Goal: Contribute content: Contribute content

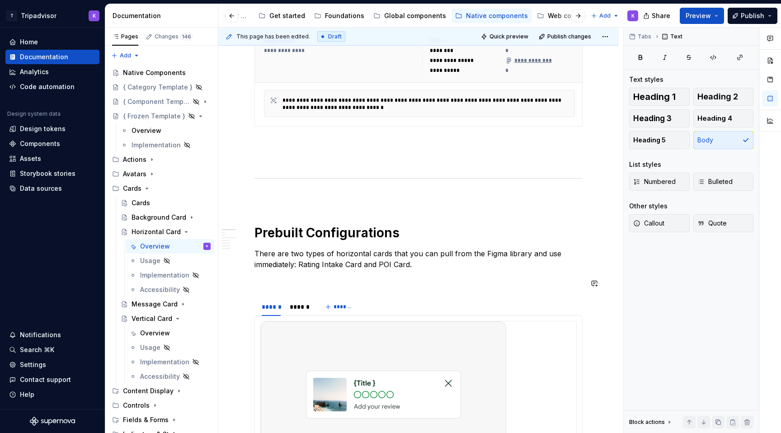
scroll to position [426, 0]
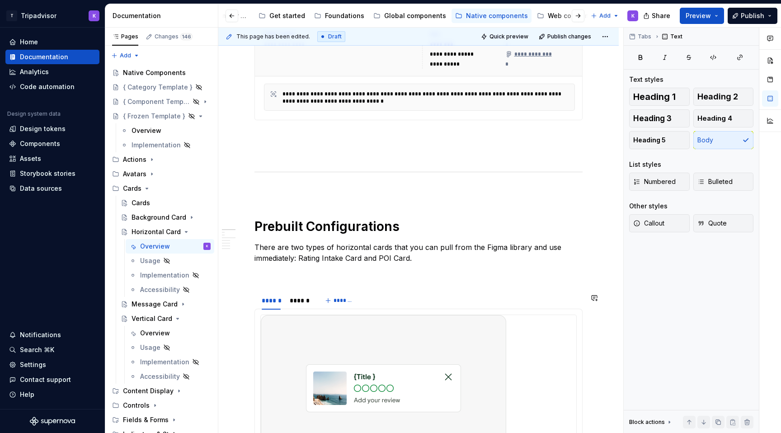
click at [482, 280] on p at bounding box center [418, 274] width 328 height 11
click at [472, 197] on p at bounding box center [418, 191] width 328 height 11
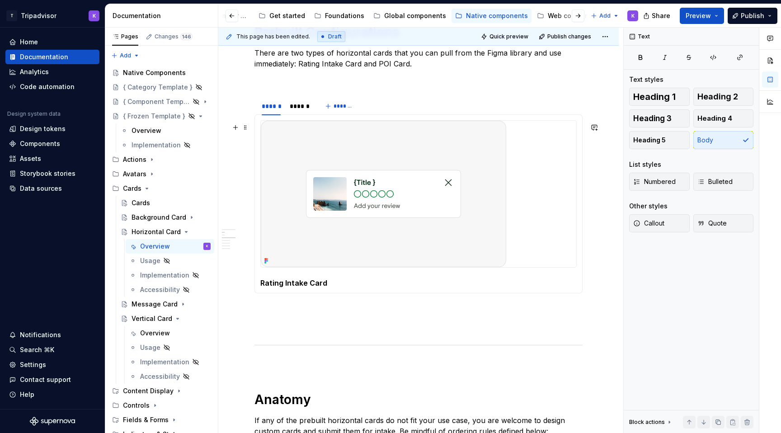
scroll to position [677, 0]
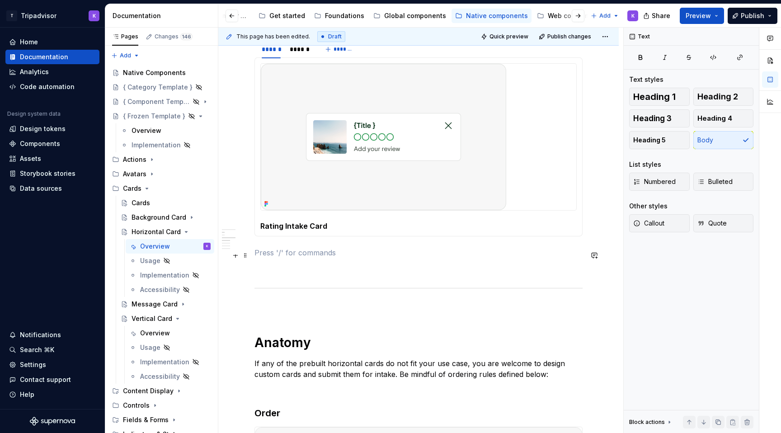
click at [449, 254] on p at bounding box center [418, 252] width 328 height 11
click at [448, 278] on div "**********" at bounding box center [418, 194] width 328 height 1386
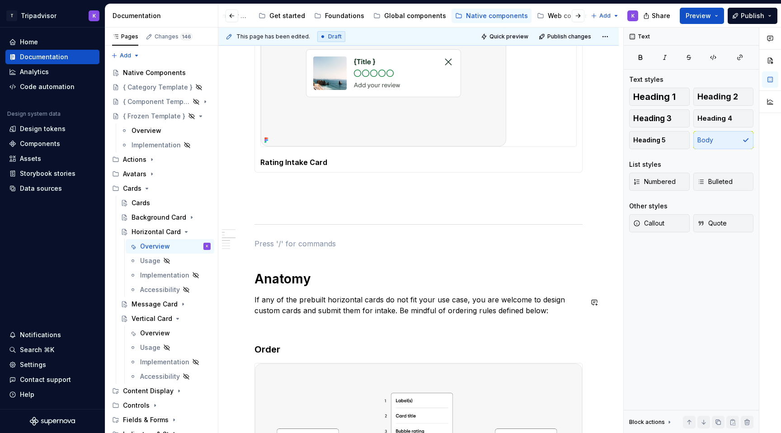
scroll to position [838, 0]
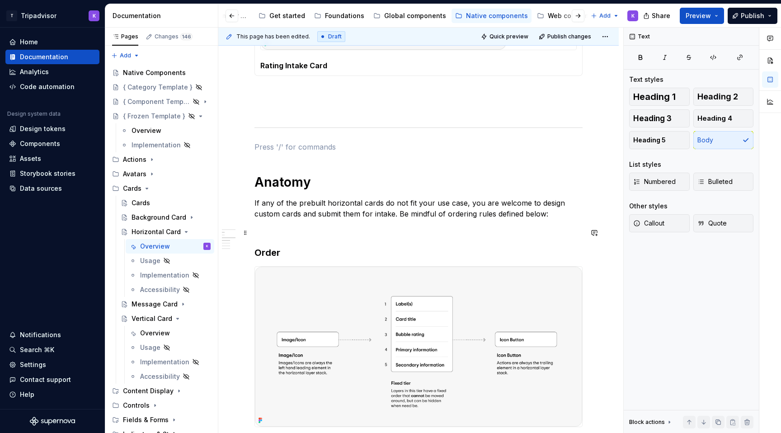
click at [455, 227] on p at bounding box center [418, 230] width 328 height 11
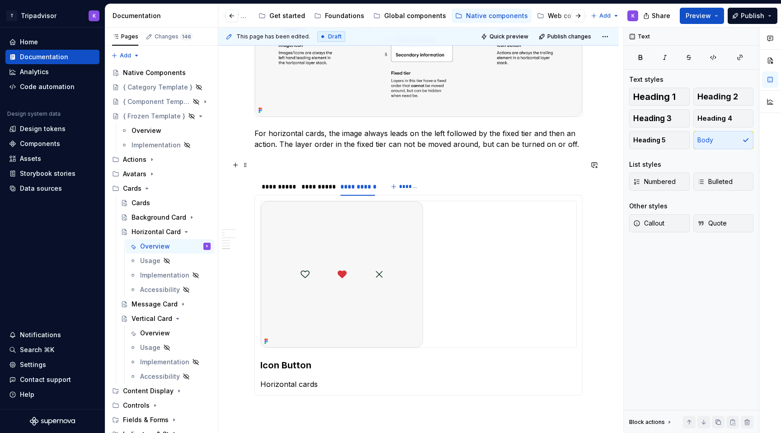
click at [463, 166] on p at bounding box center [418, 160] width 328 height 11
click at [420, 412] on p at bounding box center [418, 411] width 328 height 11
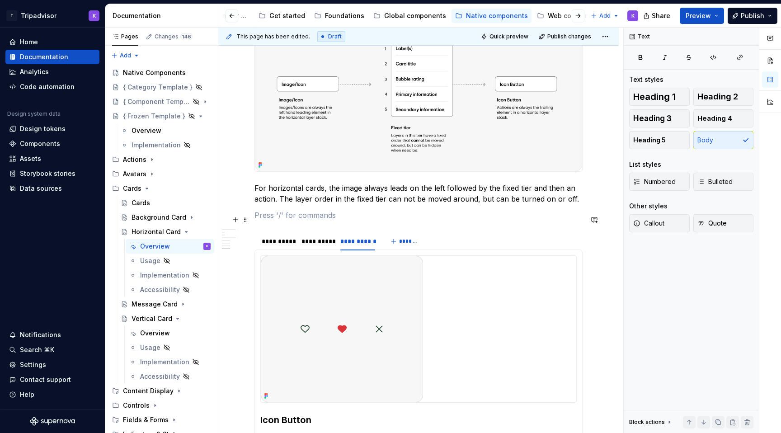
click at [441, 220] on p at bounding box center [418, 215] width 328 height 11
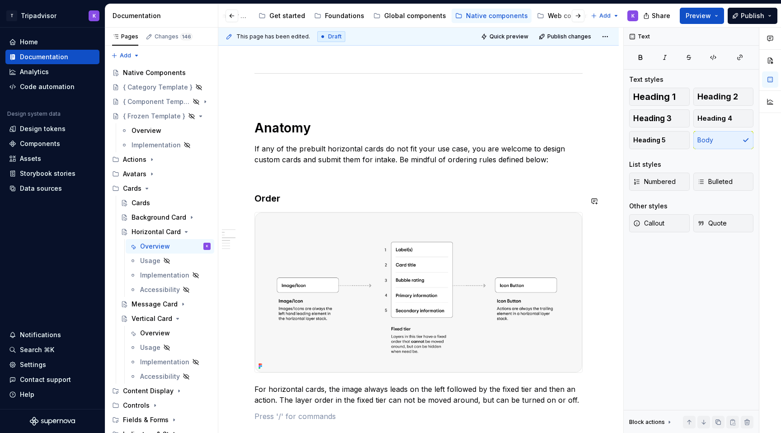
scroll to position [854, 0]
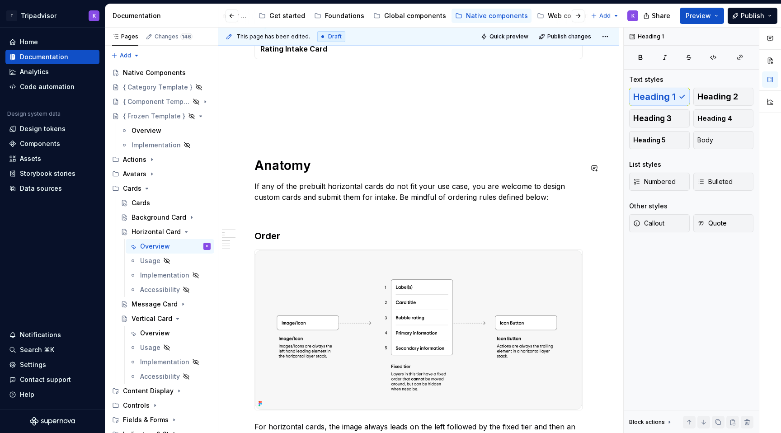
click at [460, 139] on div "**********" at bounding box center [418, 17] width 328 height 1386
click at [458, 134] on p at bounding box center [418, 130] width 328 height 11
click at [441, 223] on div "**********" at bounding box center [418, 17] width 328 height 1386
click at [436, 214] on p at bounding box center [418, 213] width 328 height 11
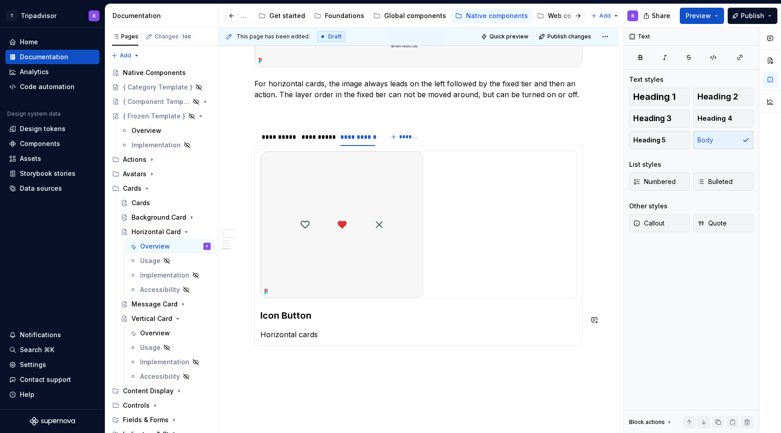
scroll to position [1276, 0]
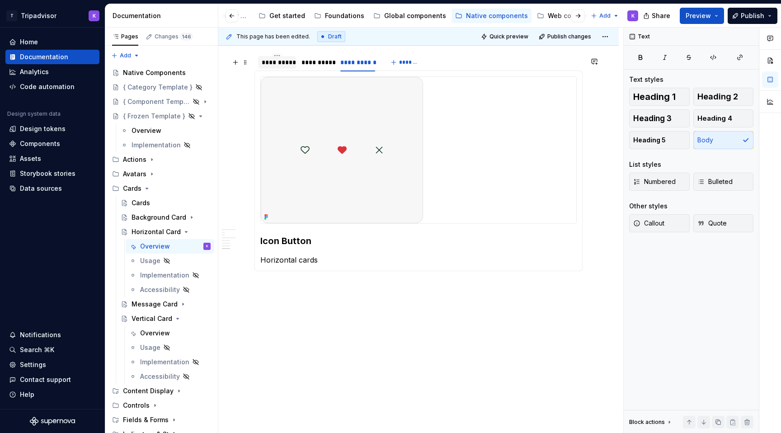
click at [280, 62] on div "**********" at bounding box center [277, 62] width 31 height 9
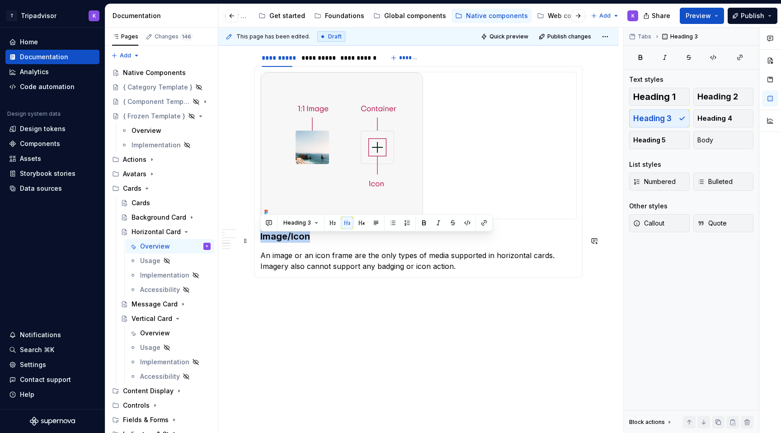
drag, startPoint x: 304, startPoint y: 243, endPoint x: 249, endPoint y: 243, distance: 55.6
copy h3 "Image/Icon"
click at [347, 266] on p "An image or an icon frame are the only types of media supported in horizontal c…" at bounding box center [418, 261] width 316 height 22
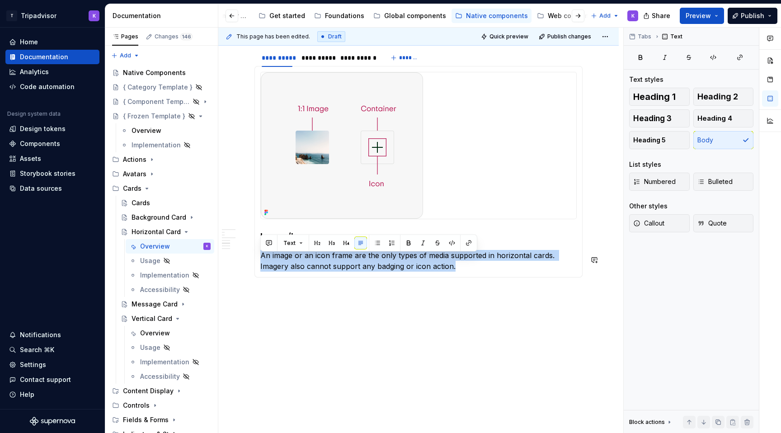
copy p "An image or an icon frame are the only types of media supported in horizontal c…"
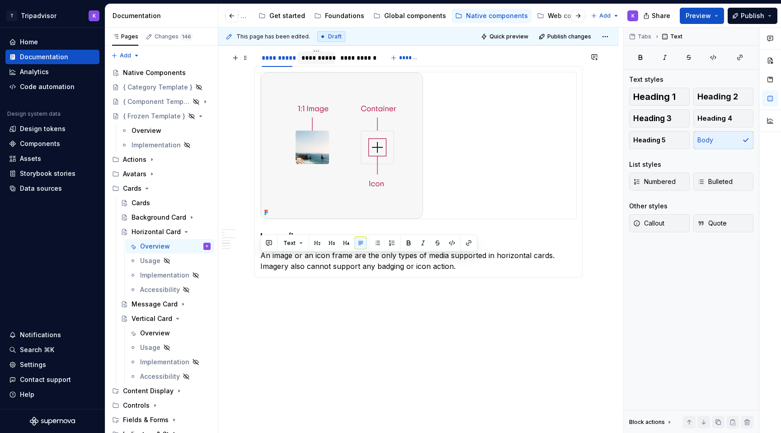
click at [317, 64] on div "**********" at bounding box center [316, 57] width 37 height 13
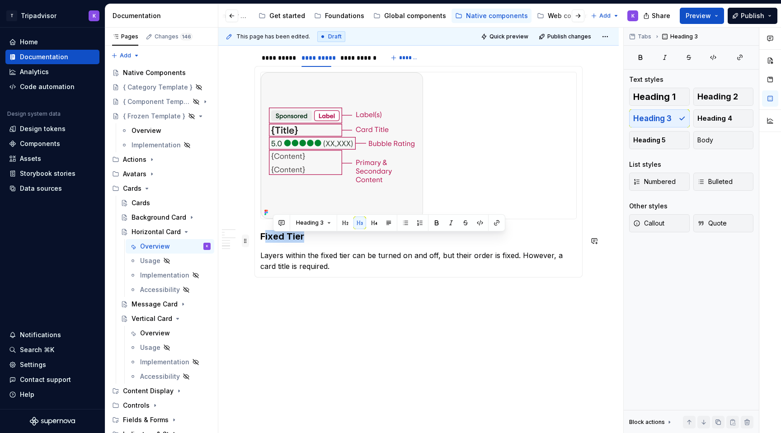
drag, startPoint x: 303, startPoint y: 239, endPoint x: 244, endPoint y: 239, distance: 58.7
drag, startPoint x: 303, startPoint y: 239, endPoint x: 263, endPoint y: 239, distance: 39.8
click at [263, 239] on h3 "Fixed Tier" at bounding box center [418, 236] width 316 height 13
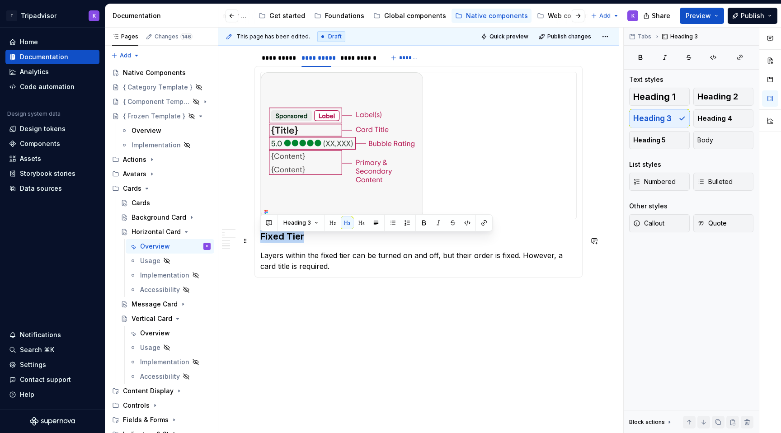
click at [306, 240] on h3 "Fixed Tier" at bounding box center [418, 236] width 316 height 13
copy h3 "Fixed Tier"
click at [459, 262] on p "Layers within the fixed tier can be turned on and off, but their order is fixed…" at bounding box center [418, 261] width 316 height 22
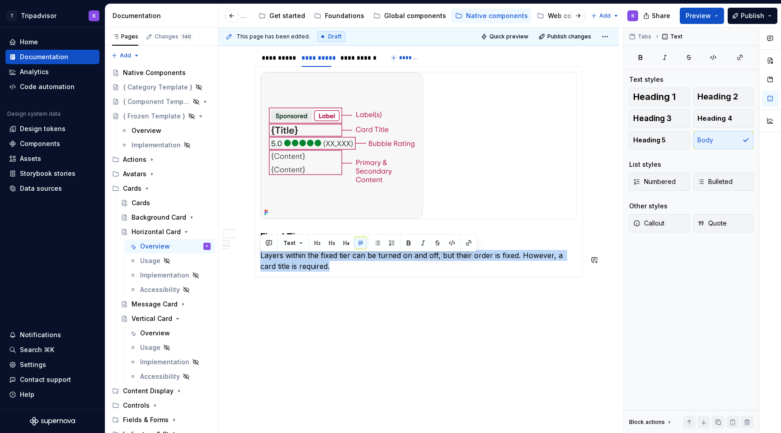
copy p "Layers within the fixed tier can be turned on and off, but their order is fixed…"
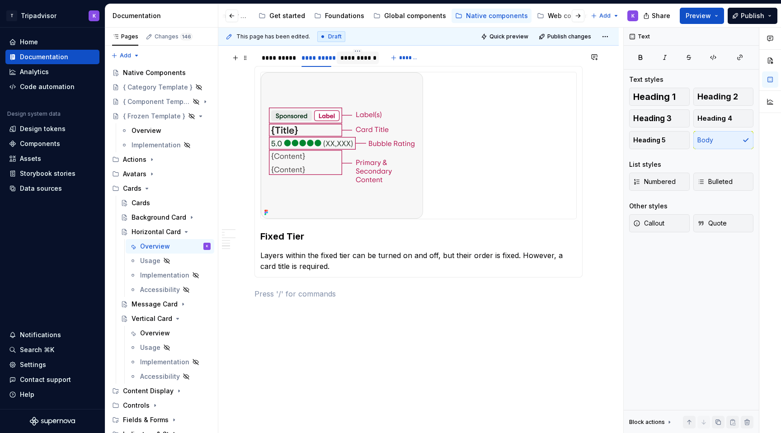
click at [359, 61] on div "**********" at bounding box center [357, 57] width 34 height 9
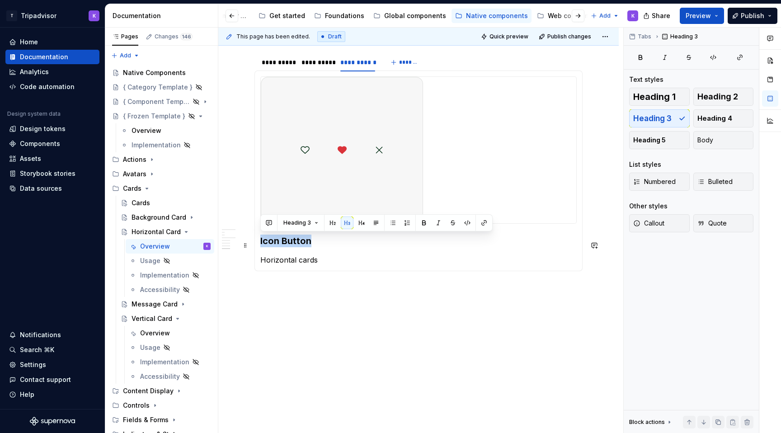
drag, startPoint x: 322, startPoint y: 239, endPoint x: 255, endPoint y: 239, distance: 67.3
click at [255, 239] on div "Image/Icon An image or an icon frame are the only types of media supported in h…" at bounding box center [418, 170] width 328 height 201
copy h3 "Icon Button"
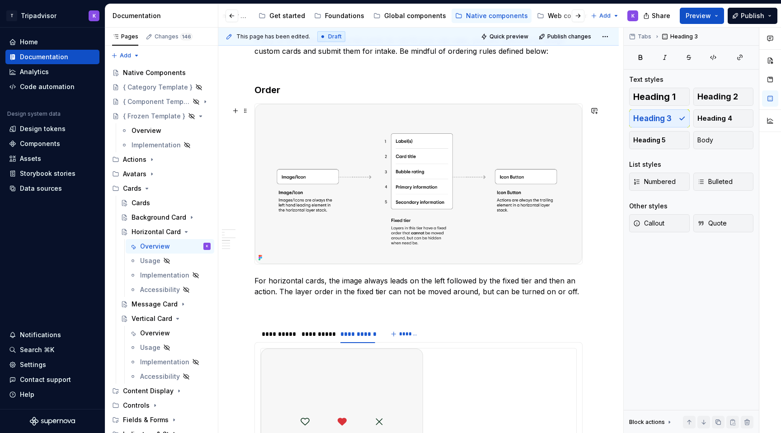
scroll to position [977, 0]
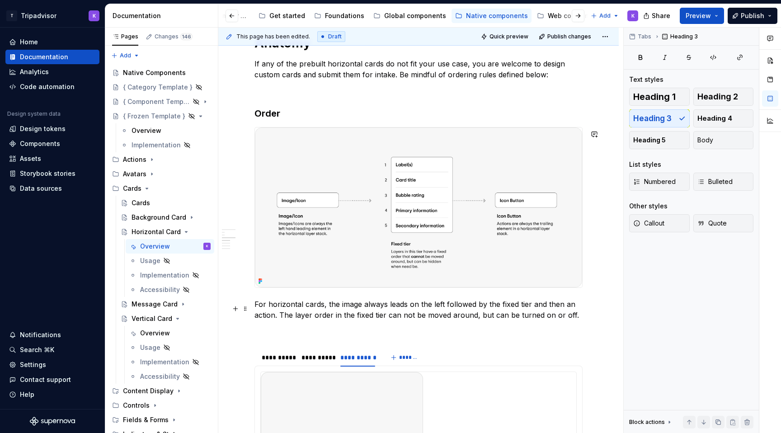
click at [297, 306] on p "For horizontal cards, the image always leads on the left followed by the fixed …" at bounding box center [418, 310] width 328 height 22
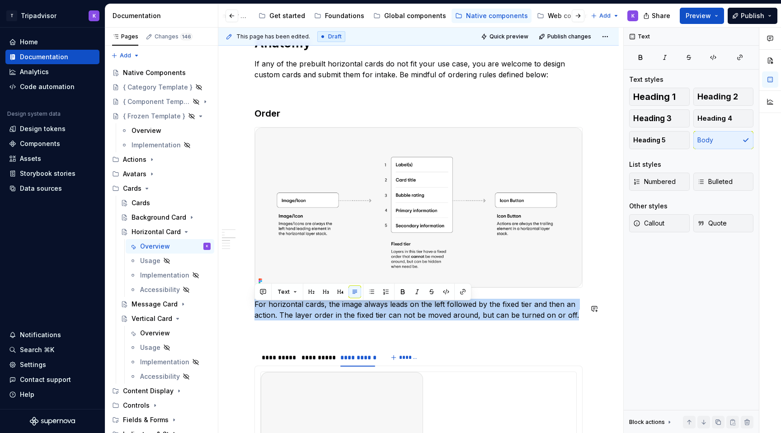
copy p "For horizontal cards, the image always leads on the left followed by the fixed …"
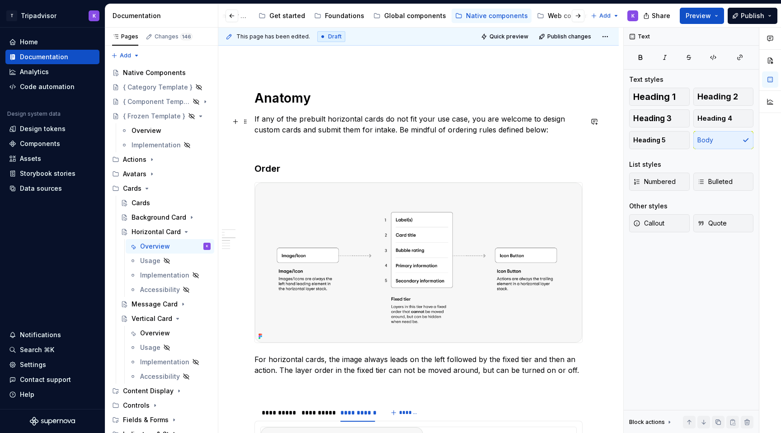
click at [379, 125] on p "If any of the prebuilt horizontal cards do not fit your use case, you are welco…" at bounding box center [418, 124] width 328 height 22
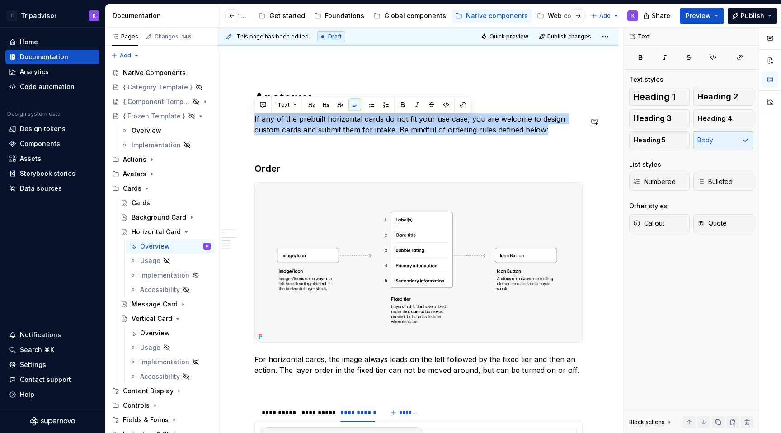
copy p "If any of the prebuilt horizontal cards do not fit your use case, you are welco…"
type textarea "*"
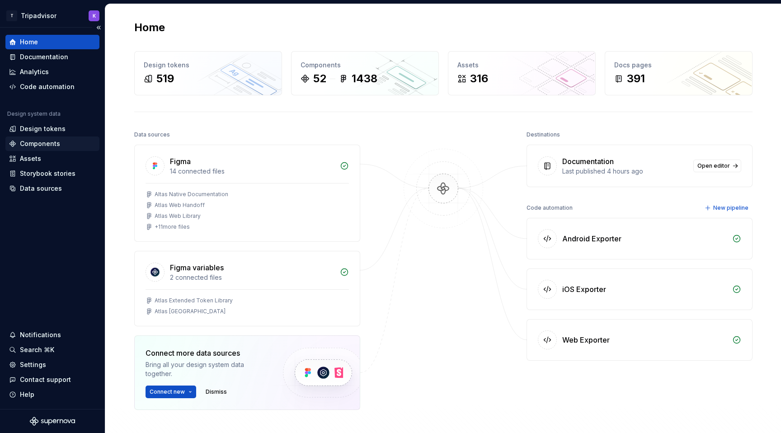
click at [52, 146] on div "Components" at bounding box center [40, 143] width 40 height 9
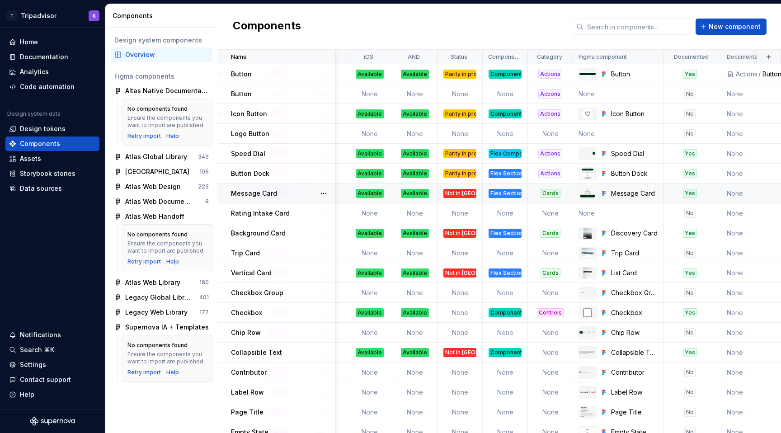
scroll to position [0, 206]
click at [46, 64] on div "Home Documentation Analytics Code automation" at bounding box center [52, 64] width 94 height 59
click at [43, 57] on div "Documentation" at bounding box center [44, 56] width 48 height 9
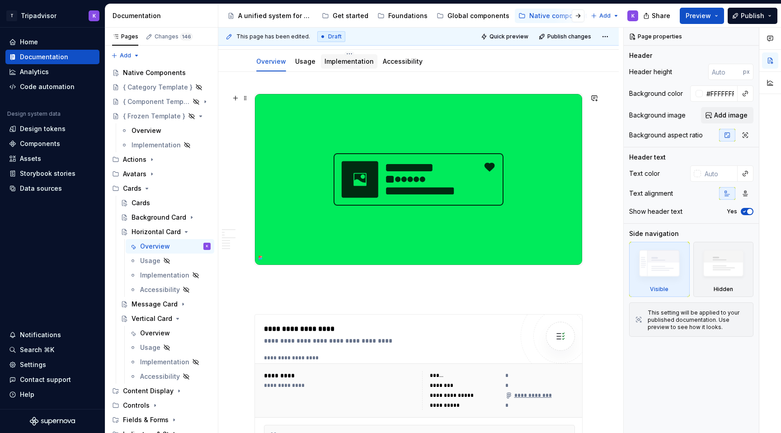
scroll to position [262, 0]
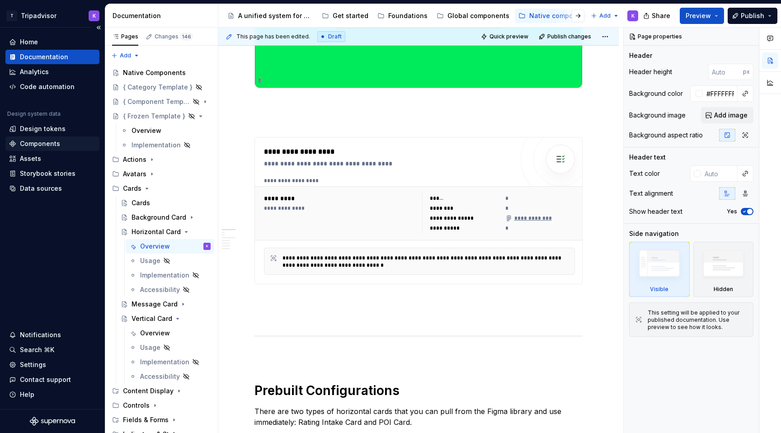
click at [45, 142] on div "Components" at bounding box center [40, 143] width 40 height 9
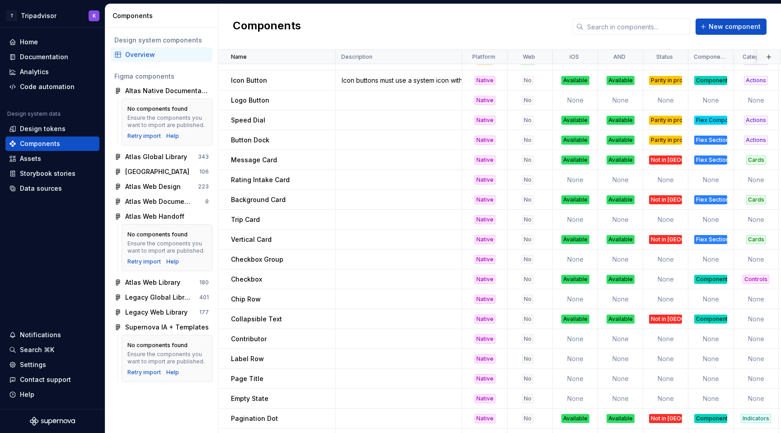
scroll to position [33, 0]
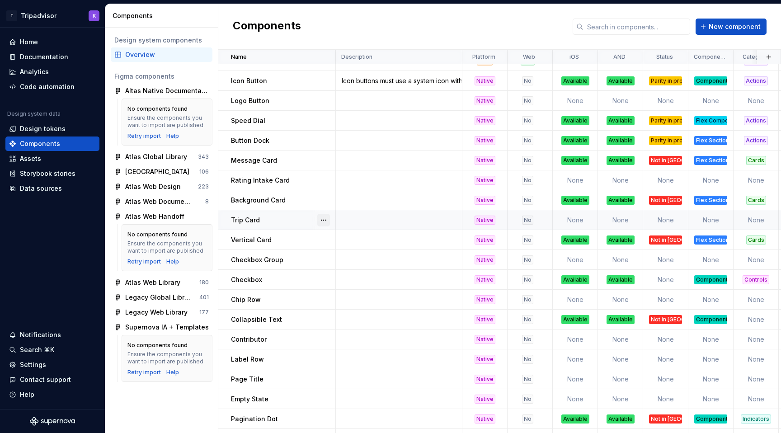
click at [322, 219] on button "button" at bounding box center [323, 220] width 13 height 13
click at [342, 255] on div "Delete component" at bounding box center [371, 256] width 75 height 9
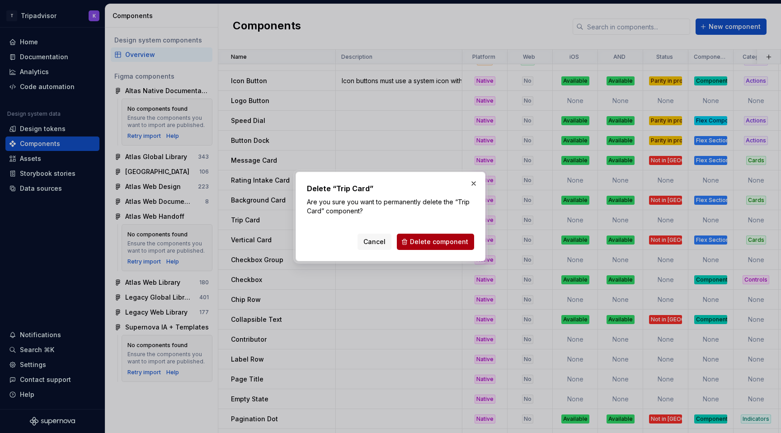
click at [427, 239] on span "Delete component" at bounding box center [439, 241] width 58 height 9
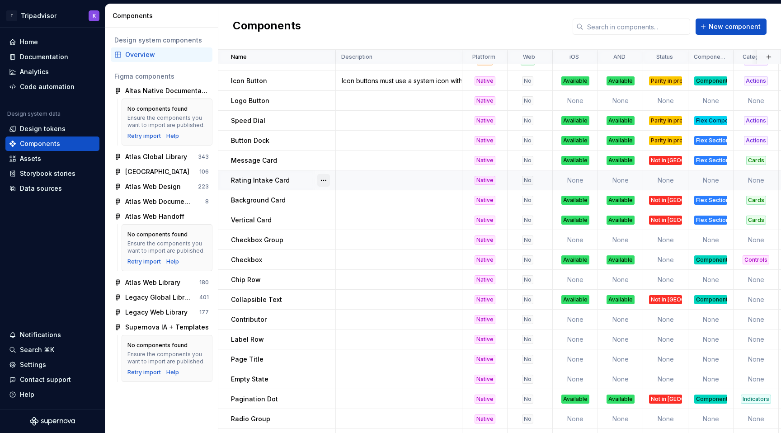
click at [322, 179] on button "button" at bounding box center [323, 180] width 13 height 13
click at [364, 178] on html "T Tripadvisor K Home Documentation Analytics Code automation Design system data…" at bounding box center [390, 216] width 781 height 433
click at [358, 182] on td at bounding box center [399, 180] width 126 height 20
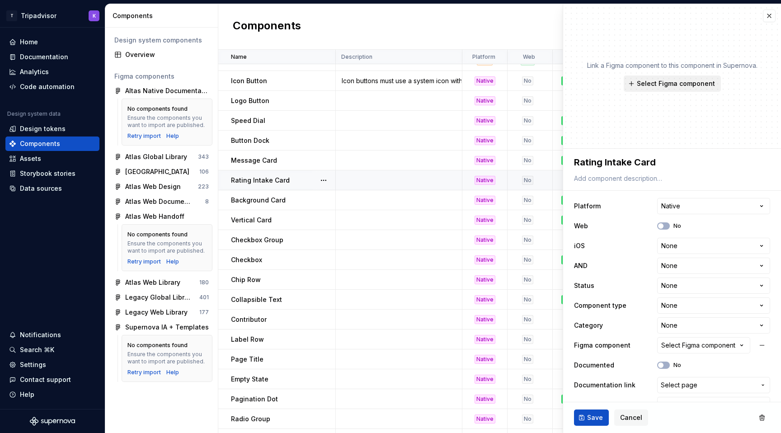
click at [666, 84] on span "Select Figma component" at bounding box center [676, 83] width 78 height 9
type textarea "*"
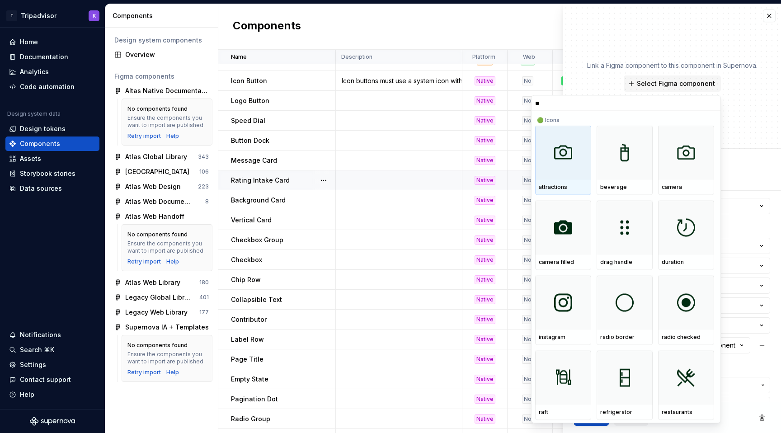
type input "*"
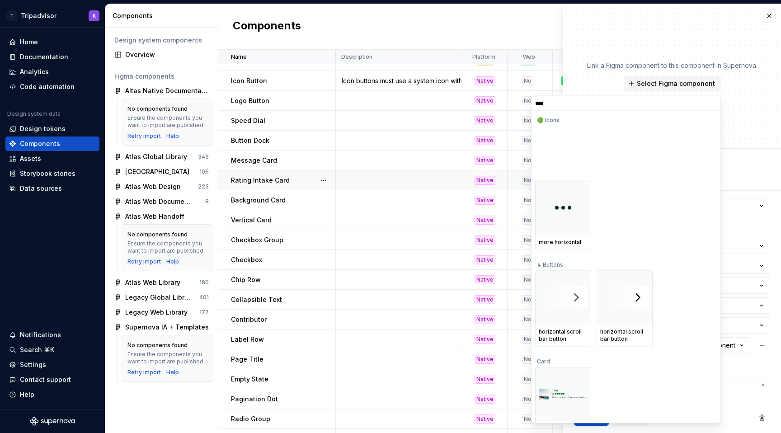
type input "*****"
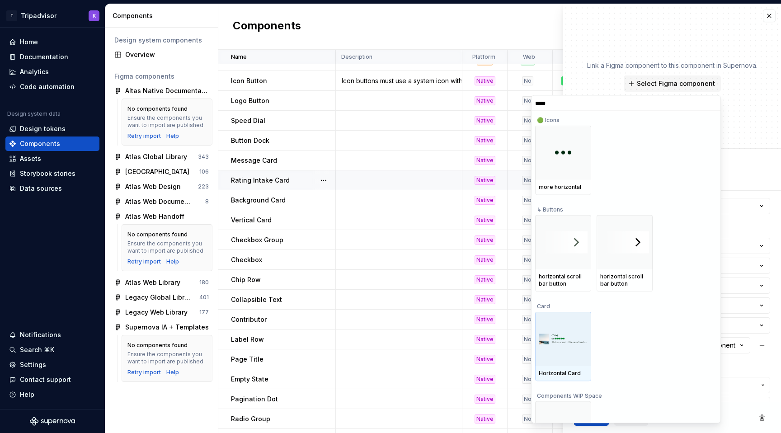
click at [569, 342] on img at bounding box center [562, 338] width 49 height 10
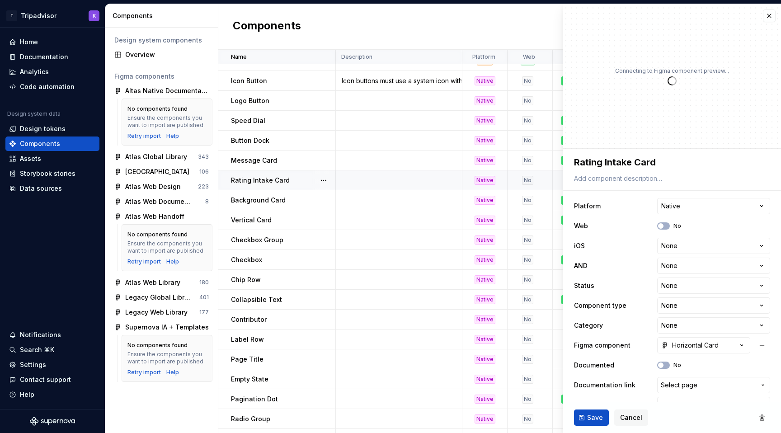
scroll to position [19, 0]
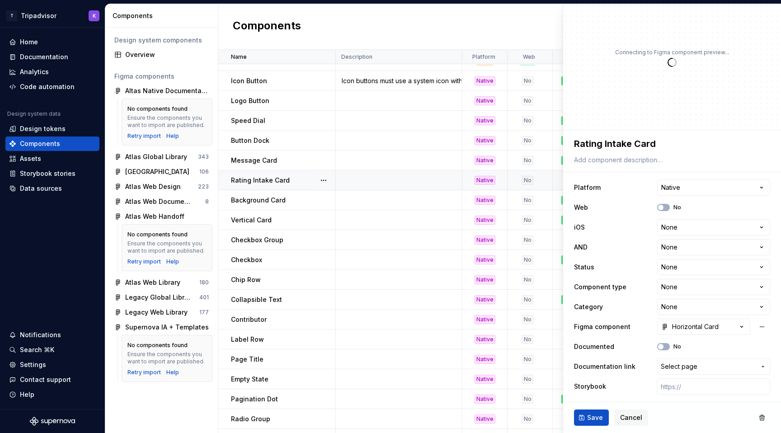
type textarea "*"
click at [630, 141] on textarea "Rating Intake Card" at bounding box center [670, 144] width 196 height 16
type textarea "*"
type textarea "H"
type textarea "*"
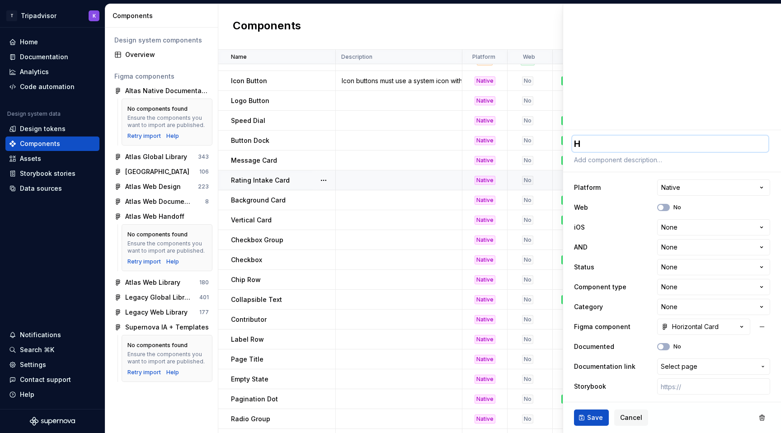
type textarea "Ho"
type textarea "*"
type textarea "Hor"
type textarea "*"
type textarea "Hori"
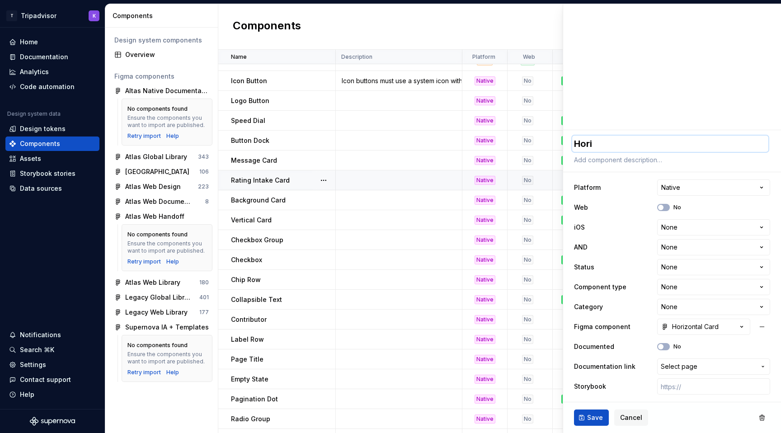
type textarea "*"
type textarea "Horiz"
type textarea "*"
type textarea "Horizo"
type textarea "*"
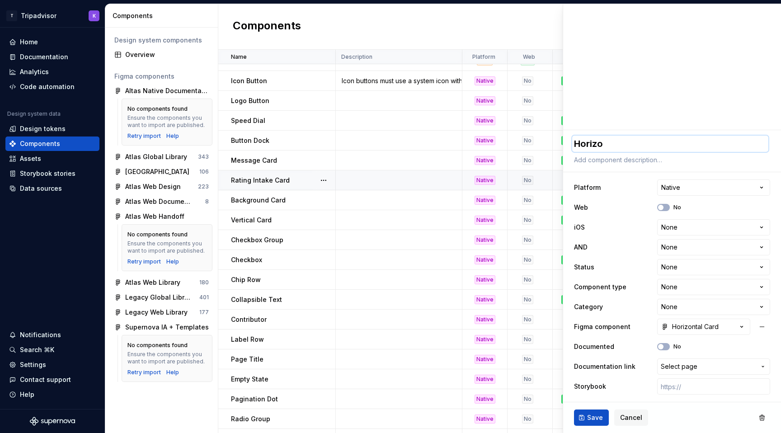
type textarea "Horizon"
type textarea "*"
type textarea "Horizont"
type textarea "*"
type textarea "Horizonta"
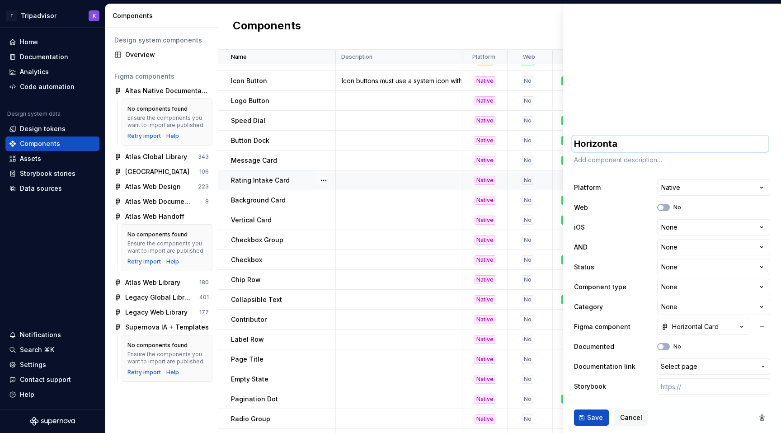
type textarea "*"
type textarea "Horizontal"
type textarea "*"
type textarea "Horizontal"
type textarea "*"
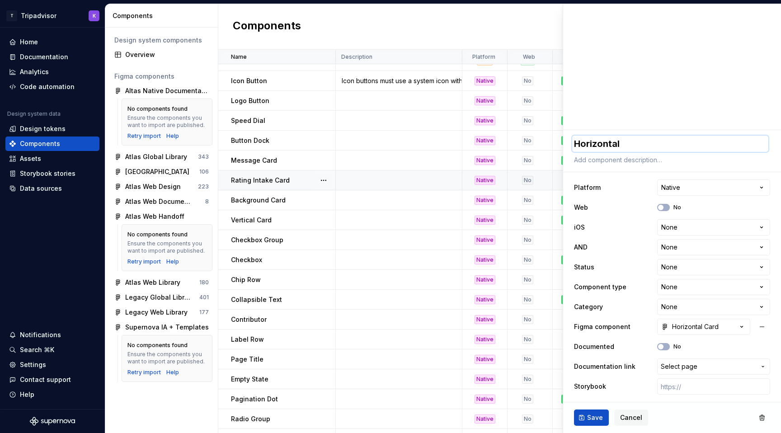
type textarea "Horizontal C"
type textarea "*"
type textarea "Horizontal Ca"
type textarea "*"
type textarea "Horizontal Car"
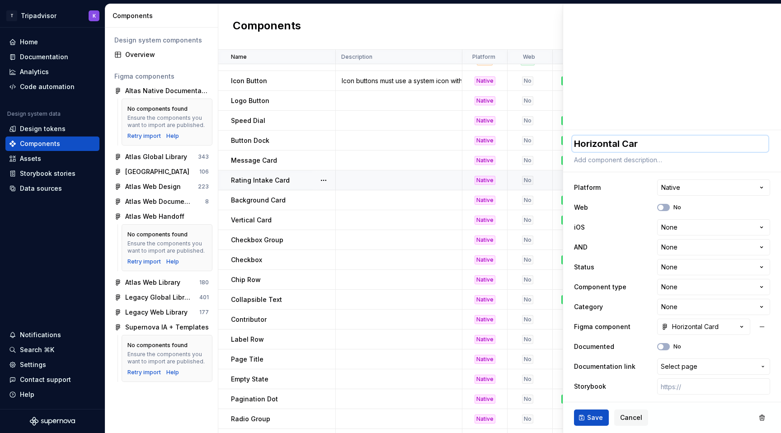
type textarea "*"
type textarea "Horizontal Card"
click at [707, 233] on html "T Tripadvisor K Home Documentation Analytics Code automation Design system data…" at bounding box center [390, 216] width 781 height 433
select select "**********"
type textarea "*"
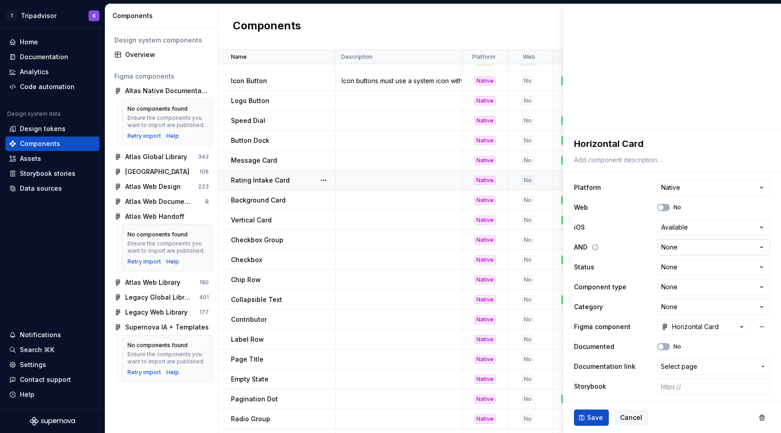
click at [686, 252] on html "T Tripadvisor K Home Documentation Analytics Code automation Design system data…" at bounding box center [390, 216] width 781 height 433
select select "**********"
type textarea "*"
click at [680, 262] on html "T Tripadvisor K Home Documentation Analytics Code automation Design system data…" at bounding box center [390, 216] width 781 height 433
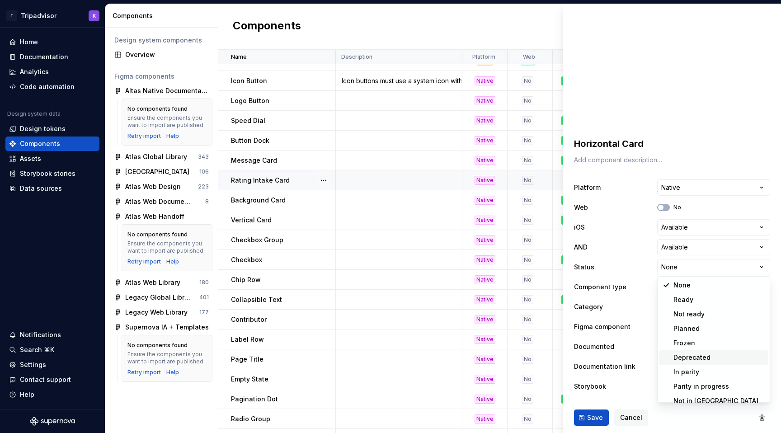
scroll to position [7, 0]
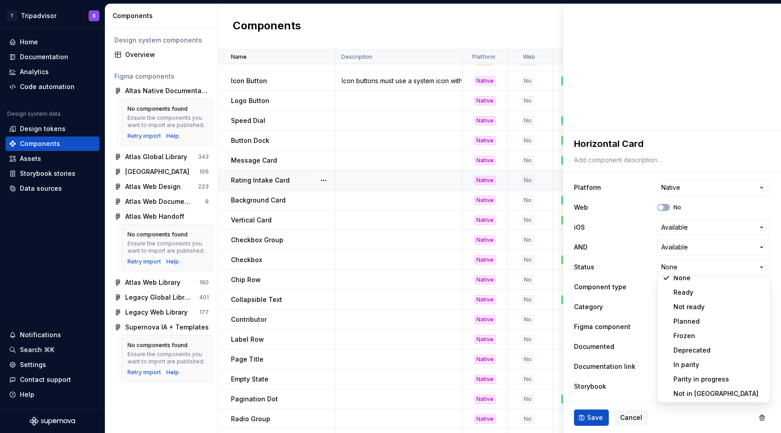
select select "**********"
type textarea "*"
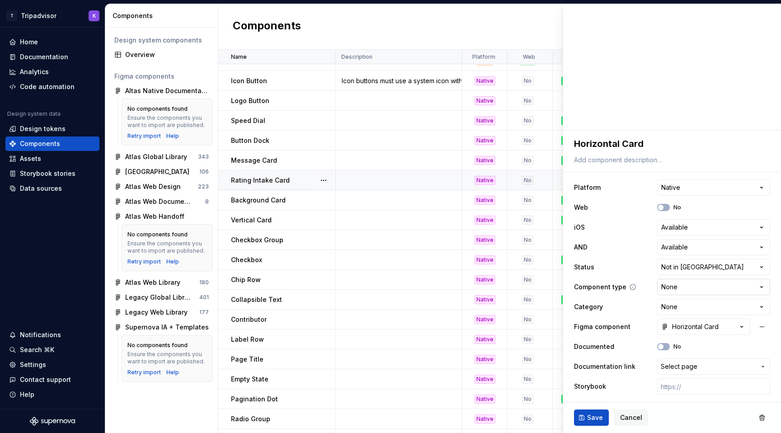
click at [682, 292] on html "T Tripadvisor K Home Documentation Analytics Code automation Design system data…" at bounding box center [390, 216] width 781 height 433
select select "**********"
type textarea "*"
click at [677, 310] on html "T Tripadvisor K Home Documentation Analytics Code automation Design system data…" at bounding box center [390, 216] width 781 height 433
select select "**********"
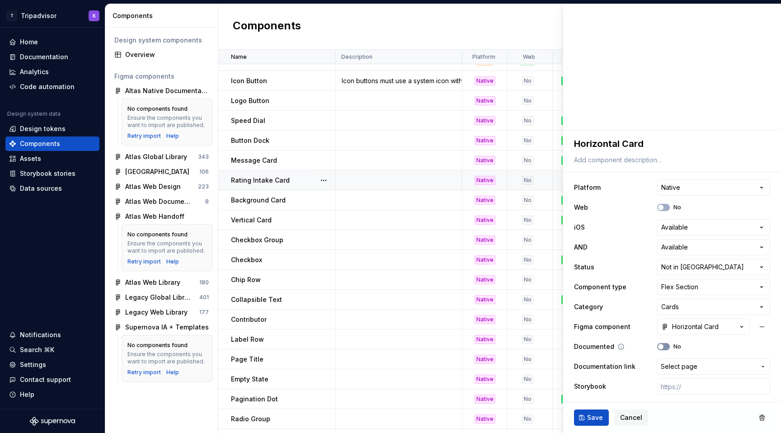
click at [661, 346] on span "button" at bounding box center [660, 346] width 5 height 5
click at [593, 412] on button "Save" at bounding box center [591, 417] width 35 height 16
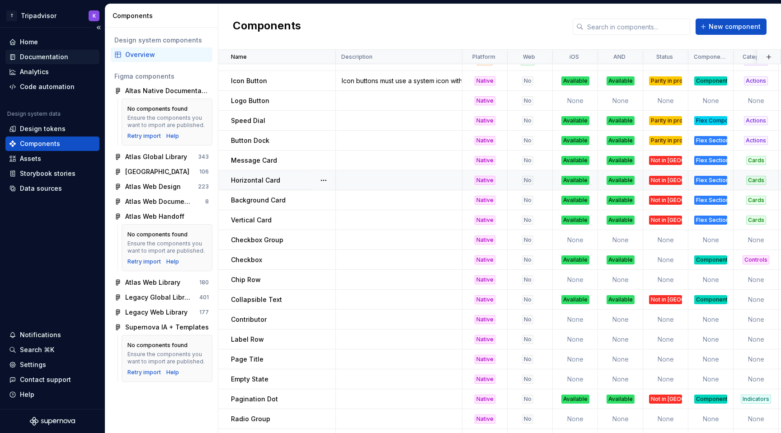
click at [38, 60] on div "Documentation" at bounding box center [44, 56] width 48 height 9
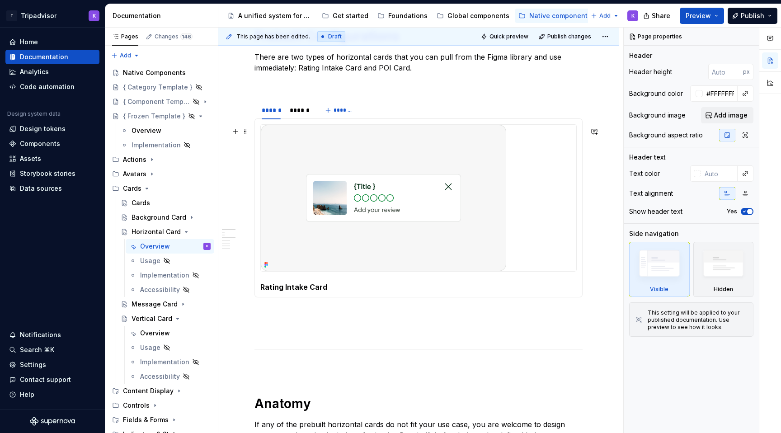
scroll to position [292, 0]
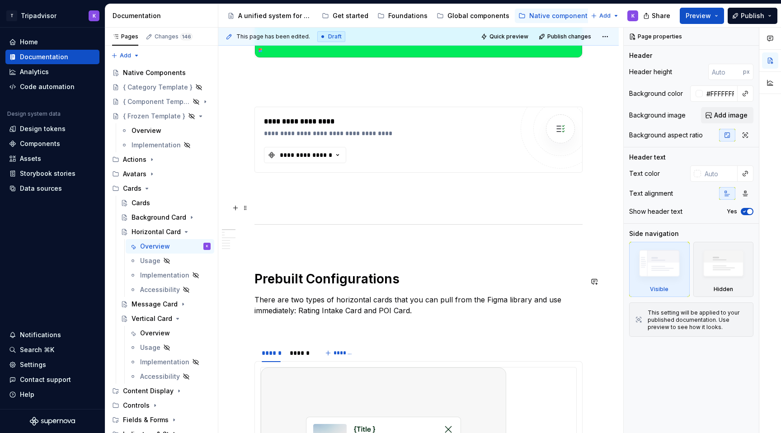
click at [409, 127] on div "**********" at bounding box center [391, 121] width 254 height 11
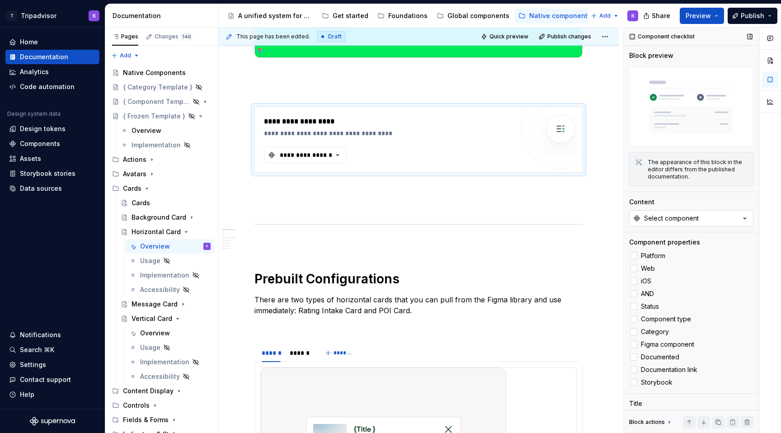
click at [707, 213] on button "Select component" at bounding box center [691, 218] width 124 height 16
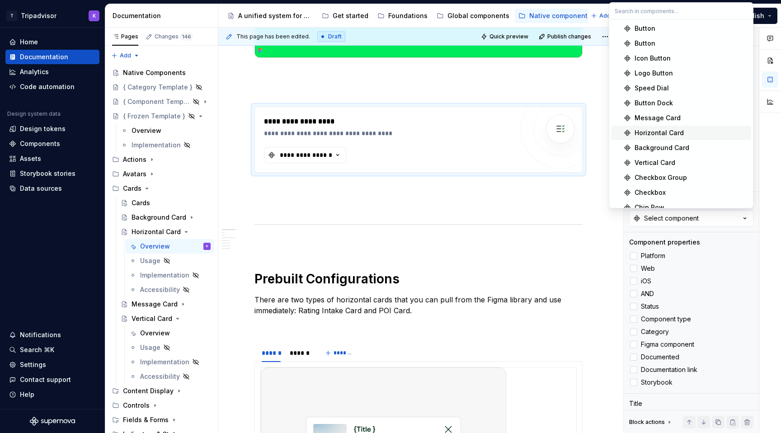
click at [676, 136] on div "Horizontal Card" at bounding box center [658, 132] width 49 height 9
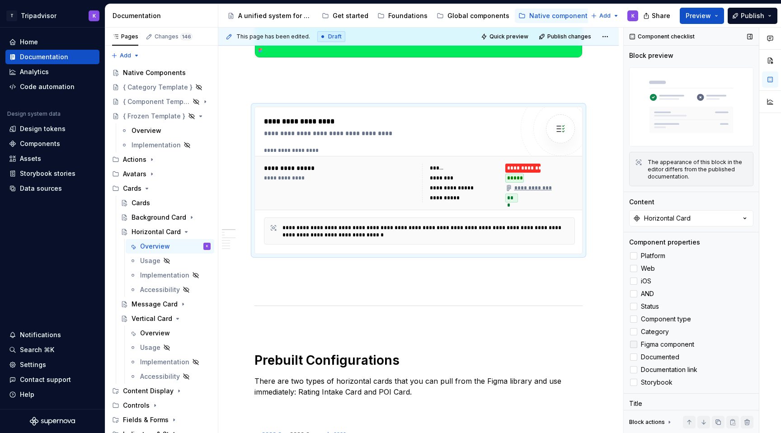
click at [633, 344] on polyline at bounding box center [633, 344] width 0 height 0
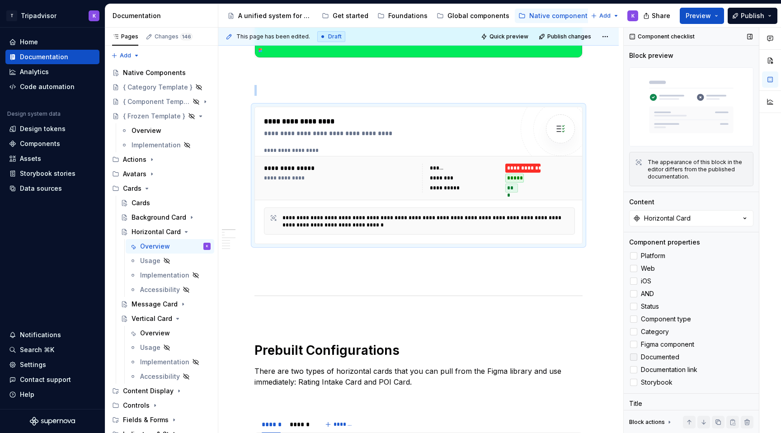
click at [633, 357] on icon at bounding box center [633, 357] width 0 height 0
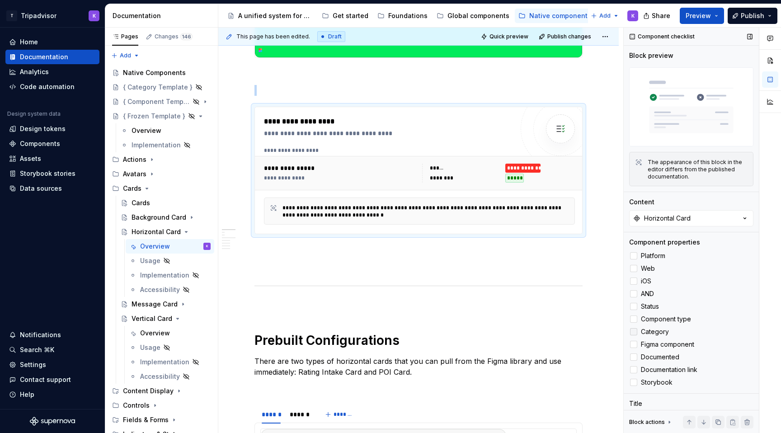
click at [633, 332] on icon at bounding box center [633, 332] width 0 height 0
click at [632, 321] on div at bounding box center [633, 318] width 7 height 7
click at [632, 295] on div at bounding box center [633, 293] width 7 height 7
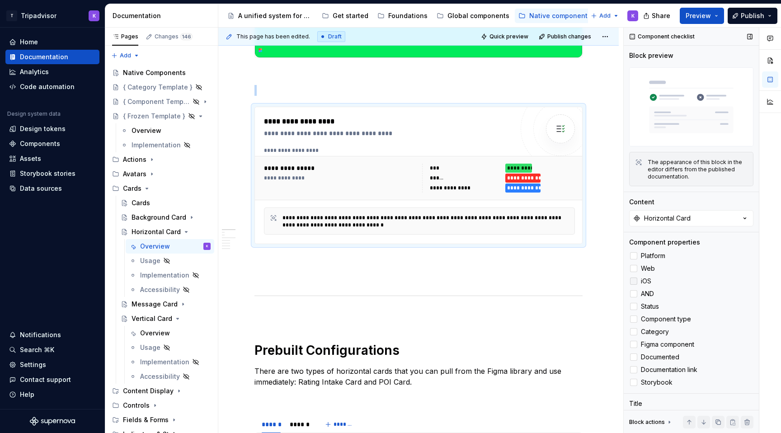
click at [632, 282] on div at bounding box center [633, 280] width 7 height 7
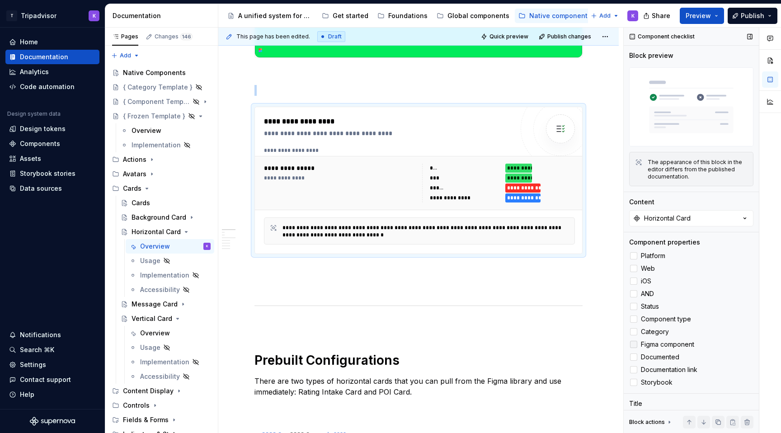
click at [633, 345] on div at bounding box center [633, 344] width 7 height 7
type textarea "*"
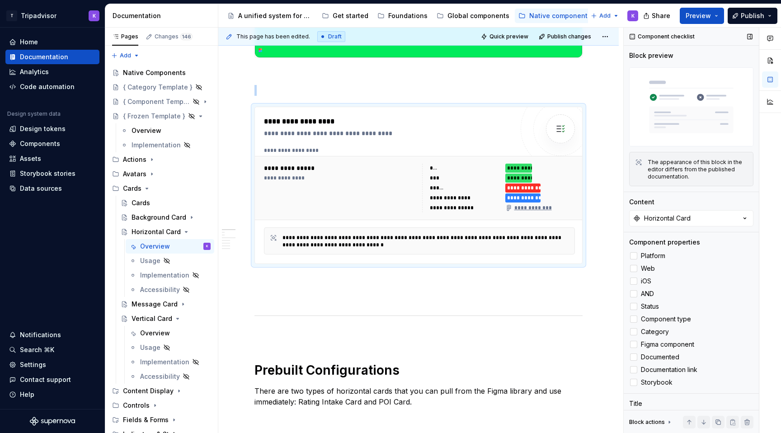
scroll to position [43, 0]
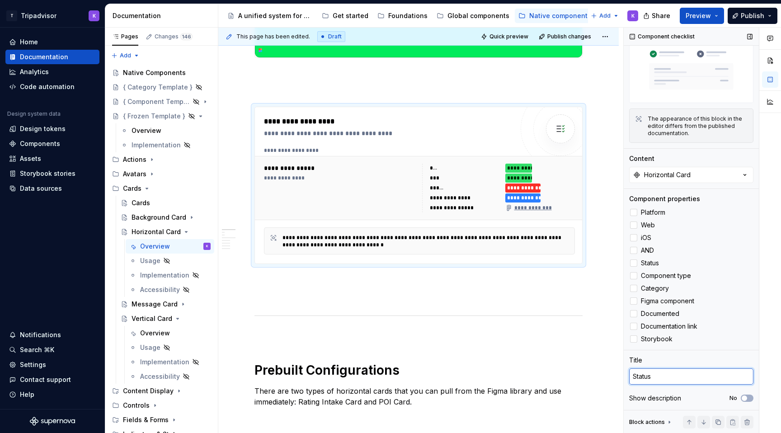
click at [662, 373] on textarea "Status" at bounding box center [691, 376] width 124 height 16
type textarea "C"
type textarea "*"
type textarea "Co"
type textarea "*"
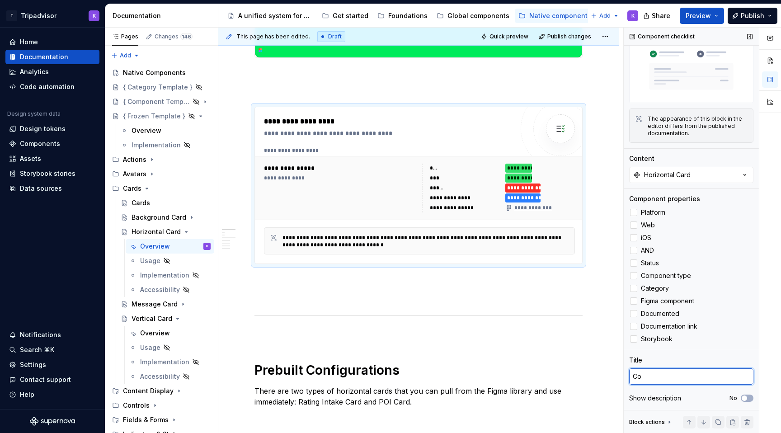
type textarea "Com"
type textarea "*"
type textarea "Comp"
type textarea "*"
type textarea "Compo"
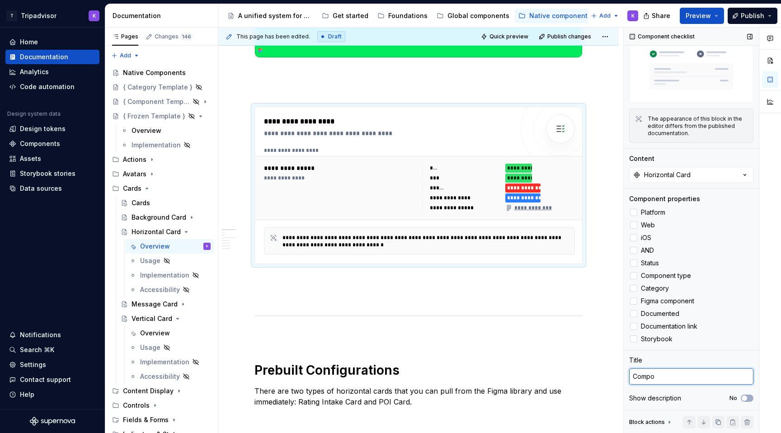
type textarea "*"
type textarea "Compon"
type textarea "*"
type textarea "Compone"
type textarea "*"
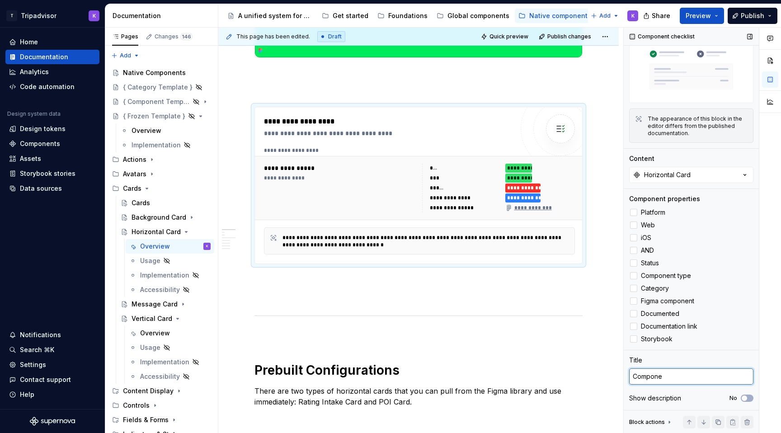
type textarea "Componen"
type textarea "*"
type textarea "Componen"
type textarea "*"
type textarea "Componen"
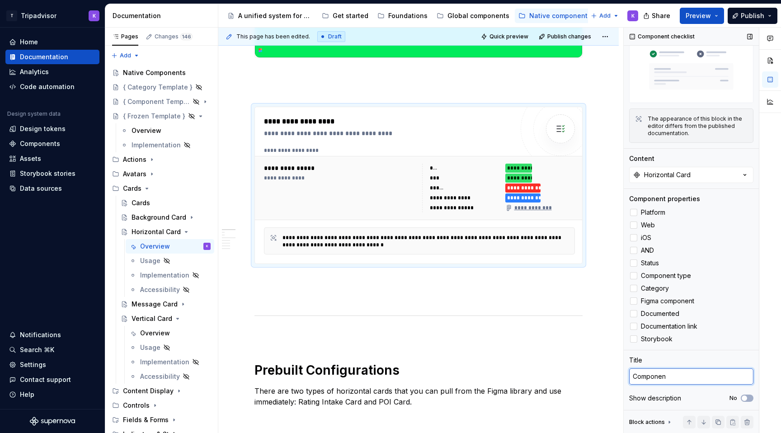
type textarea "*"
type textarea "Component"
type textarea "*"
type textarea "Component"
type textarea "*"
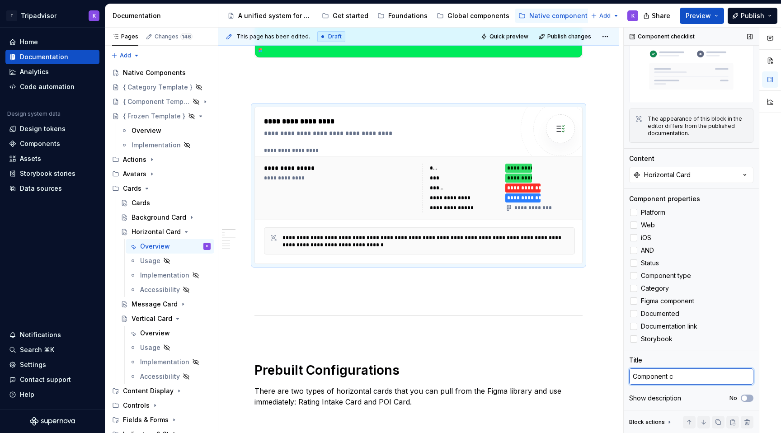
type textarea "Component ch"
type textarea "*"
type textarea "Component che"
type textarea "*"
type textarea "Component check"
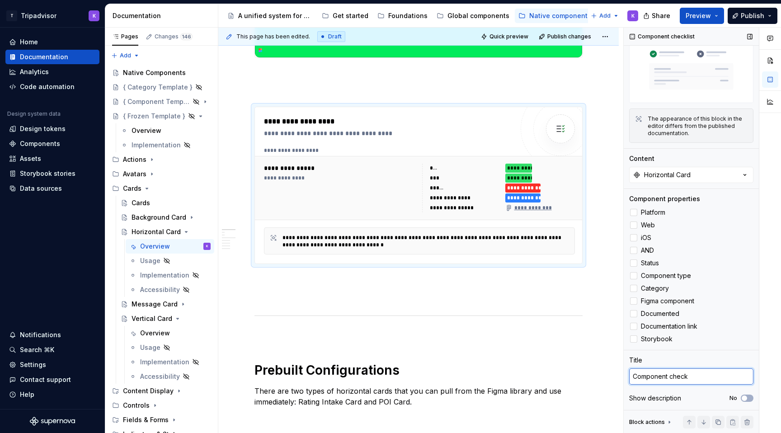
type textarea "*"
type textarea "Component checkl"
type textarea "*"
type textarea "Component checkli"
type textarea "*"
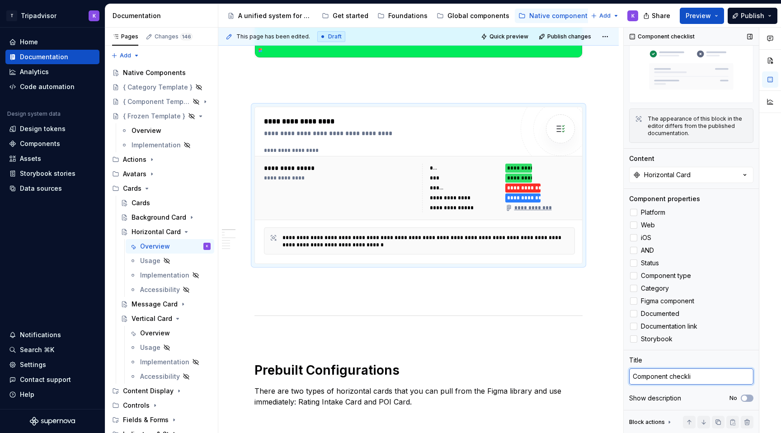
type textarea "Component checklis"
type textarea "*"
type textarea "Component checklist"
click at [538, 301] on p at bounding box center [418, 296] width 328 height 11
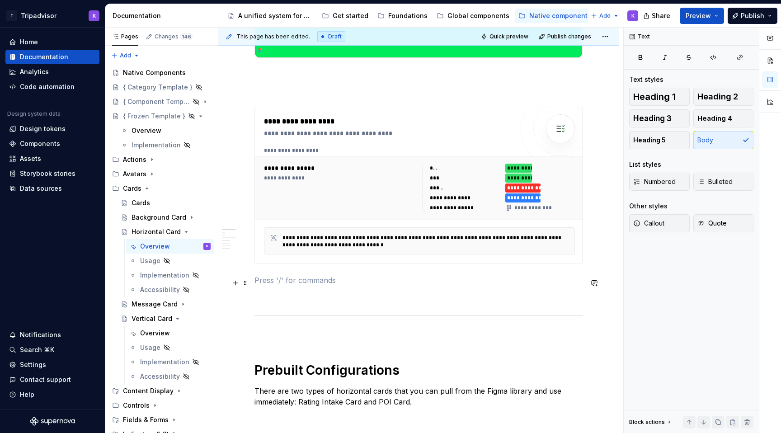
click at [531, 283] on p at bounding box center [418, 280] width 328 height 11
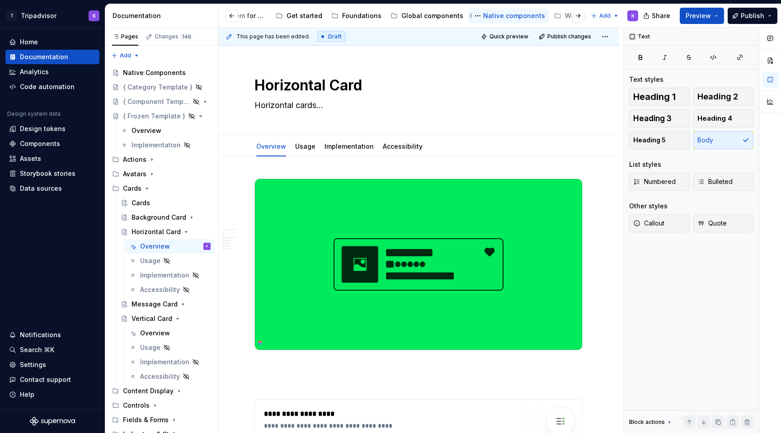
scroll to position [0, 80]
click at [536, 16] on div "Web components" at bounding box center [558, 15] width 55 height 9
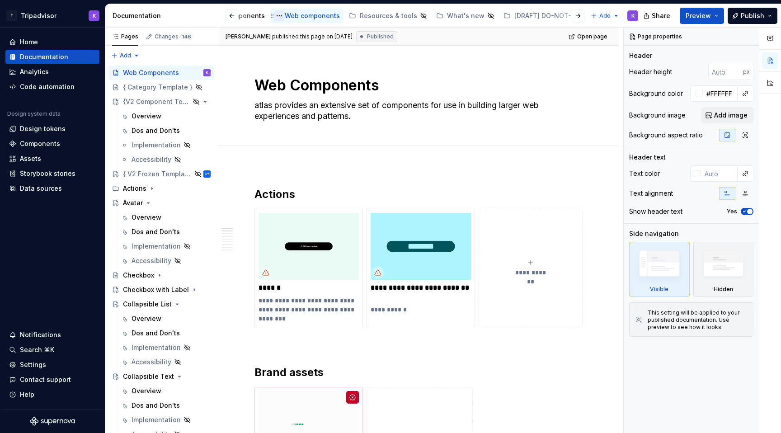
scroll to position [0, 465]
click at [552, 15] on div "Hidden Pages" at bounding box center [574, 15] width 44 height 9
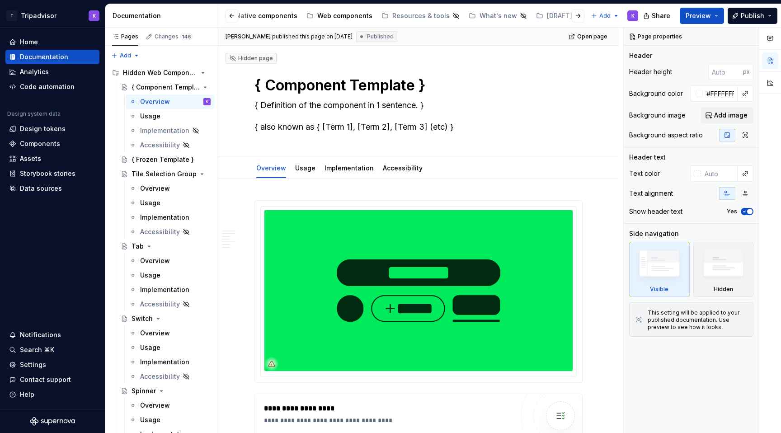
scroll to position [0, 216]
click at [417, 18] on div "Web components" at bounding box center [422, 15] width 55 height 9
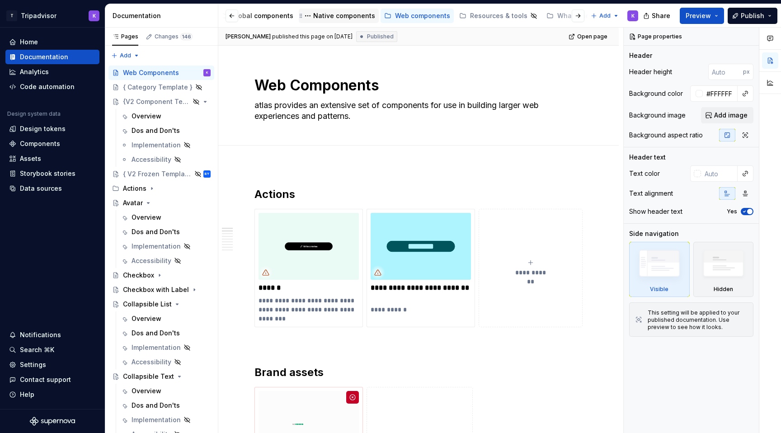
click at [334, 15] on div "Native components" at bounding box center [344, 15] width 62 height 9
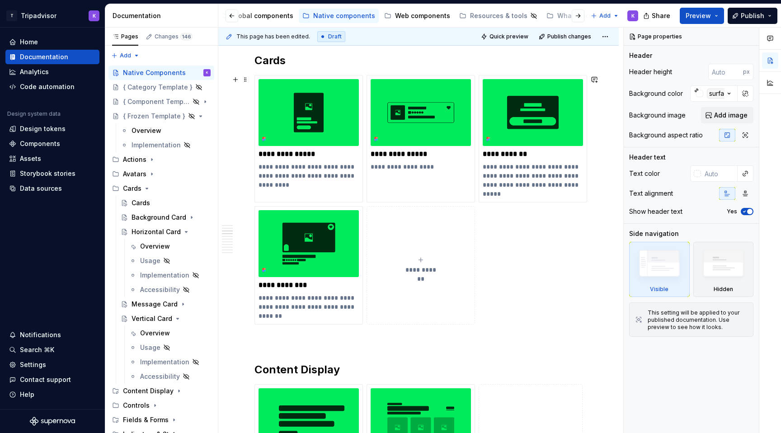
scroll to position [601, 0]
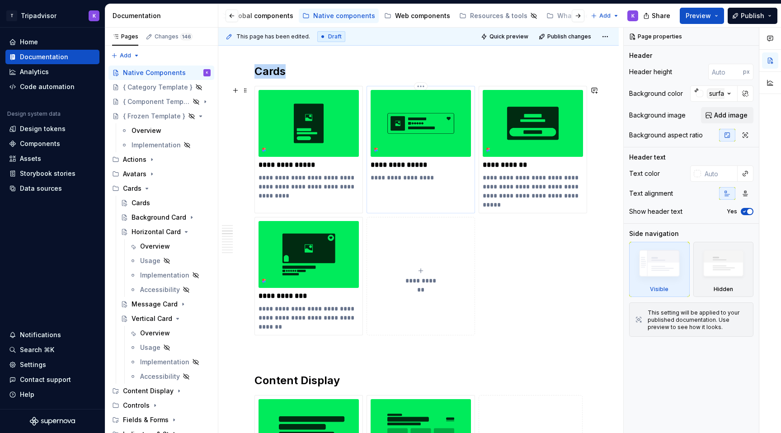
click at [402, 201] on div "**********" at bounding box center [420, 149] width 108 height 127
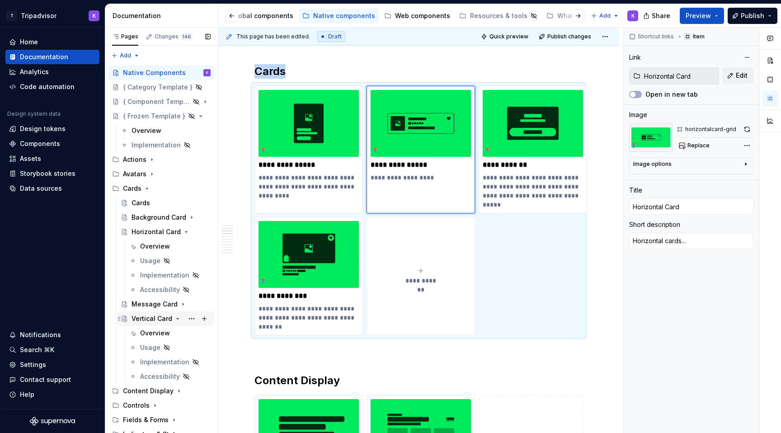
click at [174, 319] on icon "Page tree" at bounding box center [177, 318] width 7 height 7
click at [162, 245] on div "Overview" at bounding box center [155, 246] width 30 height 9
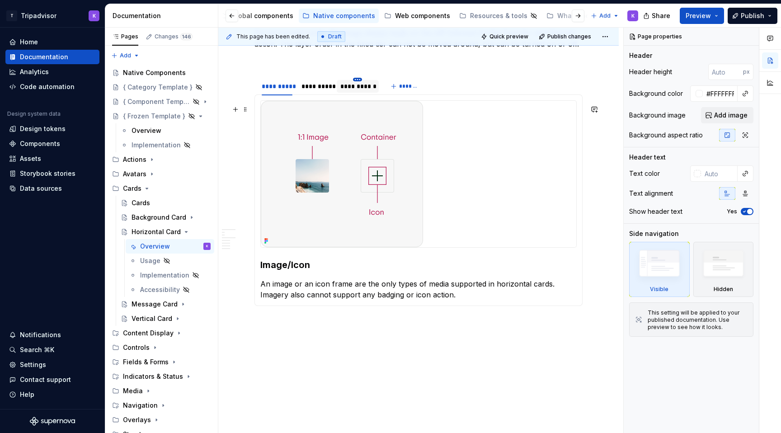
scroll to position [1249, 0]
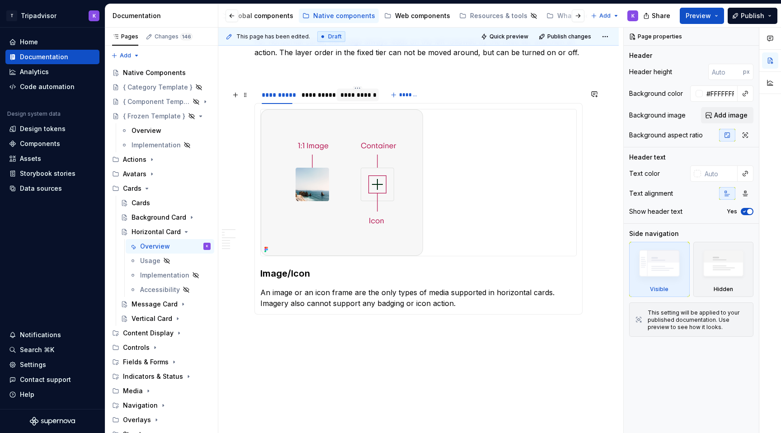
click at [350, 98] on div "**********" at bounding box center [357, 94] width 34 height 9
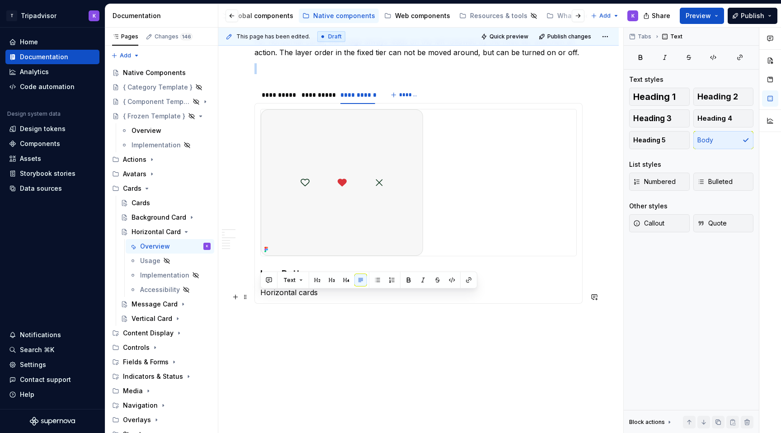
drag, startPoint x: 321, startPoint y: 300, endPoint x: 258, endPoint y: 300, distance: 62.8
click at [258, 300] on div "Image/Icon An image or an icon frame are the only types of media supported in h…" at bounding box center [418, 203] width 328 height 201
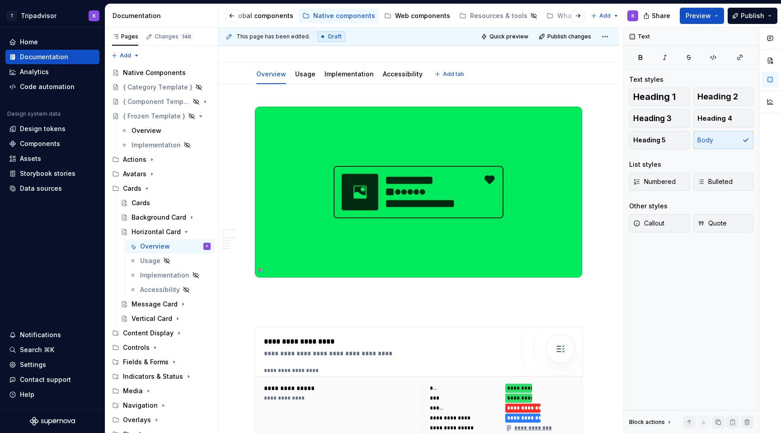
scroll to position [0, 0]
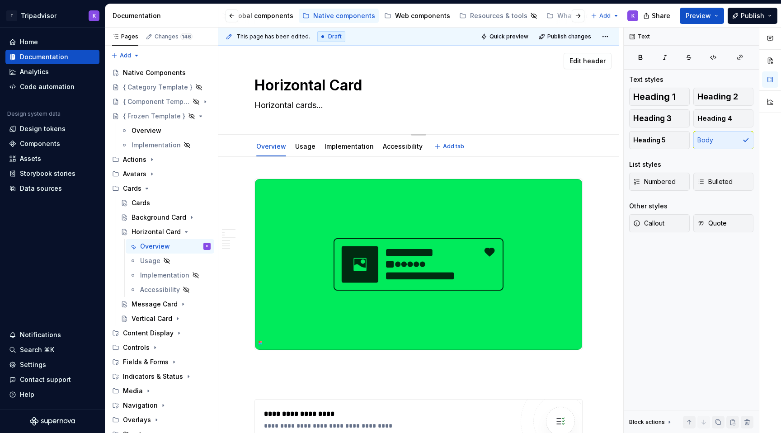
click at [304, 104] on textarea "Horizontal cards..." at bounding box center [417, 105] width 328 height 14
paste textarea "are used to display summarized content or POIs in a compact, side-by-side layou…"
type textarea "*"
type textarea "Horizontal cards are used to display summarized content or POIs in a compact, s…"
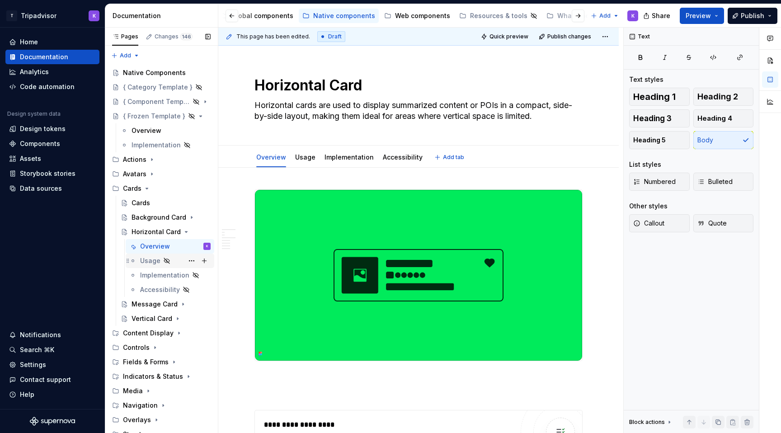
type textarea "*"
type textarea "Horizontal cards are used to display summarized content or POIs in a compact, s…"
click at [178, 232] on icon "Page tree" at bounding box center [179, 231] width 7 height 7
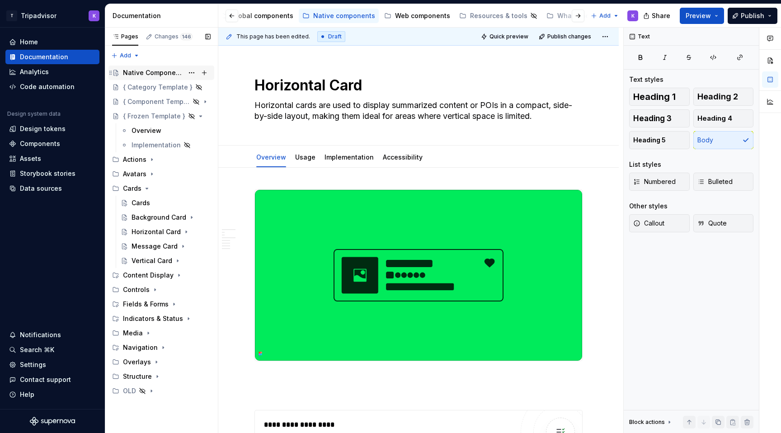
click at [130, 71] on div "Native Components" at bounding box center [153, 72] width 61 height 9
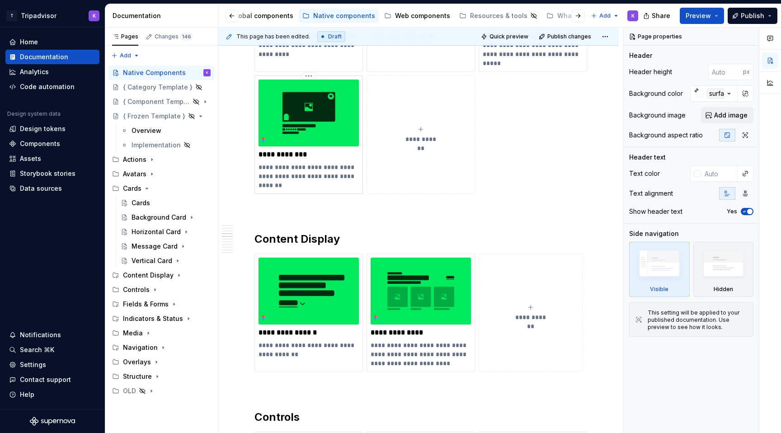
scroll to position [577, 0]
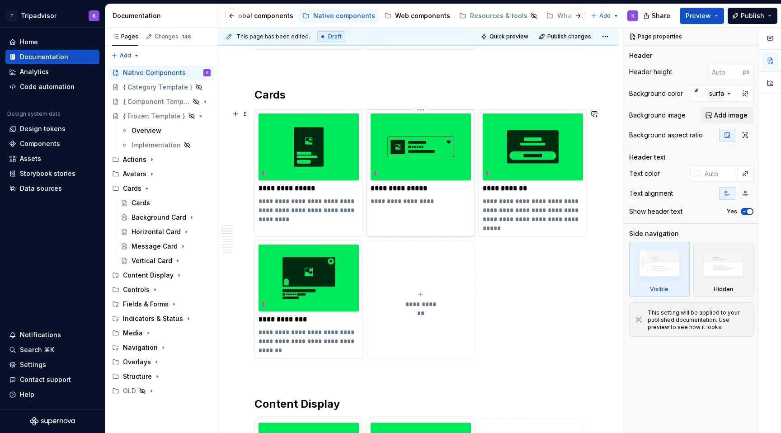
click at [398, 201] on p "**********" at bounding box center [420, 201] width 100 height 9
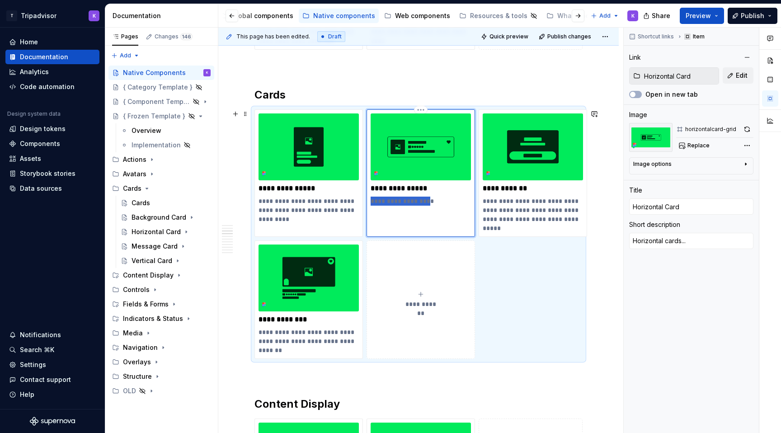
drag, startPoint x: 423, startPoint y: 202, endPoint x: 369, endPoint y: 201, distance: 54.7
click at [369, 201] on div "**********" at bounding box center [420, 172] width 108 height 127
drag, startPoint x: 427, startPoint y: 201, endPoint x: 370, endPoint y: 201, distance: 56.5
click at [370, 201] on p "**********" at bounding box center [420, 201] width 100 height 9
paste div
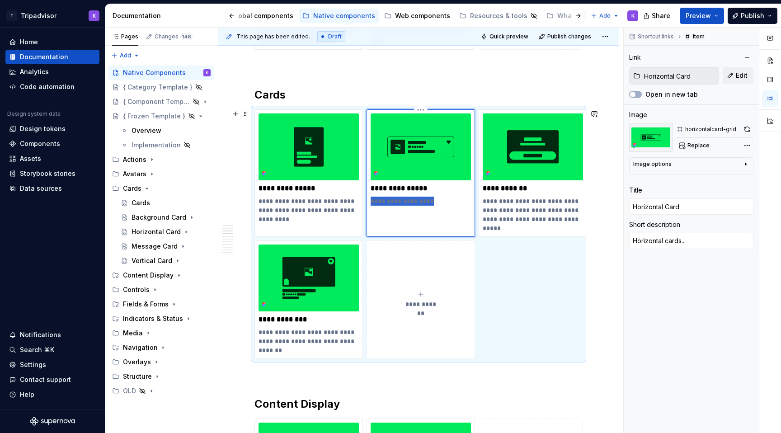
type textarea "*"
type textarea "Horizontal cards are used to display summarized content or POIs in a compact, s…"
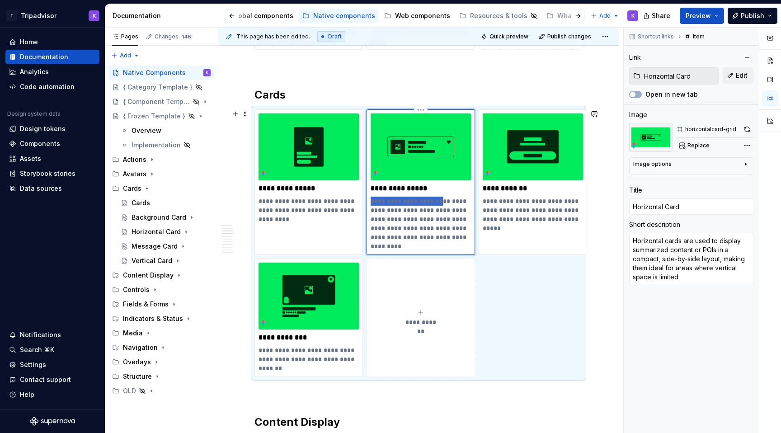
drag, startPoint x: 436, startPoint y: 202, endPoint x: 371, endPoint y: 202, distance: 64.6
click at [371, 202] on p "**********" at bounding box center [420, 224] width 100 height 54
type textarea "*"
type textarea "Used to display summarized content or POIs in a compact, side-by-side layout, m…"
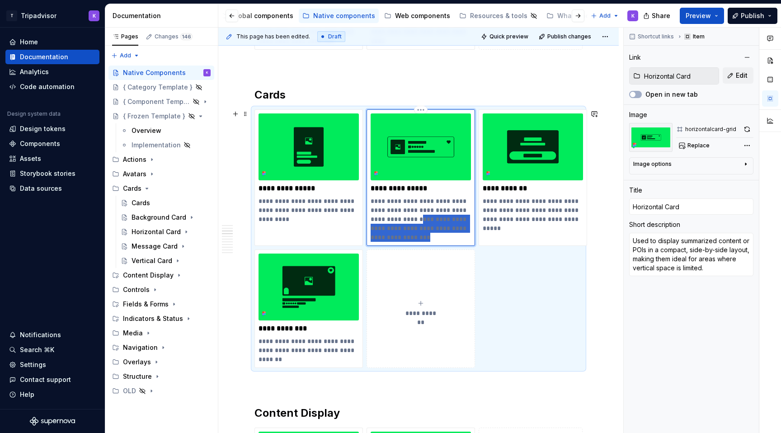
drag, startPoint x: 428, startPoint y: 220, endPoint x: 474, endPoint y: 247, distance: 53.6
click at [474, 247] on div "**********" at bounding box center [418, 238] width 328 height 258
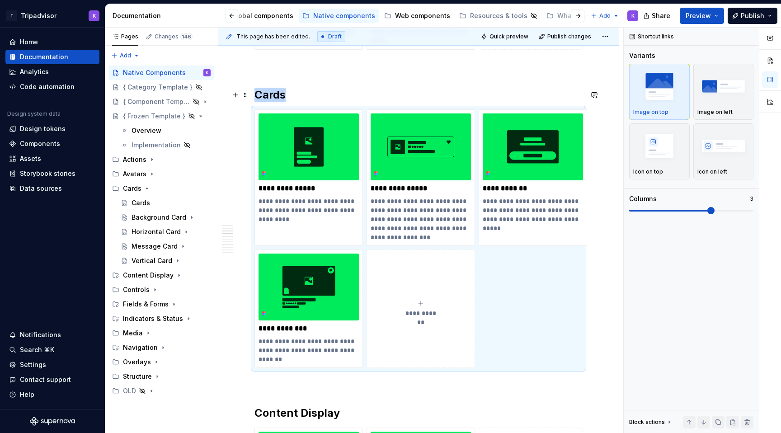
click at [489, 88] on h2 "Cards" at bounding box center [418, 95] width 328 height 14
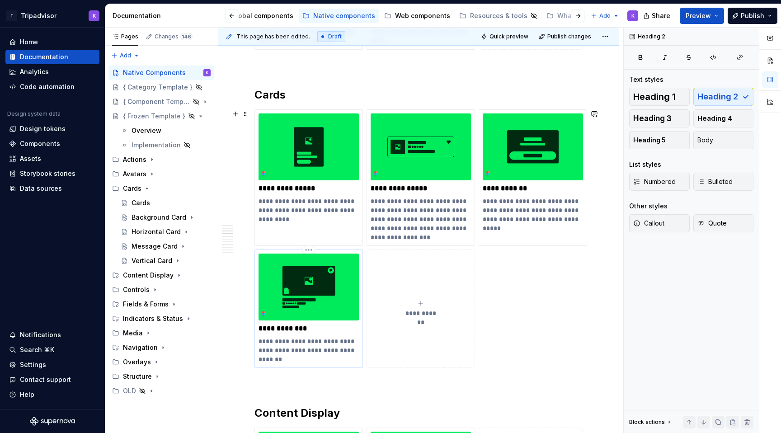
click at [273, 363] on p "**********" at bounding box center [308, 350] width 100 height 27
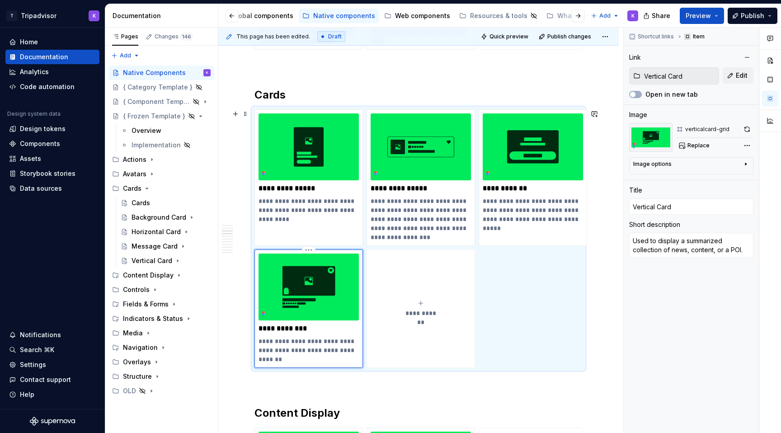
type textarea "*"
type textarea "Used to display a summarized collection of news, content, or a POI"
type textarea "*"
type textarea "Used to display a summarized collection of news, content, or a POI"
type textarea "*"
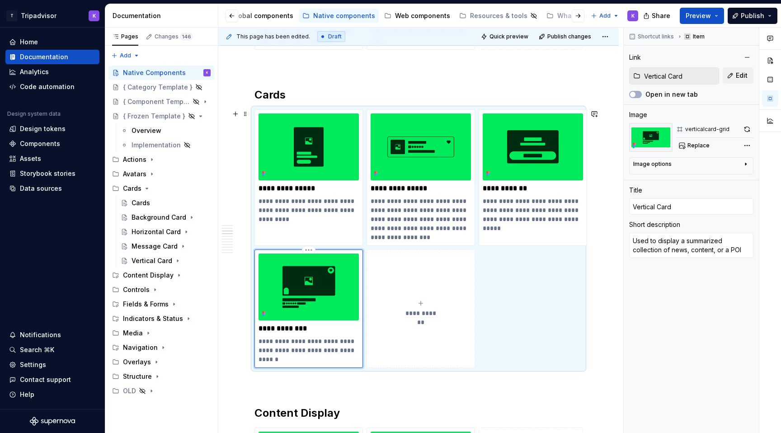
type textarea "Used to display a summarized collection of news, content, or a POI i"
type textarea "*"
type textarea "Used to display a summarized collection of news, content, or a POI in"
type textarea "*"
type textarea "Used to display a summarized collection of news, content, or a POI in"
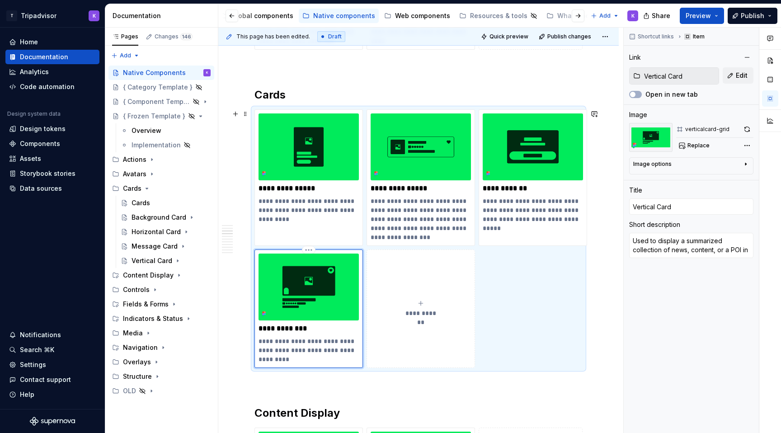
type textarea "*"
type textarea "Used to display a summarized collection of news, content, or a POI in a"
type textarea "*"
type textarea "Used to display a summarized collection of news, content, or a POI in a"
type textarea "*"
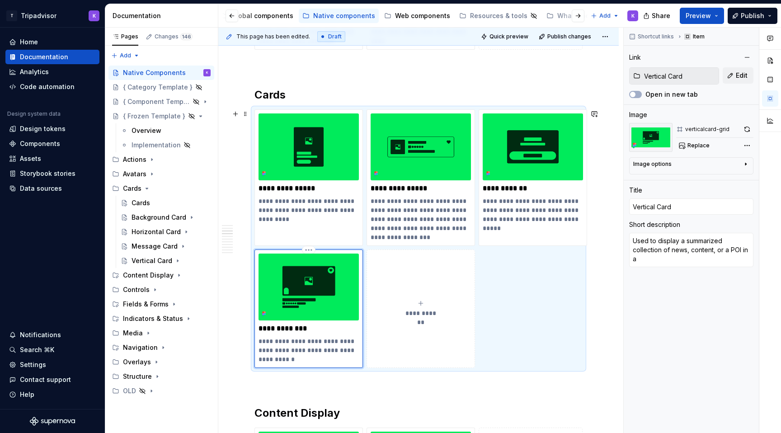
type textarea "Used to display a summarized collection of news, content, or a POI in a v"
type textarea "*"
type textarea "Used to display a summarized collection of news, content, or a POI in a ve"
type textarea "*"
type textarea "Used to display a summarized collection of news, content, or a POI in a ver"
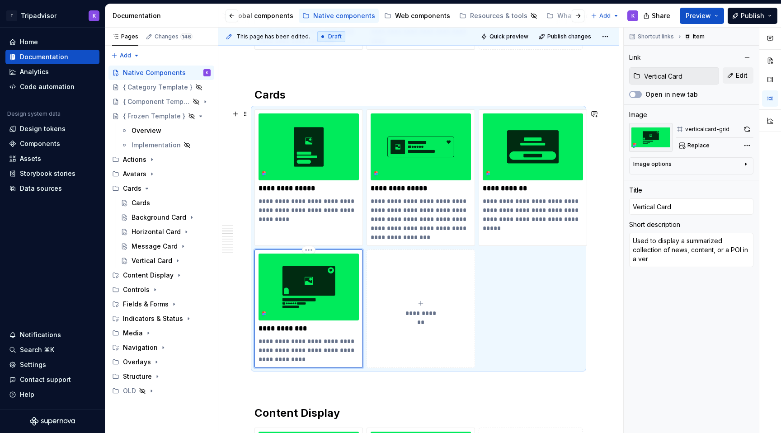
type textarea "*"
type textarea "Used to display a summarized collection of news, content, or a POI in a vert"
type textarea "*"
type textarea "Used to display a summarized collection of news, content, or a POI in a verti"
type textarea "*"
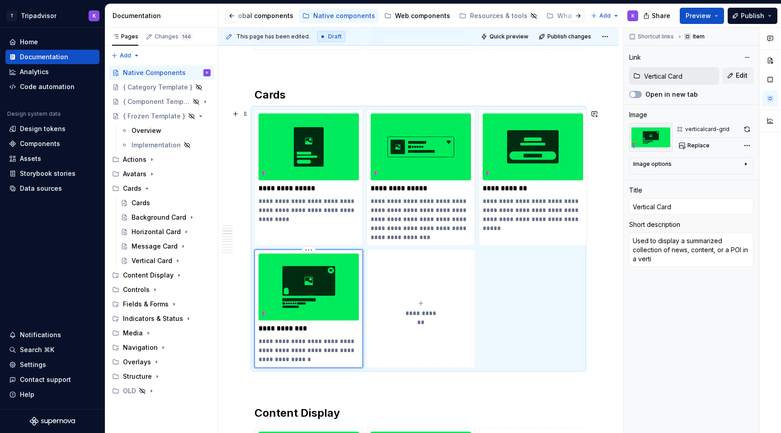
type textarea "Used to display a summarized collection of news, content, or a POI in a vertic"
type textarea "*"
type textarea "Used to display a summarized collection of news, content, or a POI in a vertica"
type textarea "*"
type textarea "Used to display a summarized collection of news, content, or a POI in a vertical"
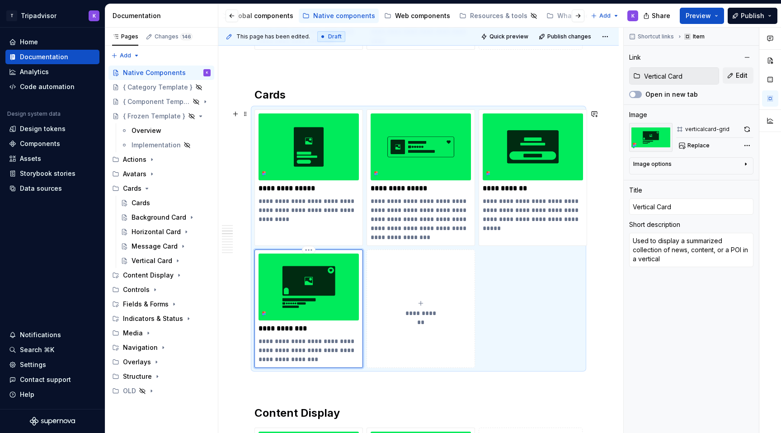
type textarea "*"
type textarea "Used to display a summarized collection of news, content, or a POI in a vertical"
type textarea "*"
type textarea "Used to display a summarized collection of news, content, or a POI in a vertical"
type textarea "*"
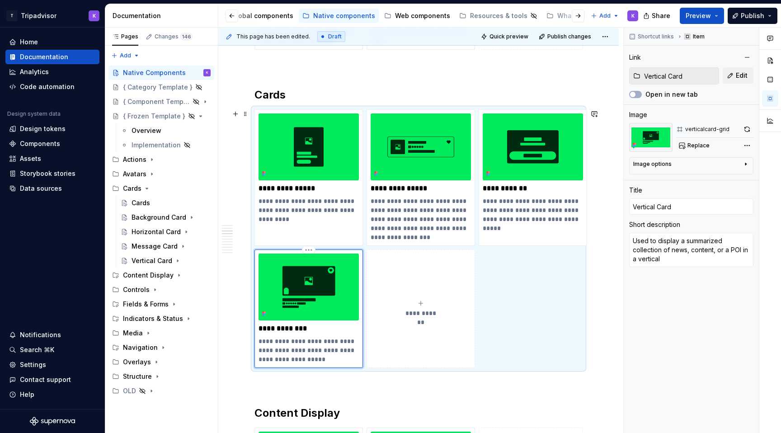
type textarea "Used to display a summarized collection of news, content, or a POI in a vertica"
type textarea "*"
type textarea "Used to display a summarized collection of news, content, or a POI in a vertic"
type textarea "*"
type textarea "Used to display a summarized collection of news, content, or a POI in a verti"
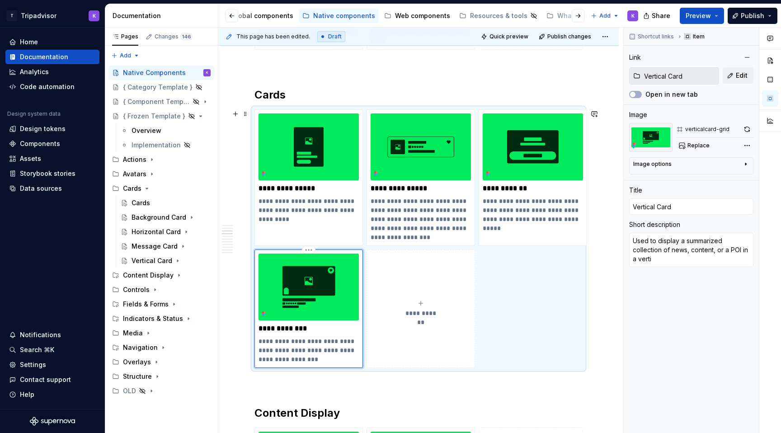
type textarea "*"
type textarea "Used to display a summarized collection of news, content, or a POI in a vert"
type textarea "*"
type textarea "Used to display a summarized collection of news, content, or a POI in a ver"
type textarea "*"
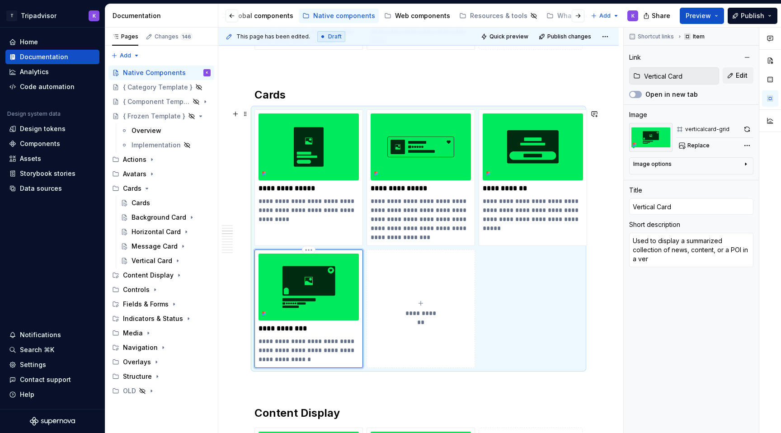
type textarea "Used to display a summarized collection of news, content, or a POI in a ve"
type textarea "*"
type textarea "Used to display a summarized collection of news, content, or a POI in a v"
type textarea "*"
type textarea "Used to display a summarized collection of news, content, or a POI in a"
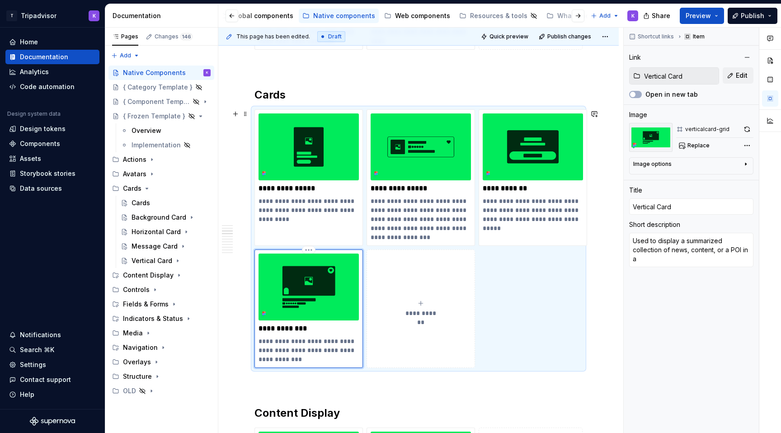
type textarea "*"
type textarea "Used to display a summarized collection of news, content, or a POI in a"
type textarea "*"
type textarea "Used to display a summarized collection of news, content, or a POI in as"
type textarea "*"
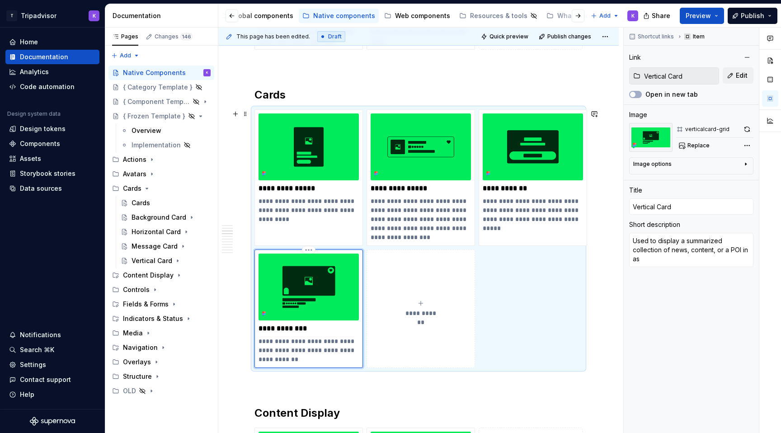
type textarea "Used to display a summarized collection of news, content, or a POI in ast"
type textarea "*"
type textarea "Used to display a summarized collection of news, content, or a POI in as"
type textarea "*"
type textarea "Used to display a summarized collection of news, content, or a POI in a"
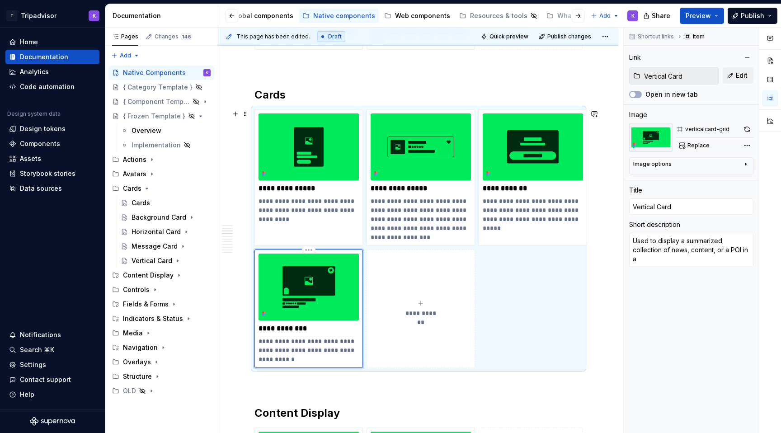
type textarea "*"
type textarea "Used to display a summarized collection of news, content, or a POI in a"
type textarea "*"
type textarea "Used to display a summarized collection of news, content, or a POI in a s"
type textarea "*"
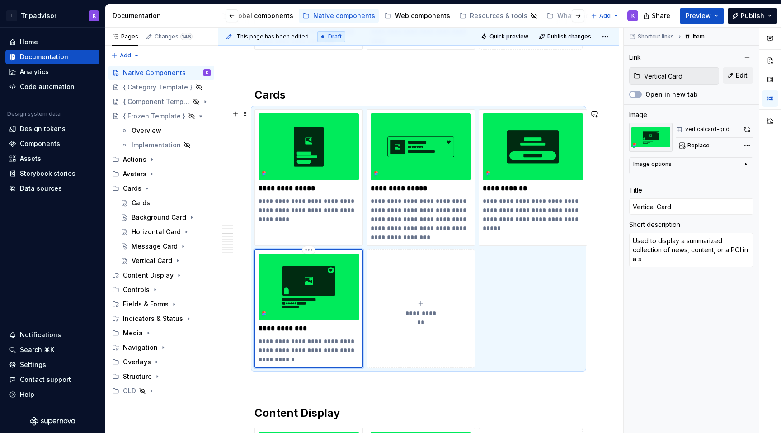
type textarea "Used to display a summarized collection of news, content, or a POI in a st"
type textarea "*"
type textarea "Used to display a summarized collection of news, content, or a POI in a sta"
type textarea "*"
type textarea "Used to display a summarized collection of news, content, or a POI in a stac"
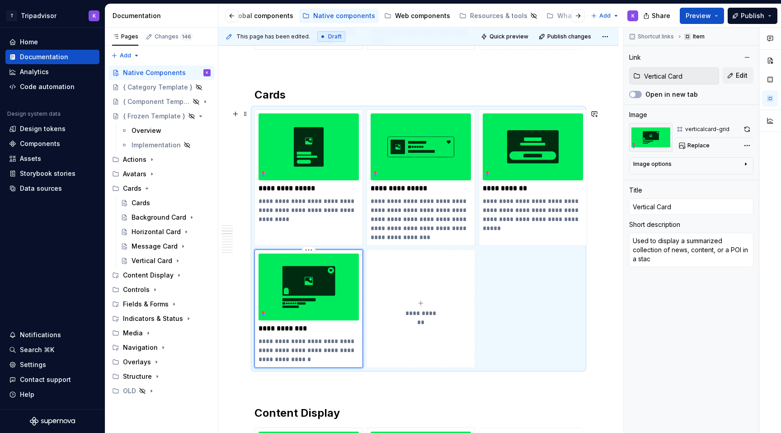
type textarea "*"
type textarea "Used to display a summarized collection of news, content, or a POI in a stack"
type textarea "*"
type textarea "Used to display a summarized collection of news, content, or a POI in a stacke"
type textarea "*"
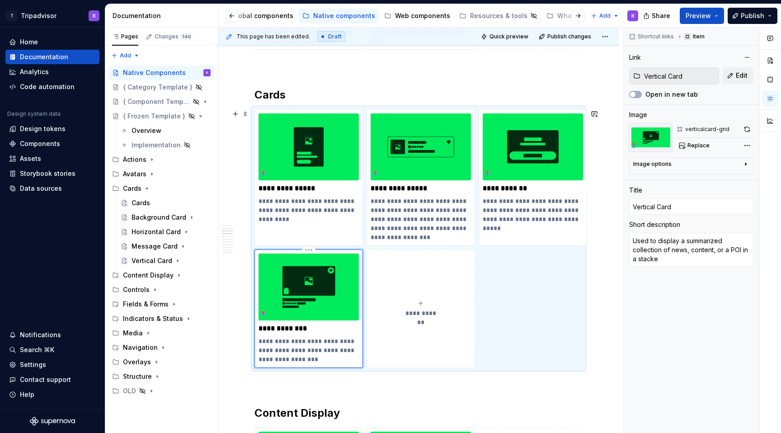
type textarea "Used to display a summarized collection of news, content, or a POI in a stacked"
type textarea "*"
type textarea "Used to display a summarized collection of news, content, or a POI in a stacked"
type textarea "*"
type textarea "Used to display a summarized collection of news, content, or a POI in a stacked…"
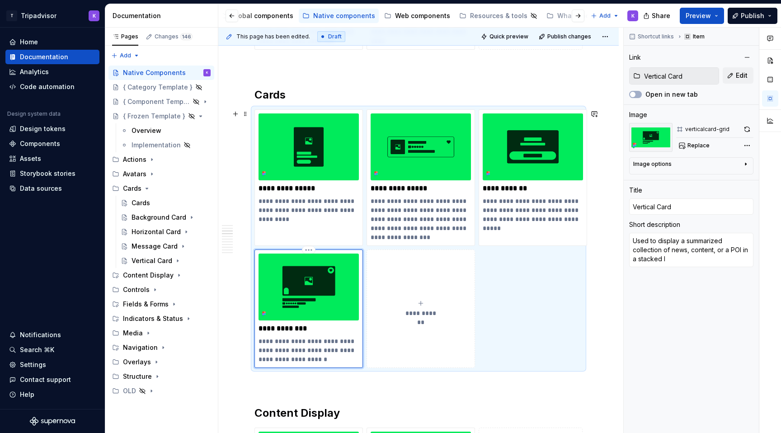
type textarea "*"
type textarea "Used to display a summarized collection of news, content, or a POI in a stacked…"
type textarea "*"
type textarea "Used to display a summarized collection of news, content, or a POI in a stacked…"
type textarea "*"
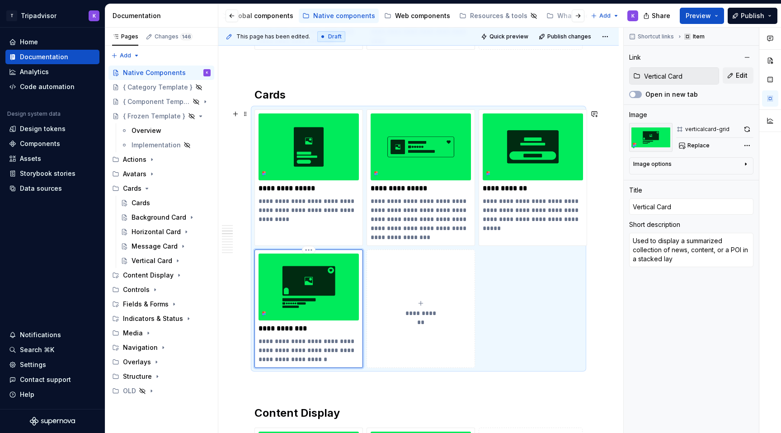
type textarea "Used to display a summarized collection of news, content, or a POI in a stacked…"
type textarea "*"
type textarea "Used to display a summarized collection of news, content, or a POI in a stacked…"
type textarea "*"
type textarea "Used to display a summarized collection of news, content, or a POI in a stacked…"
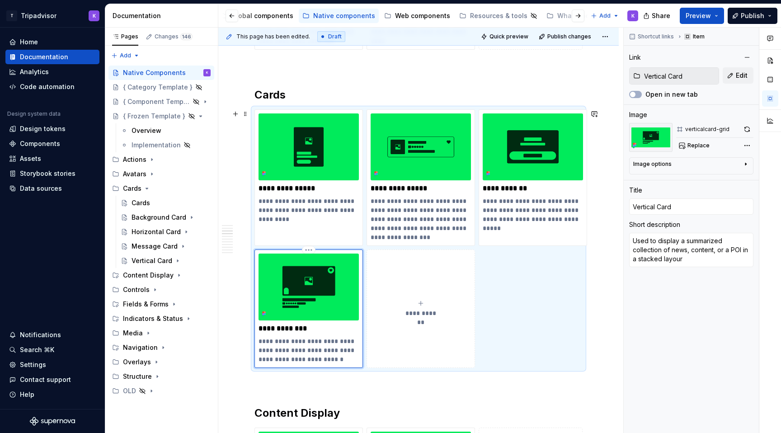
type textarea "*"
type textarea "Used to display a summarized collection of news, content, or a POI in a stacked…"
type textarea "*"
type textarea "Used to display a summarized collection of news, content, or a POI in a stacked…"
type textarea "*"
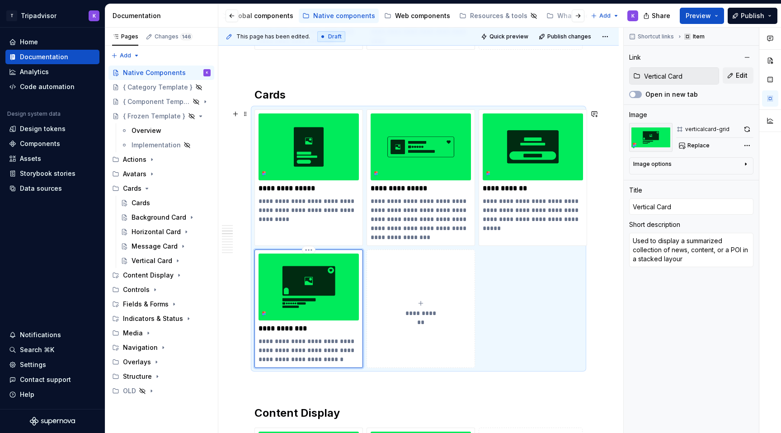
type textarea "Used to display a summarized collection of news, content, or a POI in a stacked…"
type textarea "*"
type textarea "Used to display a summarized collection of news, content, or a POI in a stacked…"
type textarea "*"
type textarea "Used to display a summarized collection of news, content, or a POI in a stacked…"
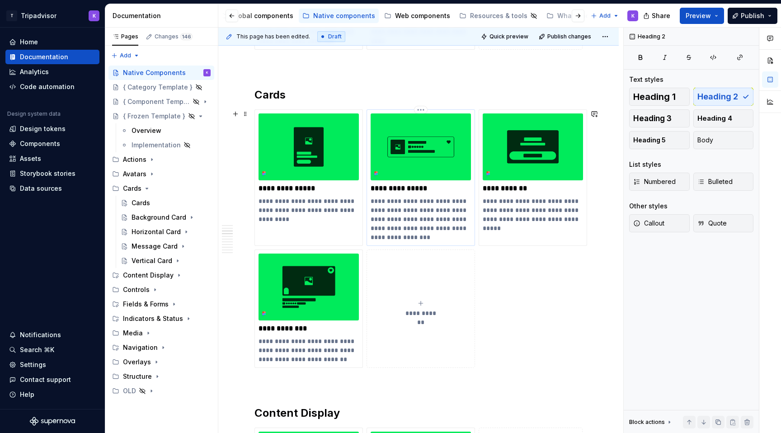
scroll to position [577, 0]
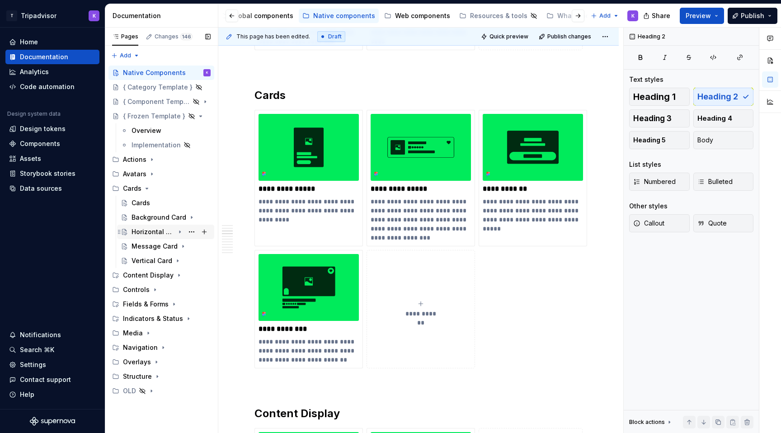
click at [162, 230] on div "Horizontal Card" at bounding box center [152, 231] width 43 height 9
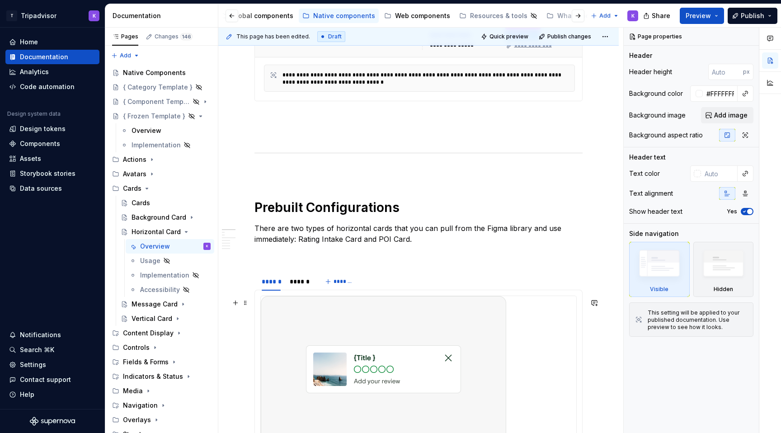
scroll to position [668, 0]
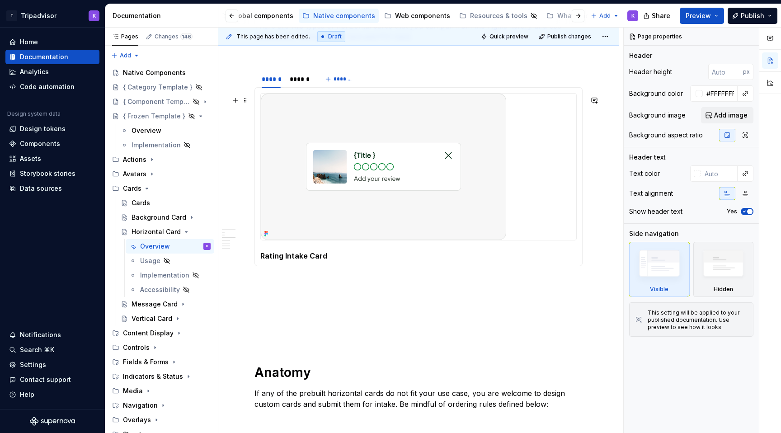
click at [365, 140] on img at bounding box center [383, 167] width 245 height 146
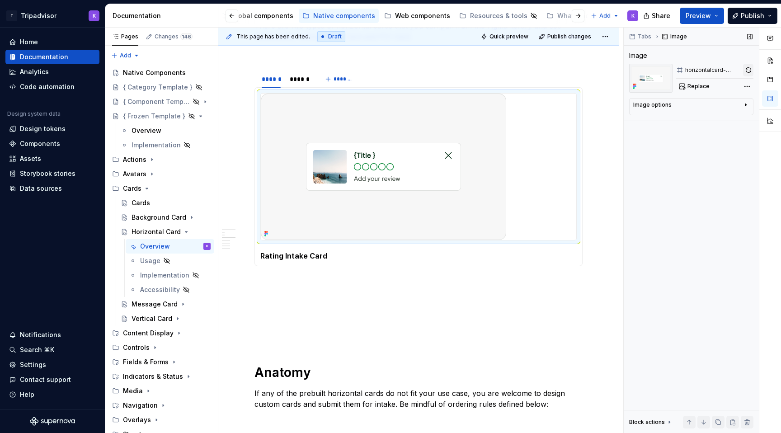
click at [748, 71] on button "button" at bounding box center [748, 70] width 10 height 13
click at [295, 86] on div "******" at bounding box center [299, 79] width 27 height 14
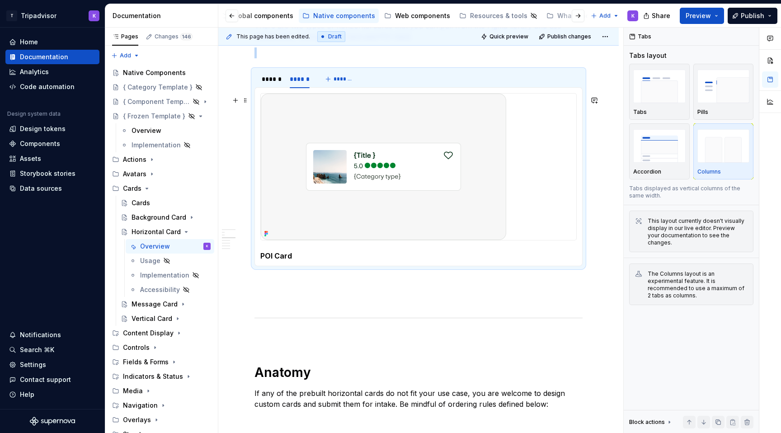
click at [396, 174] on img at bounding box center [383, 167] width 245 height 146
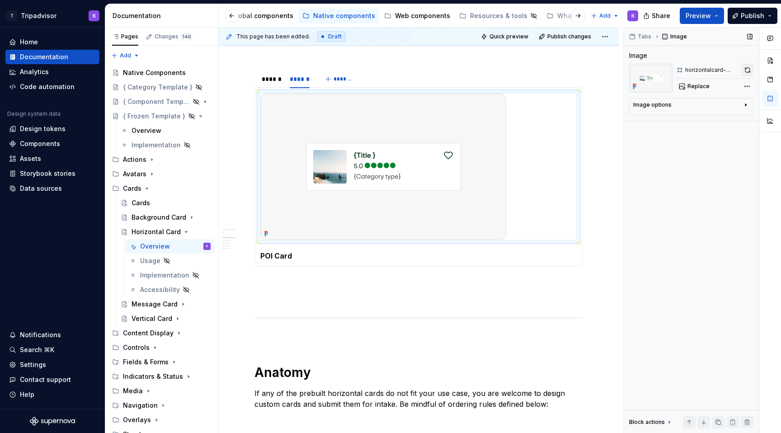
click at [747, 72] on button "button" at bounding box center [747, 70] width 12 height 13
click at [161, 220] on div "Background Card" at bounding box center [152, 217] width 43 height 9
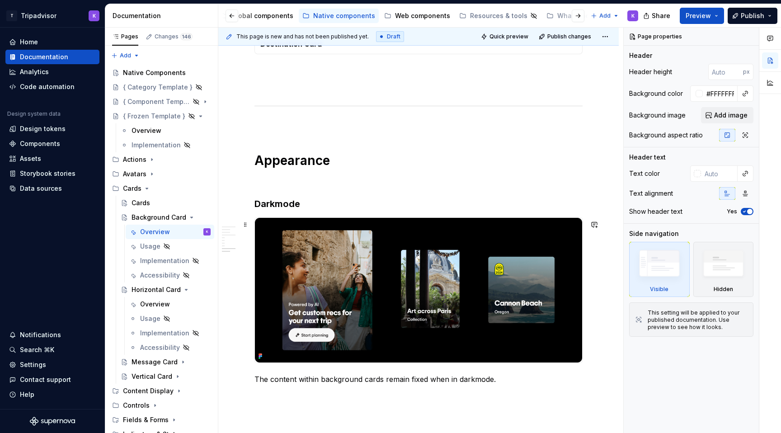
scroll to position [1598, 0]
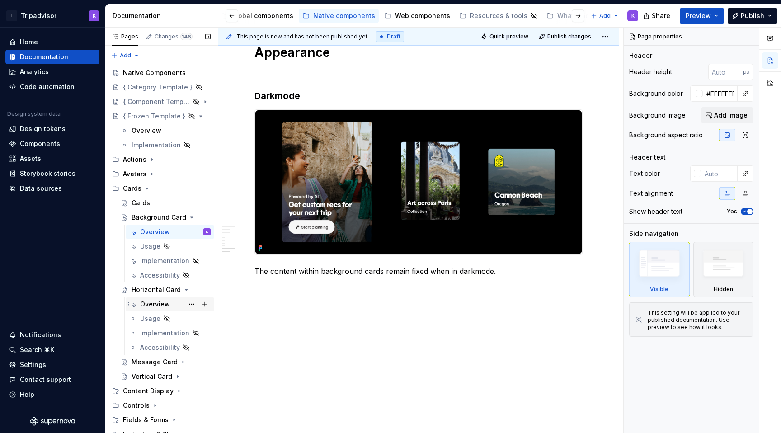
click at [158, 302] on div "Overview" at bounding box center [155, 304] width 30 height 9
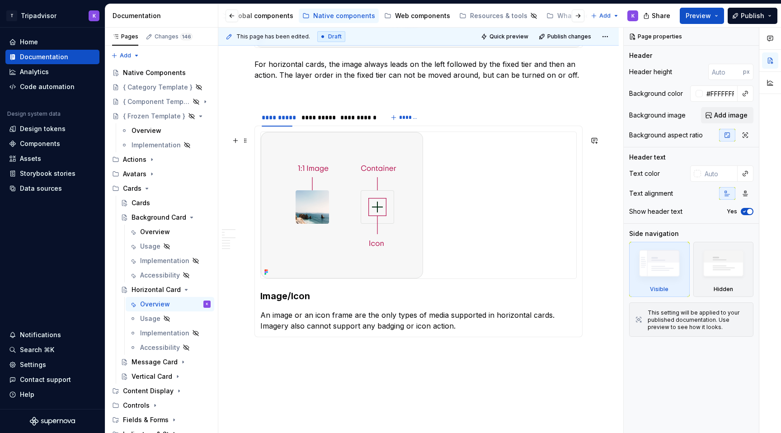
scroll to position [1308, 0]
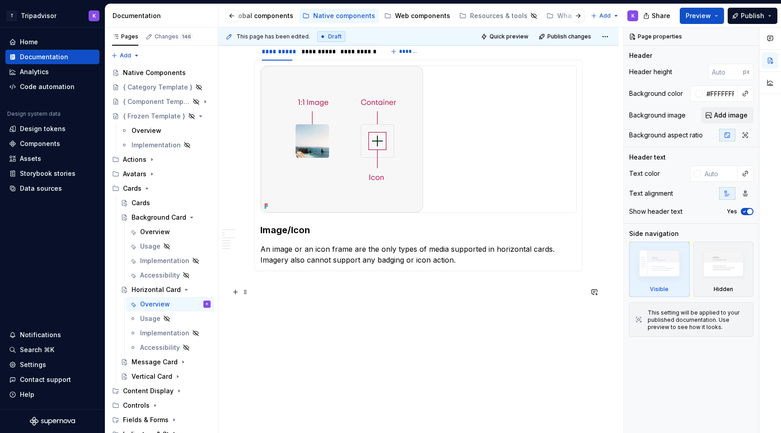
type textarea "*"
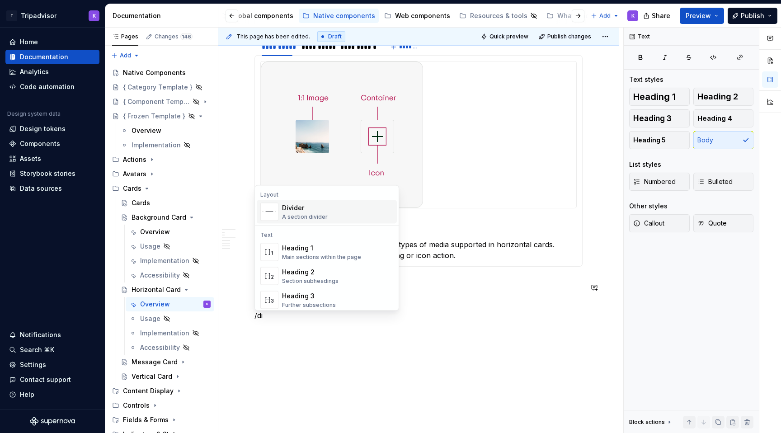
click at [356, 211] on div "Divider A section divider" at bounding box center [337, 212] width 111 height 18
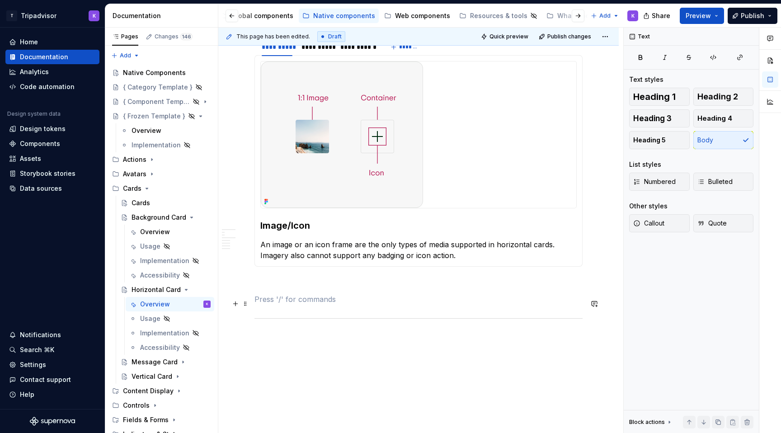
click at [304, 299] on p at bounding box center [418, 299] width 328 height 11
click at [300, 282] on p at bounding box center [418, 282] width 328 height 11
click at [300, 337] on p at bounding box center [418, 337] width 328 height 11
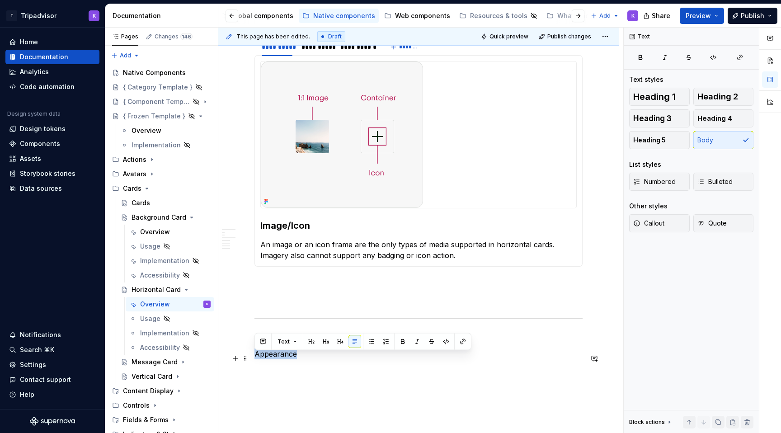
drag, startPoint x: 297, startPoint y: 354, endPoint x: 254, endPoint y: 354, distance: 42.5
click at [254, 354] on p "Appearance" at bounding box center [418, 353] width 328 height 11
click at [662, 97] on span "Heading 1" at bounding box center [654, 96] width 42 height 9
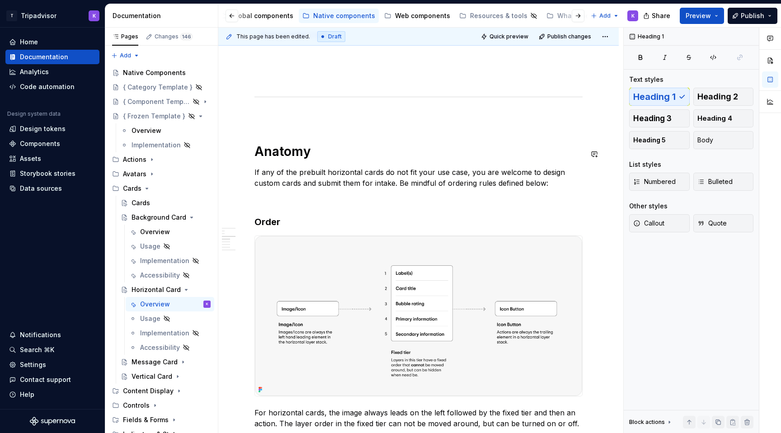
scroll to position [881, 0]
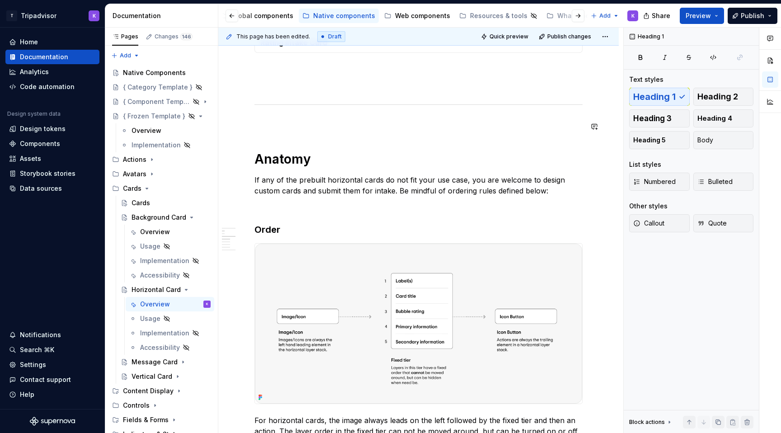
click at [281, 173] on div "**********" at bounding box center [418, 57] width 328 height 1499
click at [284, 160] on h1 "Anatomy" at bounding box center [418, 159] width 328 height 16
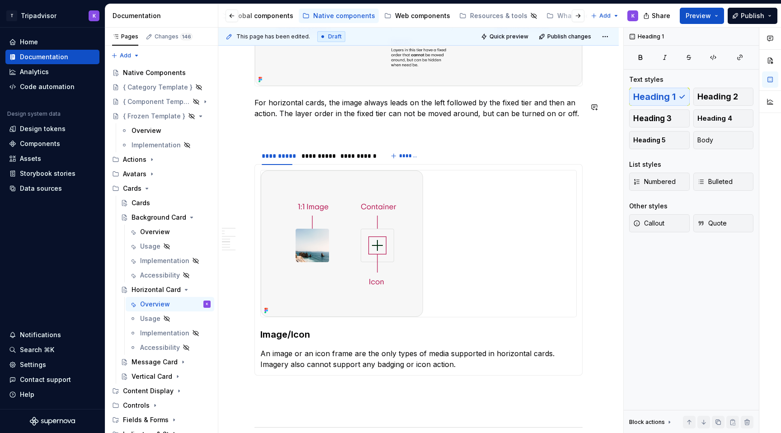
scroll to position [1400, 0]
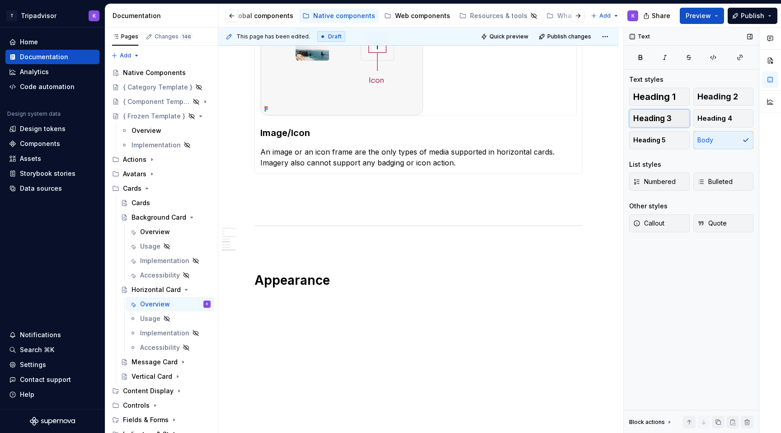
click at [660, 114] on span "Heading 3" at bounding box center [652, 118] width 38 height 9
click at [454, 323] on h3 at bounding box center [418, 323] width 328 height 13
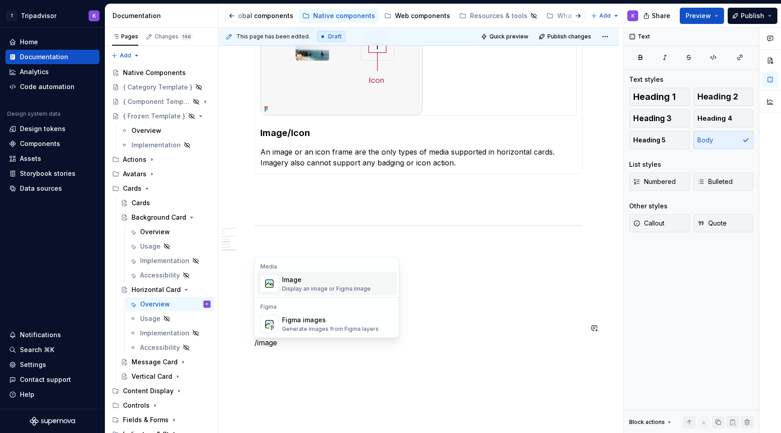
click at [327, 292] on div "Image Display an image or Figma image" at bounding box center [337, 284] width 111 height 18
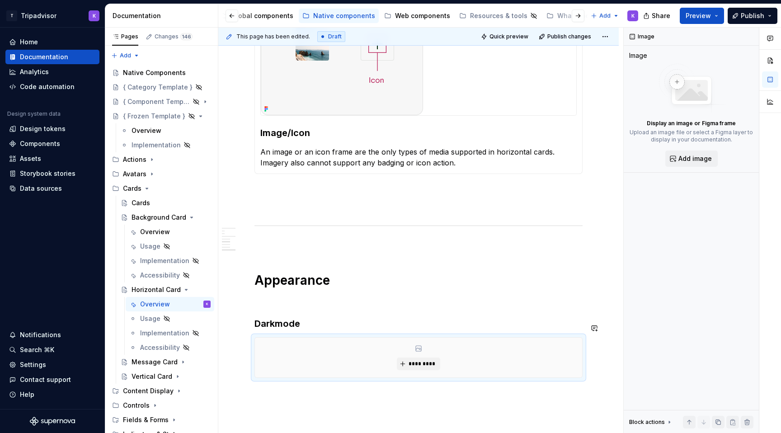
type textarea "*"
click at [417, 367] on span "*********" at bounding box center [422, 363] width 28 height 7
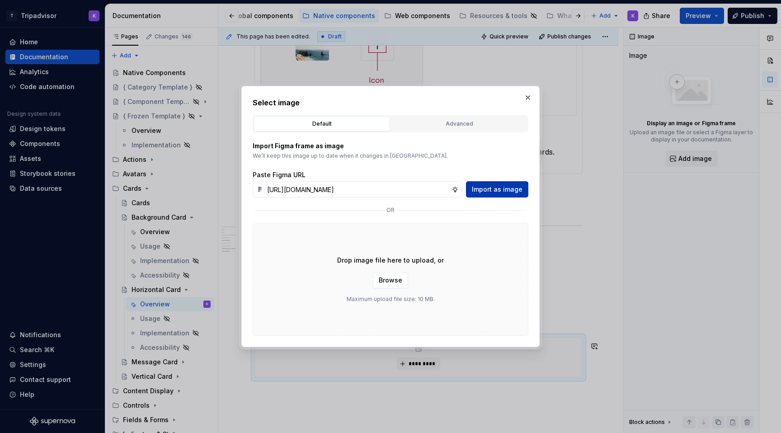
scroll to position [0, 248]
type input "https://www.figma.com/design/eWzZGbXTCMsZ0gwC1u1MU0/Altas-Native-Documentation?…"
click at [500, 187] on span "Import as image" at bounding box center [497, 189] width 51 height 9
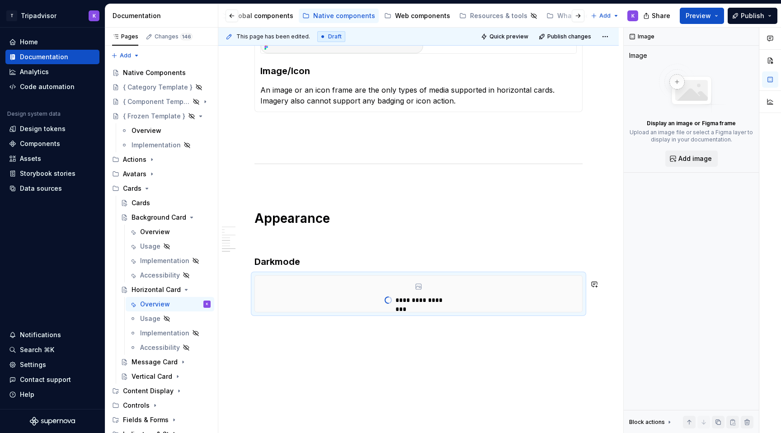
scroll to position [1486, 0]
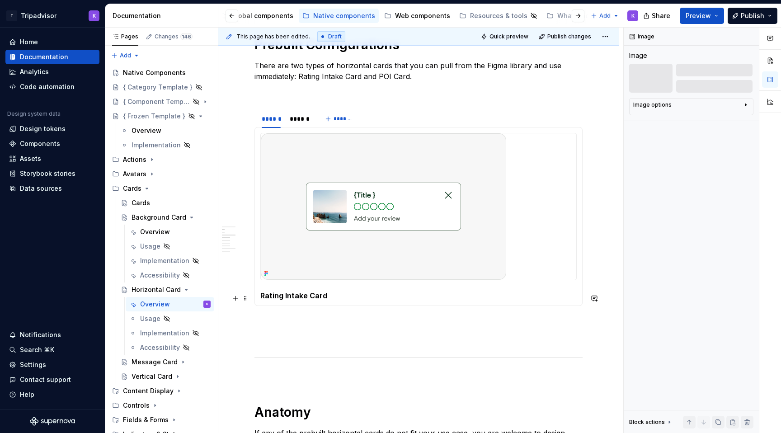
scroll to position [381, 0]
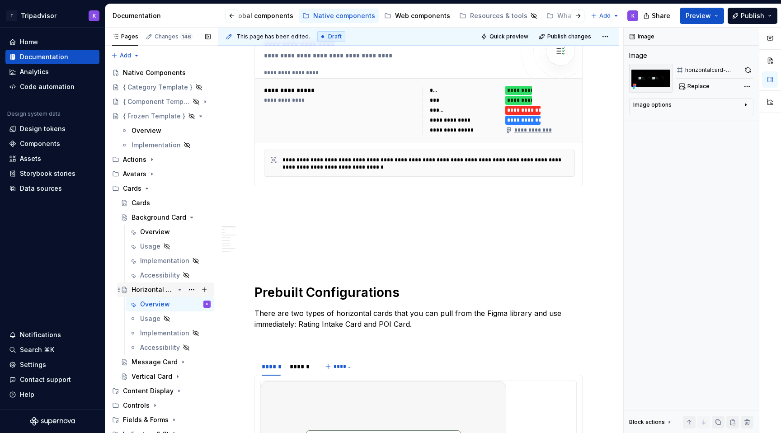
click at [177, 290] on icon "Page tree" at bounding box center [179, 289] width 7 height 7
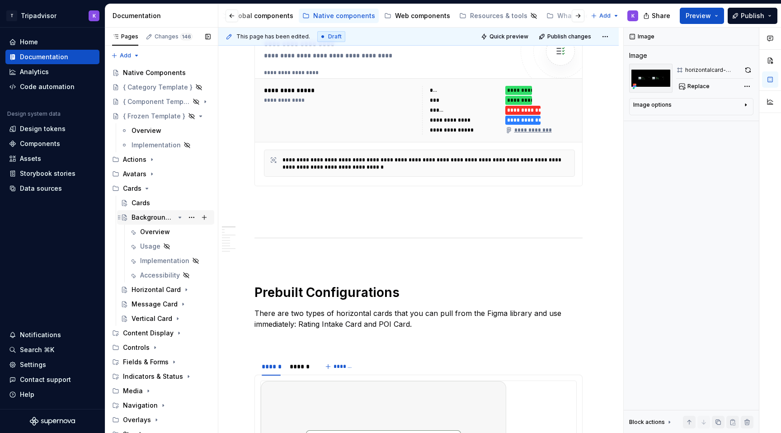
click at [180, 218] on icon "Page tree" at bounding box center [180, 217] width 2 height 1
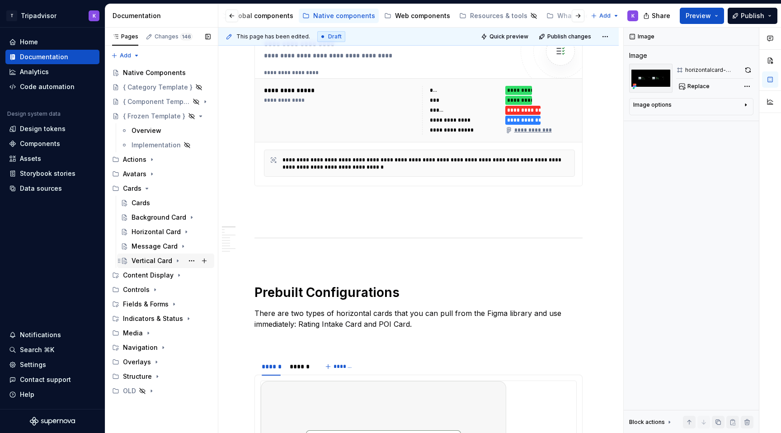
click at [175, 262] on icon "Page tree" at bounding box center [177, 260] width 7 height 7
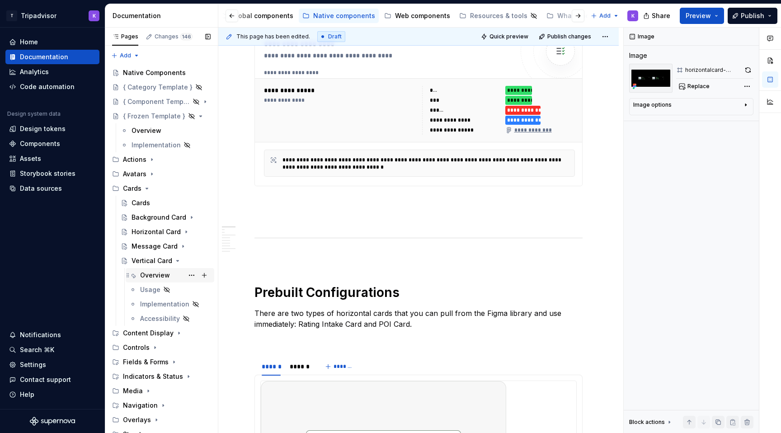
click at [165, 276] on div "Overview" at bounding box center [155, 275] width 30 height 9
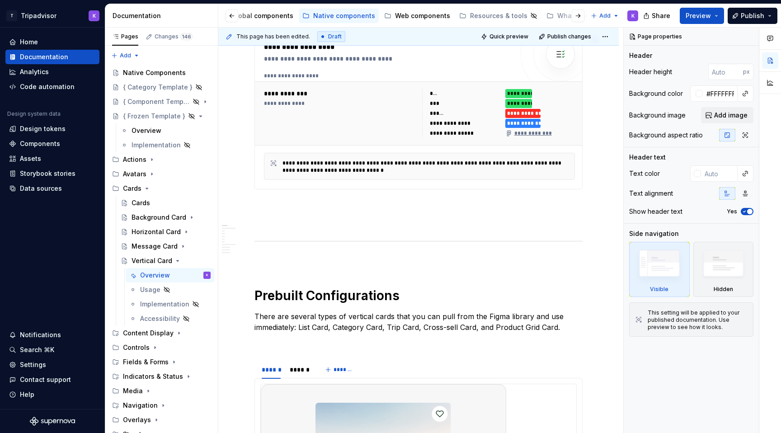
scroll to position [646, 0]
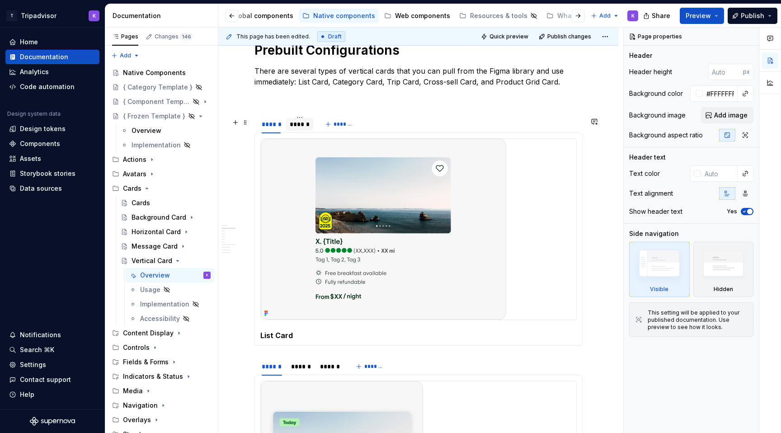
click at [302, 129] on div "******" at bounding box center [300, 124] width 20 height 9
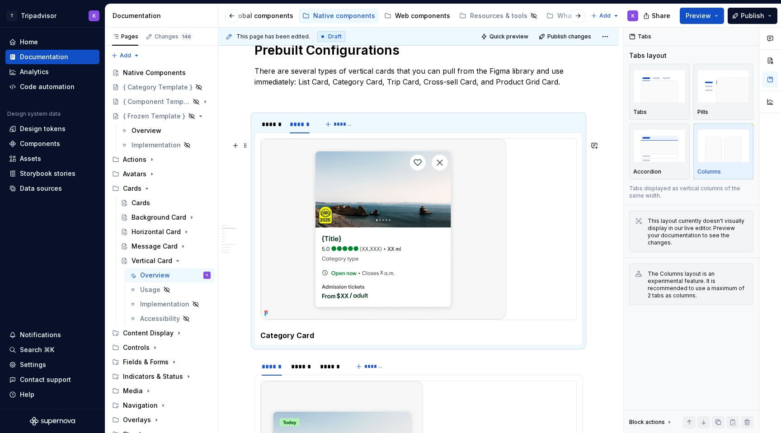
click at [372, 253] on img at bounding box center [383, 229] width 245 height 181
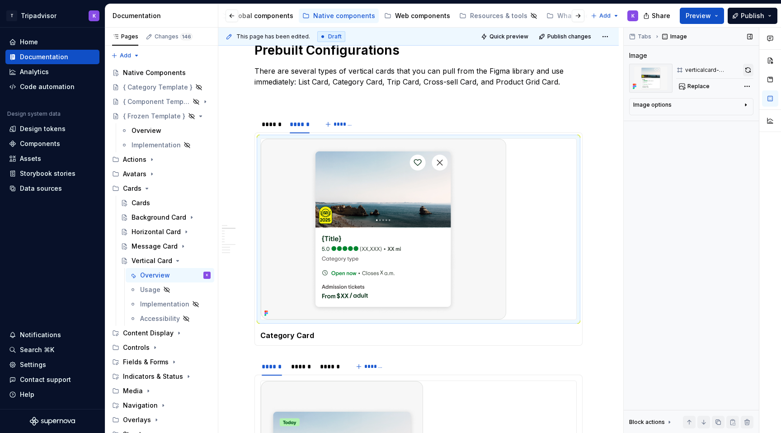
click at [745, 68] on button "button" at bounding box center [748, 70] width 10 height 13
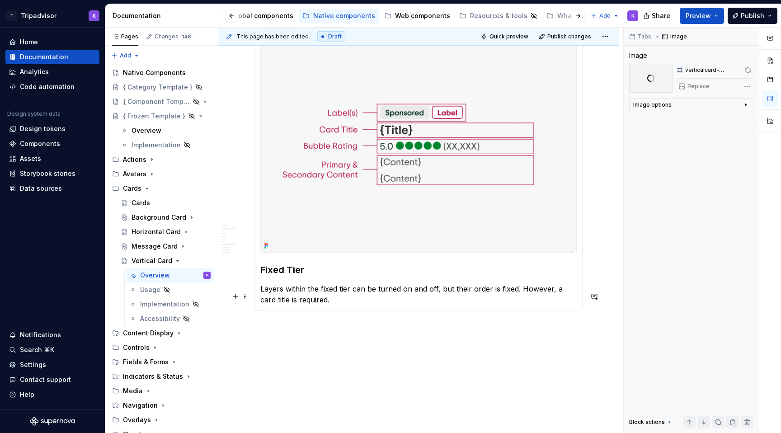
scroll to position [1690, 0]
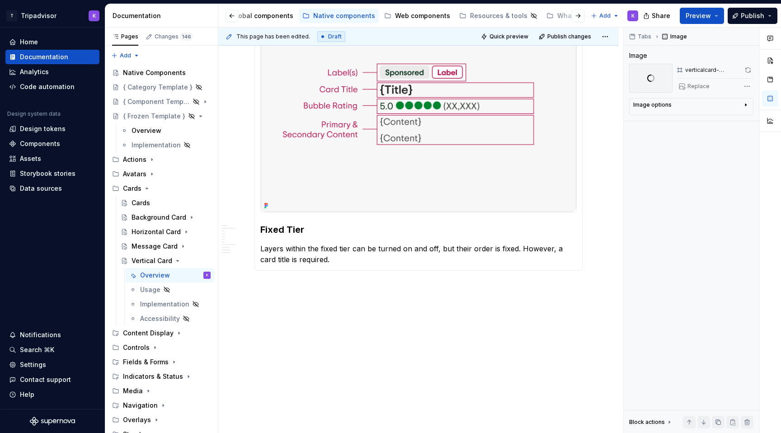
type textarea "*"
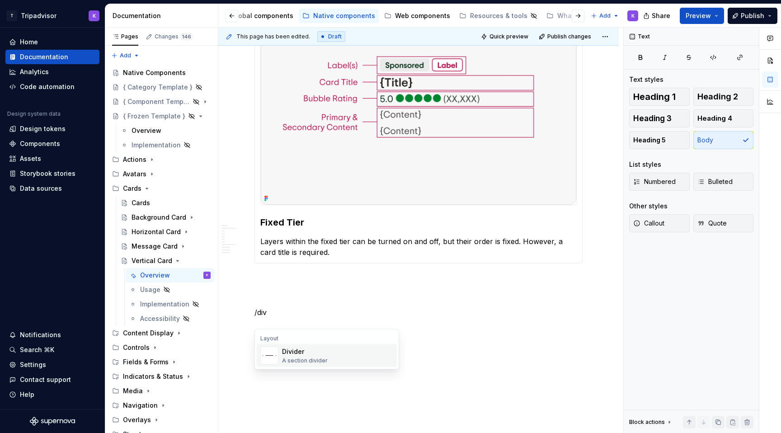
click at [334, 365] on span "Divider A section divider" at bounding box center [327, 355] width 140 height 23
drag, startPoint x: 296, startPoint y: 356, endPoint x: 251, endPoint y: 356, distance: 45.2
click at [663, 99] on span "Heading 1" at bounding box center [654, 96] width 42 height 9
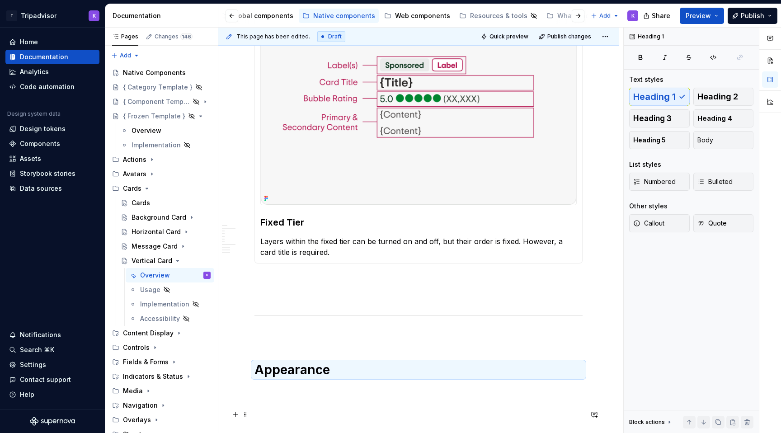
click at [260, 412] on p at bounding box center [418, 406] width 328 height 11
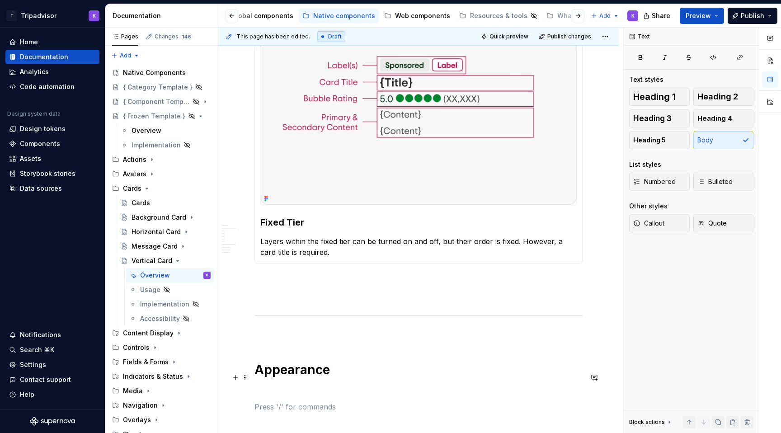
scroll to position [1750, 0]
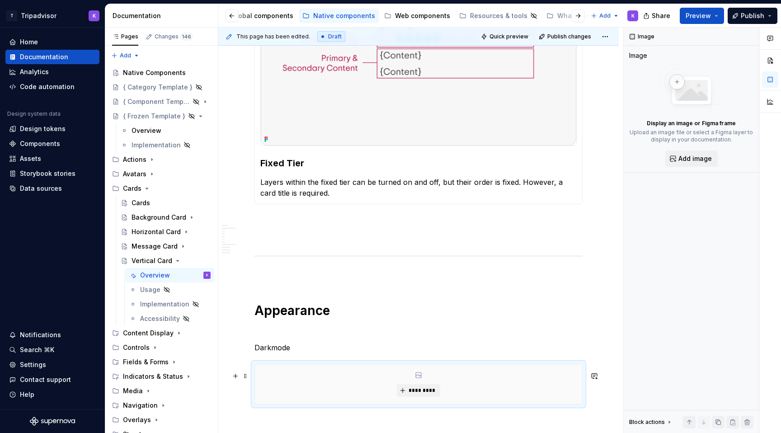
click at [431, 391] on div "*********" at bounding box center [418, 384] width 327 height 40
click at [431, 394] on button "*********" at bounding box center [418, 390] width 43 height 13
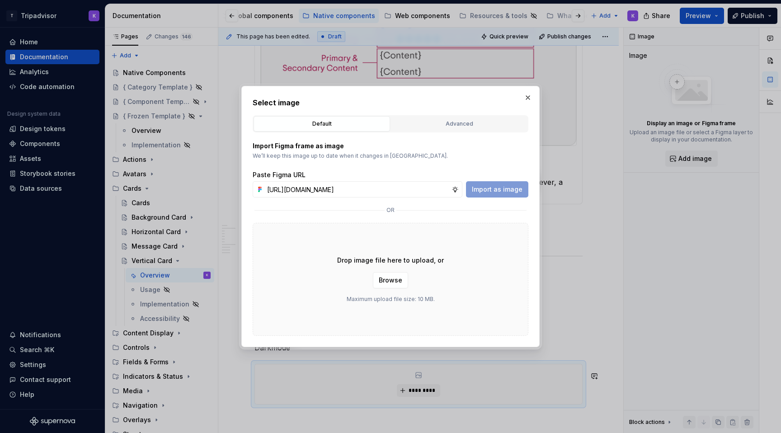
scroll to position [0, 248]
type input "https://www.figma.com/design/eWzZGbXTCMsZ0gwC1u1MU0/Altas-Native-Documentation?…"
click at [497, 183] on button "Import as image" at bounding box center [497, 189] width 62 height 16
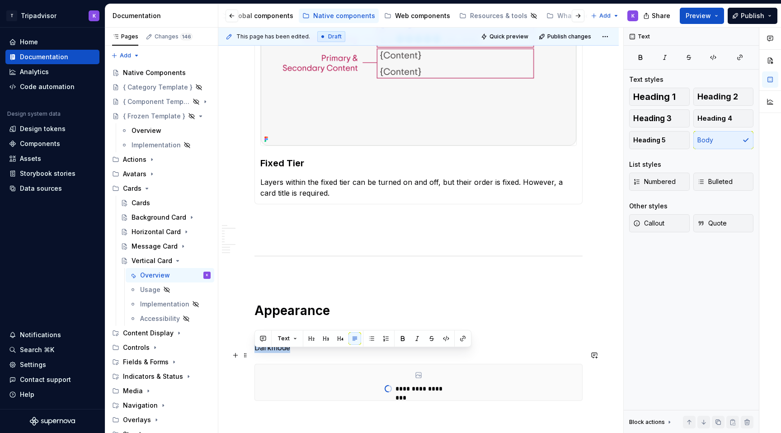
drag, startPoint x: 293, startPoint y: 358, endPoint x: 256, endPoint y: 357, distance: 37.5
click at [256, 353] on p "Darkmode" at bounding box center [418, 347] width 328 height 11
click at [674, 121] on button "Heading 3" at bounding box center [659, 118] width 61 height 18
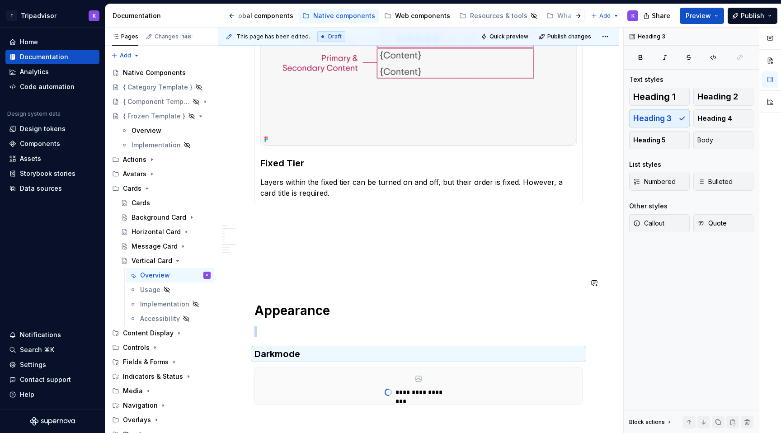
scroll to position [1864, 0]
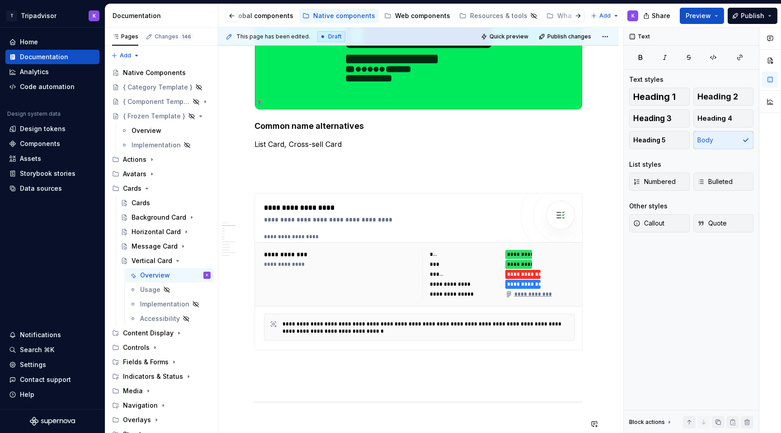
scroll to position [0, 0]
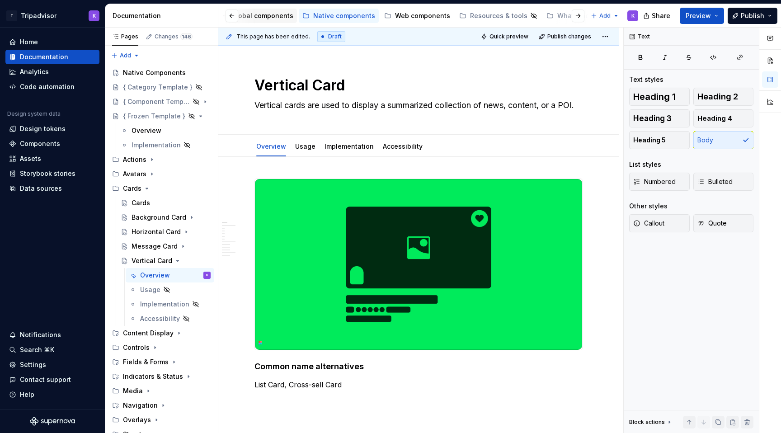
click at [268, 16] on div "Global components" at bounding box center [262, 15] width 62 height 9
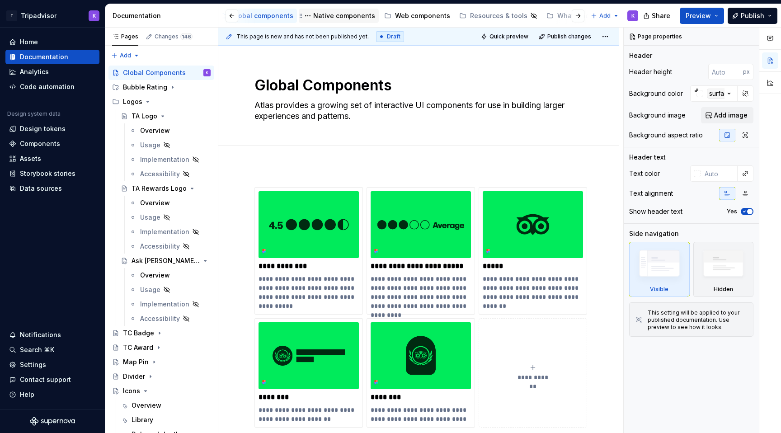
click at [346, 19] on div "Native components" at bounding box center [344, 15] width 62 height 9
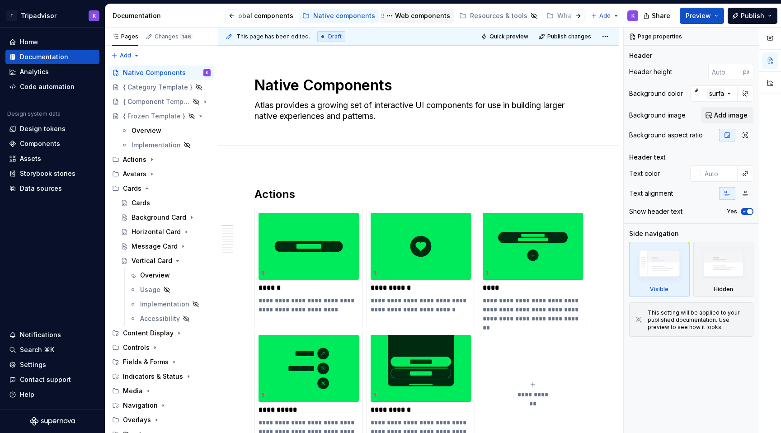
click at [409, 17] on div "Web components" at bounding box center [422, 15] width 55 height 9
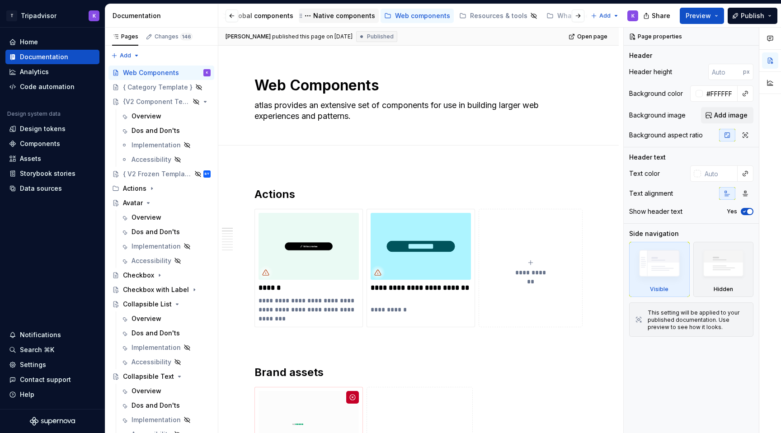
click at [344, 20] on div "Native components" at bounding box center [338, 15] width 73 height 11
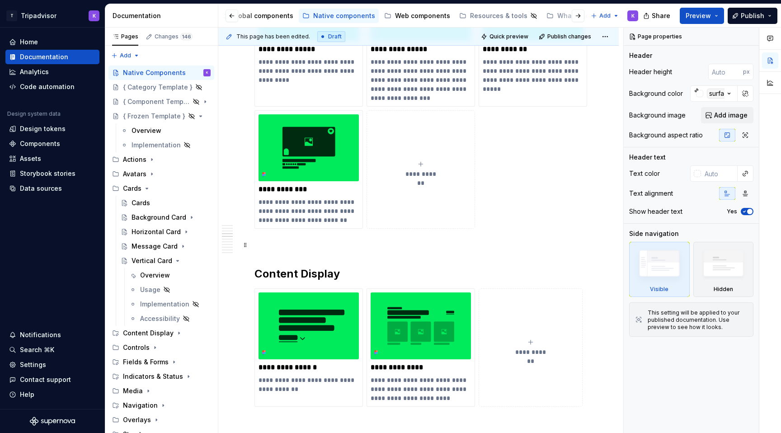
scroll to position [996, 0]
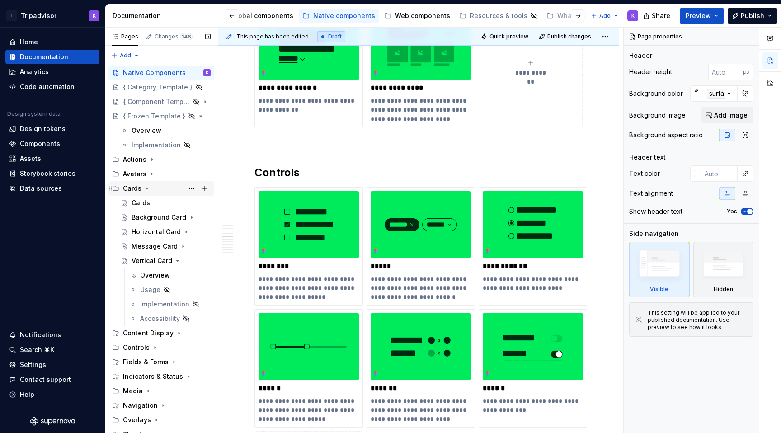
click at [143, 188] on icon "Page tree" at bounding box center [146, 188] width 7 height 7
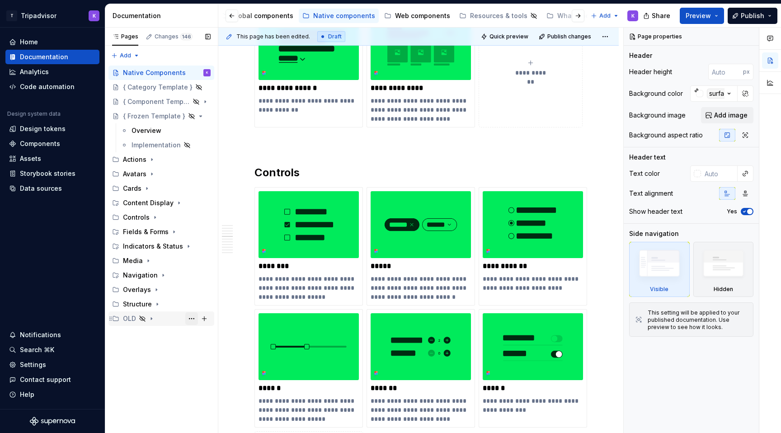
click at [192, 317] on button "Page tree" at bounding box center [191, 318] width 13 height 13
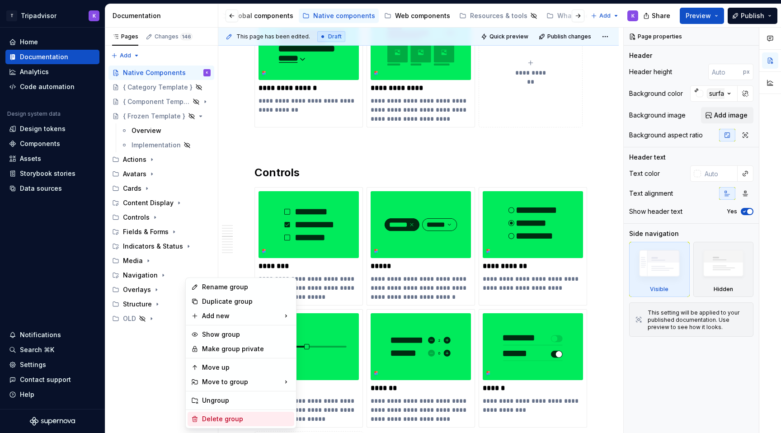
click at [242, 416] on div "Delete group" at bounding box center [246, 418] width 89 height 9
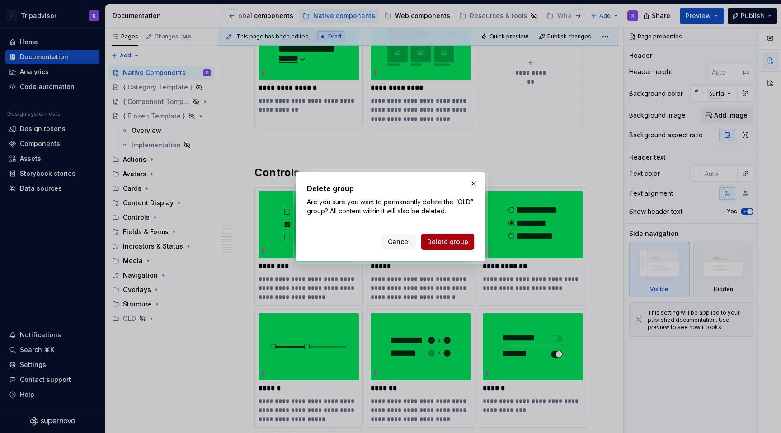
click at [453, 242] on span "Delete group" at bounding box center [447, 241] width 41 height 9
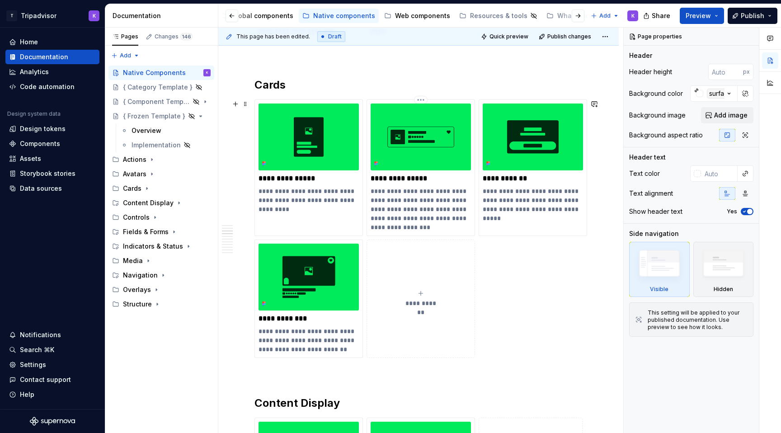
scroll to position [590, 0]
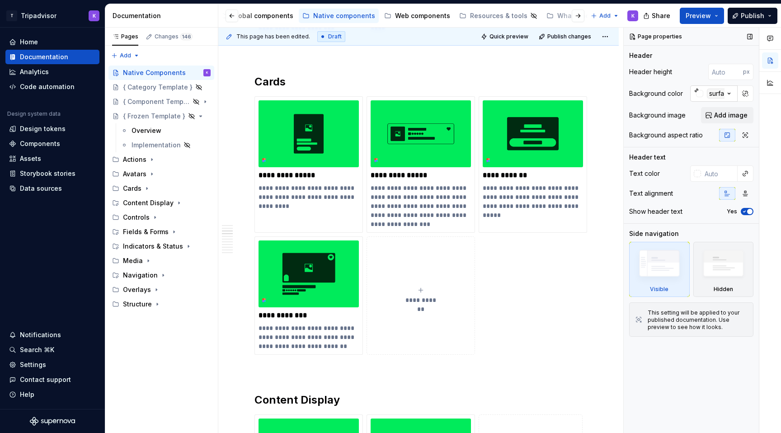
click at [725, 93] on icon "button" at bounding box center [728, 93] width 9 height 9
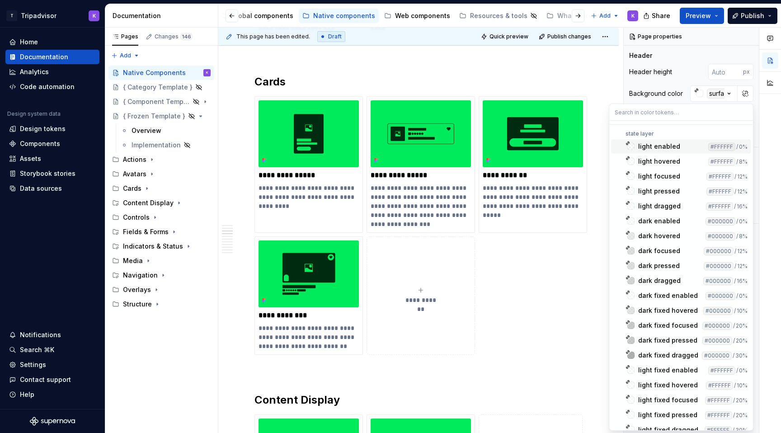
click at [607, 81] on html "T Tripadvisor K Home Documentation Analytics Code automation Design system data…" at bounding box center [390, 216] width 781 height 433
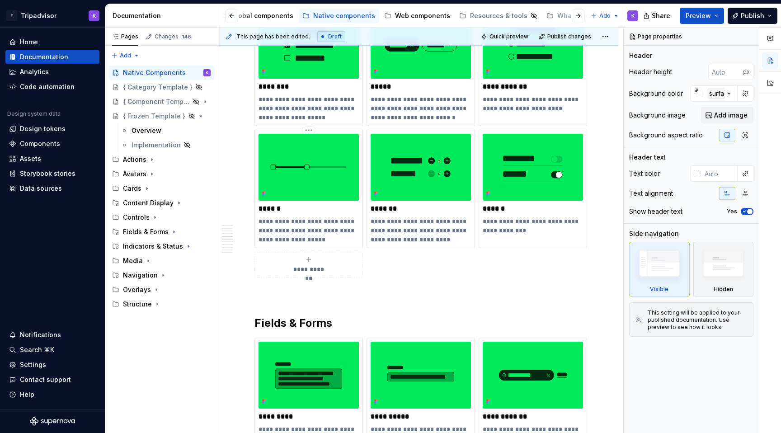
scroll to position [1194, 0]
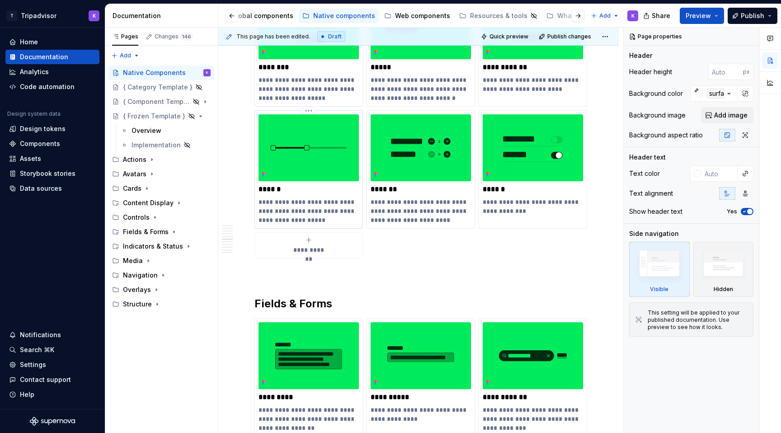
click at [343, 188] on p "******" at bounding box center [308, 189] width 100 height 9
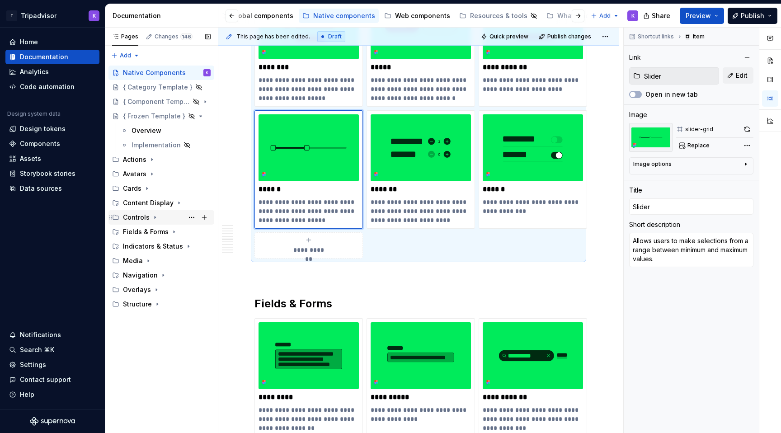
click at [152, 217] on icon "Page tree" at bounding box center [154, 217] width 7 height 7
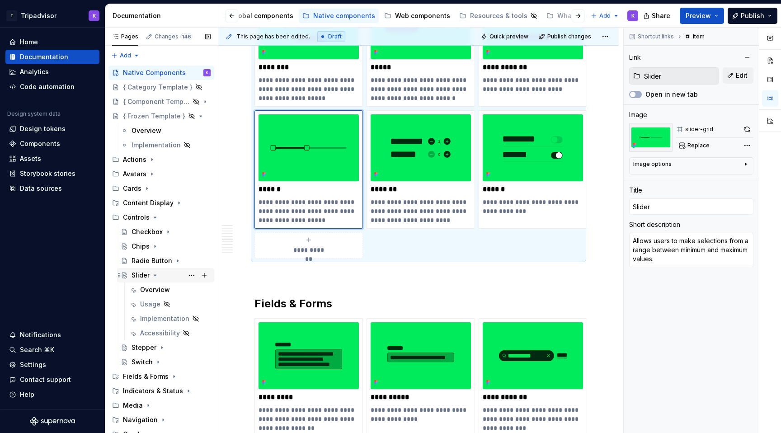
click at [154, 277] on icon "Page tree" at bounding box center [154, 274] width 7 height 7
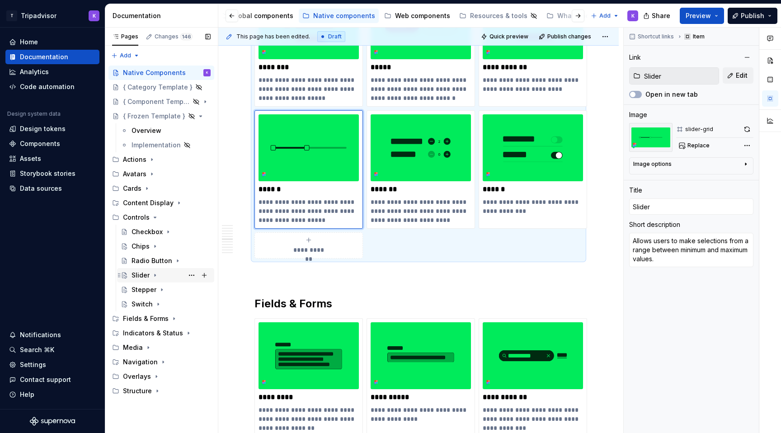
click at [179, 275] on div "Slider" at bounding box center [170, 275] width 79 height 13
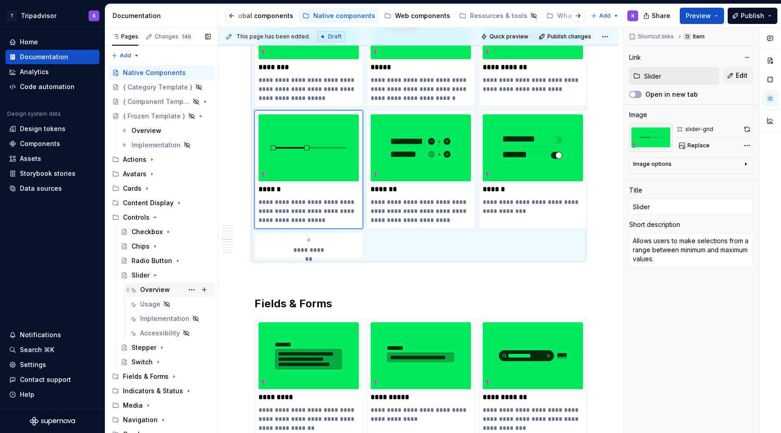
click at [174, 291] on div "Overview" at bounding box center [175, 289] width 70 height 13
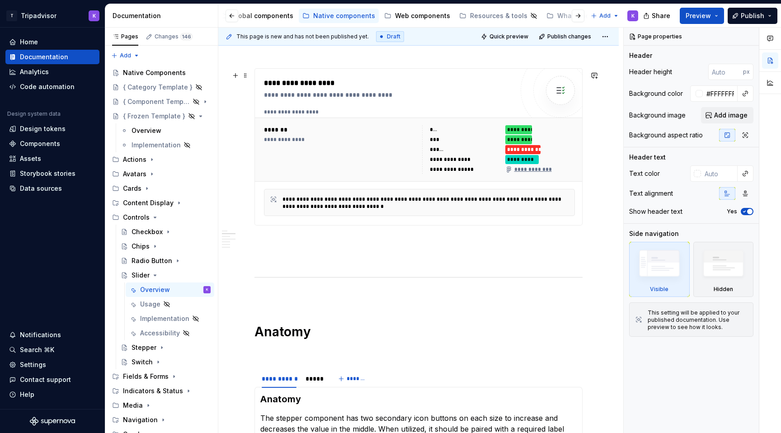
scroll to position [262, 0]
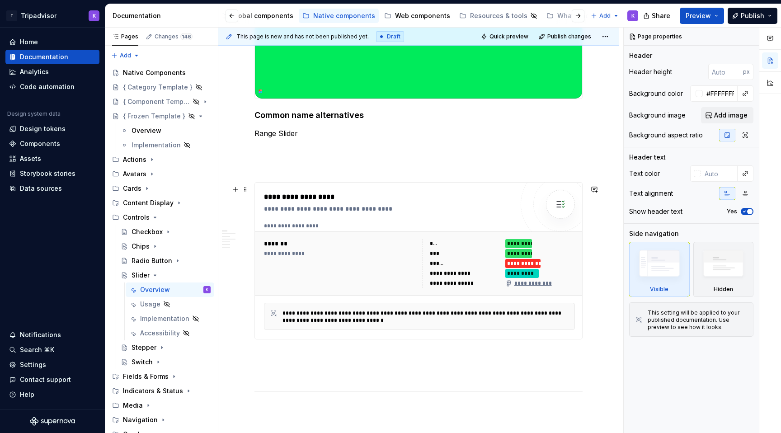
click at [344, 248] on div "*******" at bounding box center [341, 243] width 155 height 9
type textarea "*"
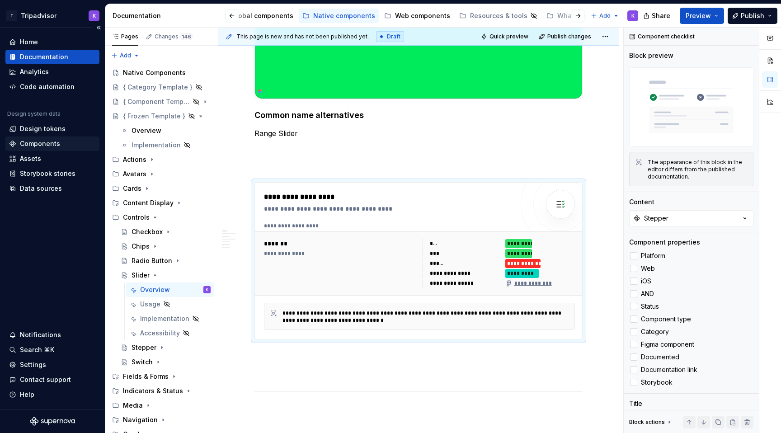
click at [62, 142] on div "Components" at bounding box center [52, 143] width 87 height 9
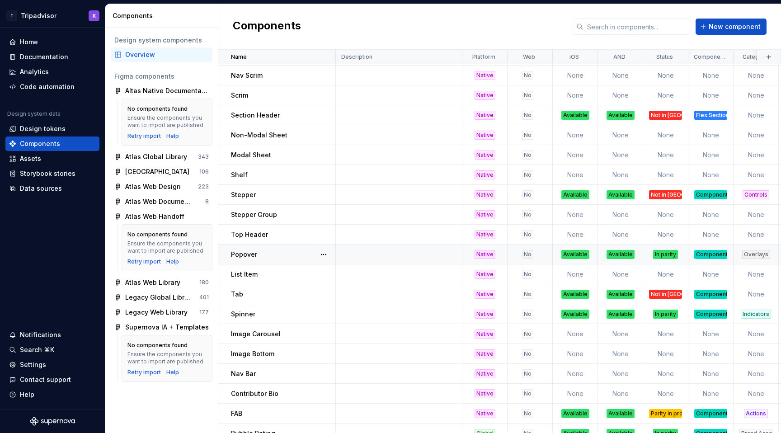
scroll to position [645, 0]
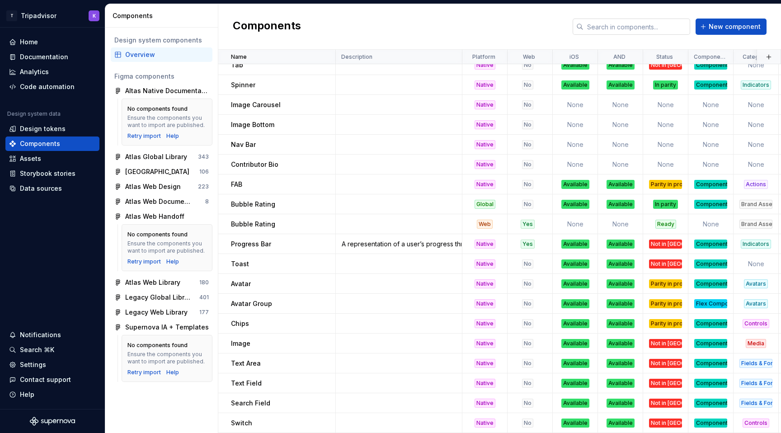
click at [637, 27] on input "text" at bounding box center [636, 27] width 107 height 16
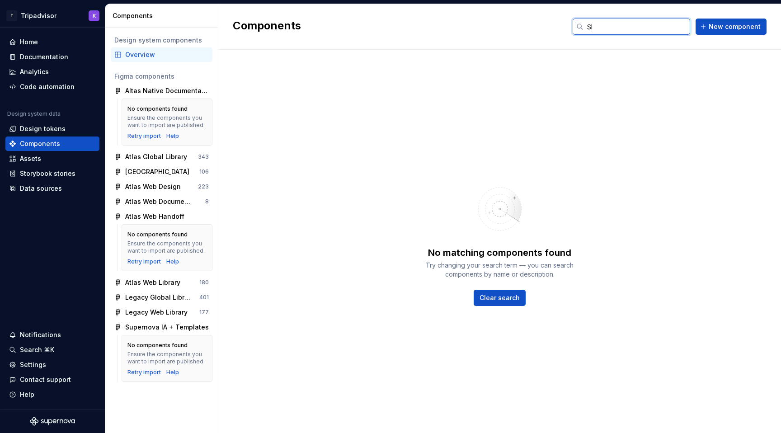
scroll to position [14, 0]
click at [716, 32] on button "New component" at bounding box center [730, 27] width 71 height 16
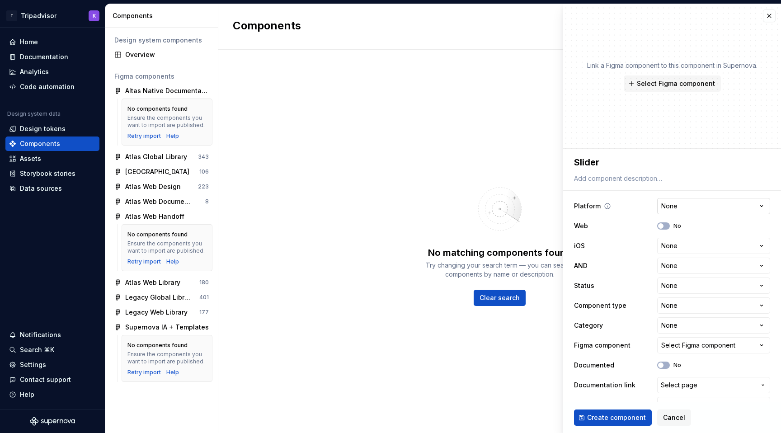
click at [666, 207] on html "T Tripadvisor K Home Documentation Analytics Code automation Design system data…" at bounding box center [390, 216] width 781 height 433
click at [674, 207] on html "T Tripadvisor K Home Documentation Analytics Code automation Design system data…" at bounding box center [390, 216] width 781 height 433
click at [673, 248] on html "T Tripadvisor K Home Documentation Analytics Code automation Design system data…" at bounding box center [390, 216] width 781 height 433
click at [678, 266] on html "T Tripadvisor K Home Documentation Analytics Code automation Design system data…" at bounding box center [390, 216] width 781 height 433
click at [665, 228] on button "No" at bounding box center [663, 225] width 13 height 7
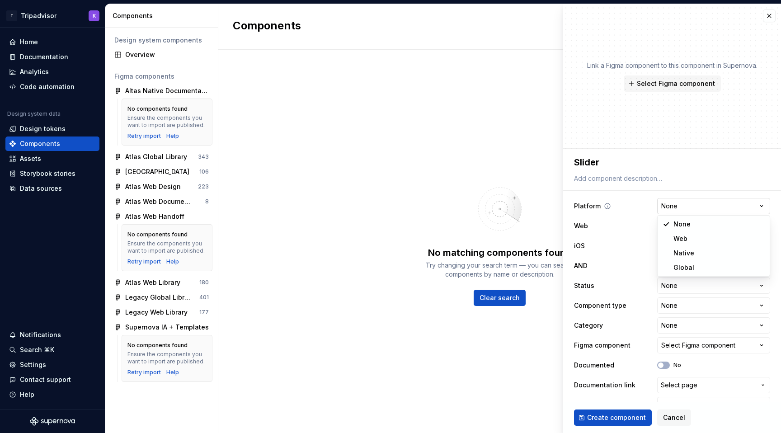
click at [686, 206] on html "T Tripadvisor K Home Documentation Analytics Code automation Design system data…" at bounding box center [390, 216] width 781 height 433
click at [681, 286] on html "T Tripadvisor K Home Documentation Analytics Code automation Design system data…" at bounding box center [390, 216] width 781 height 433
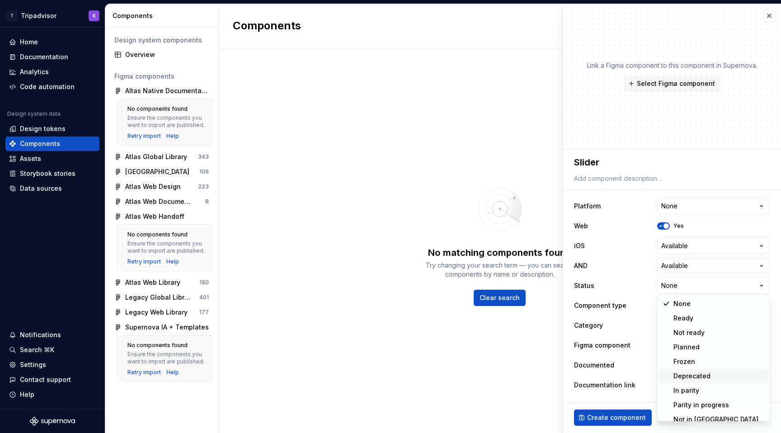
scroll to position [7, 0]
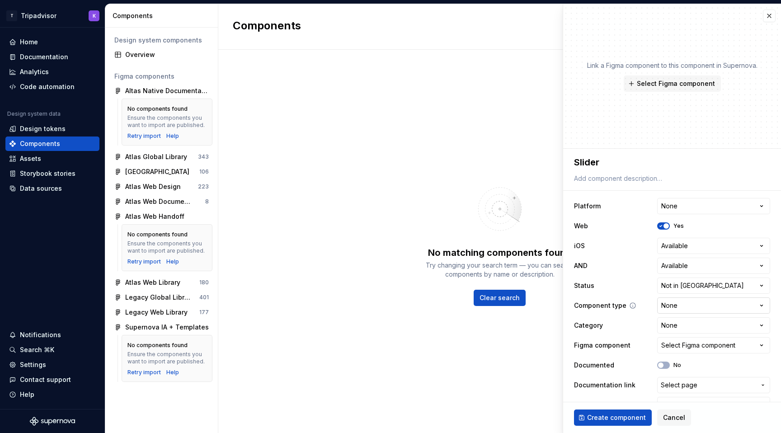
click at [683, 307] on html "T Tripadvisor K Home Documentation Analytics Code automation Design system data…" at bounding box center [390, 216] width 781 height 433
click at [693, 326] on html "T Tripadvisor K Home Documentation Analytics Code automation Design system data…" at bounding box center [390, 216] width 781 height 433
click at [674, 345] on div "Select Figma component" at bounding box center [698, 345] width 74 height 9
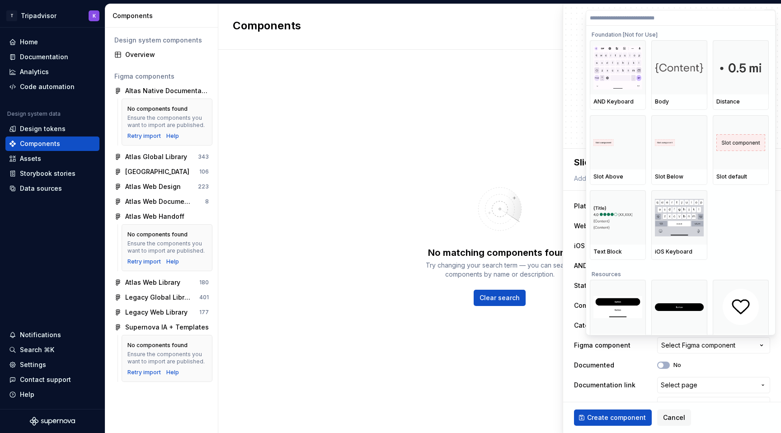
click at [671, 351] on html "T Tripadvisor K Home Documentation Analytics Code automation Design system data…" at bounding box center [390, 216] width 781 height 433
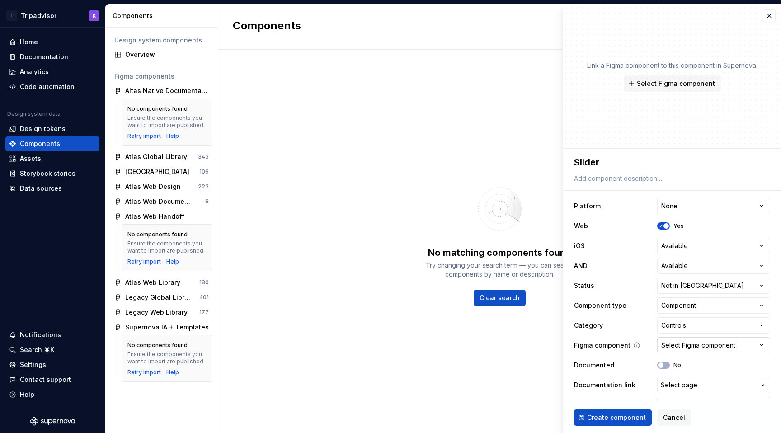
click at [701, 343] on div "Select Figma component" at bounding box center [698, 345] width 74 height 9
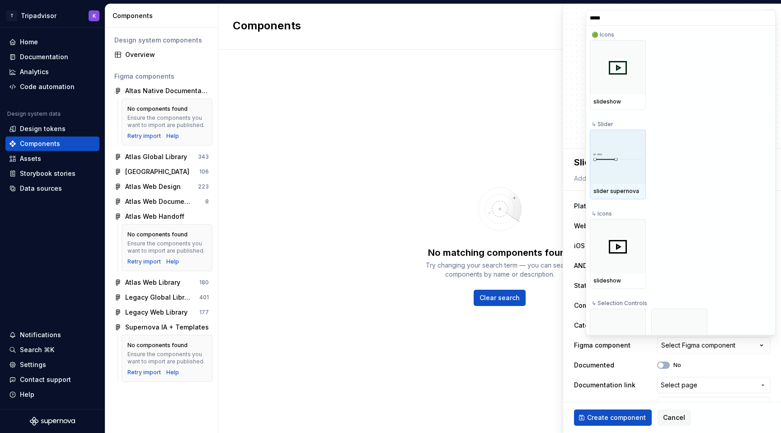
click at [623, 164] on div at bounding box center [618, 157] width 56 height 54
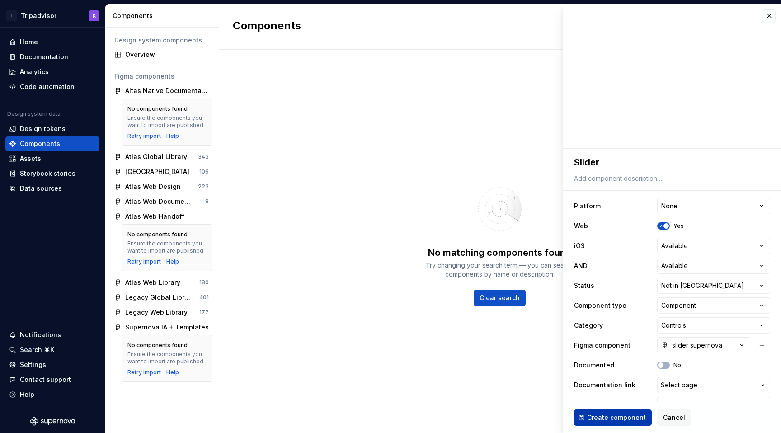
click at [619, 423] on button "Create component" at bounding box center [613, 417] width 78 height 16
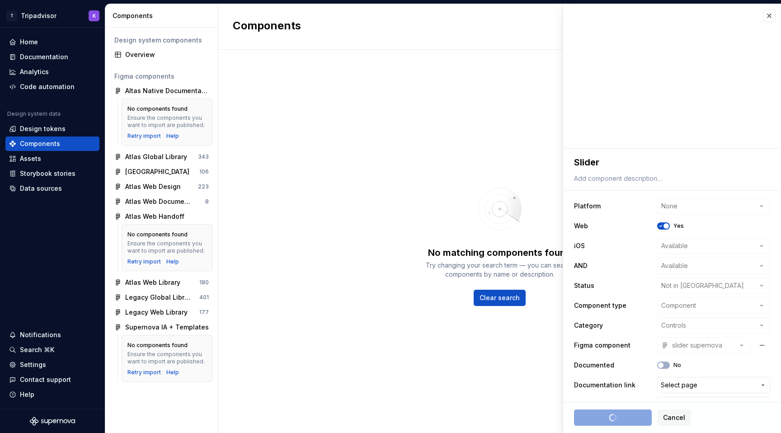
scroll to position [0, 0]
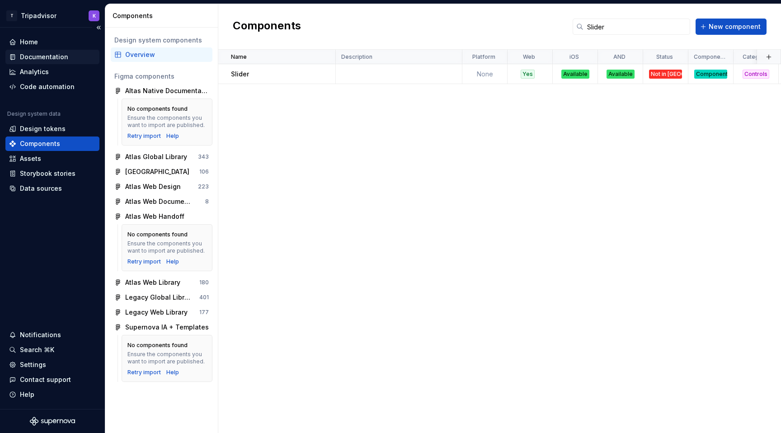
click at [50, 59] on div "Documentation" at bounding box center [44, 56] width 48 height 9
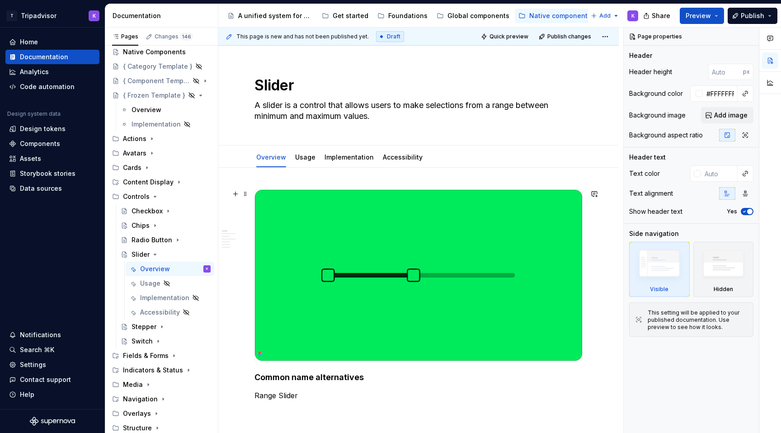
scroll to position [248, 0]
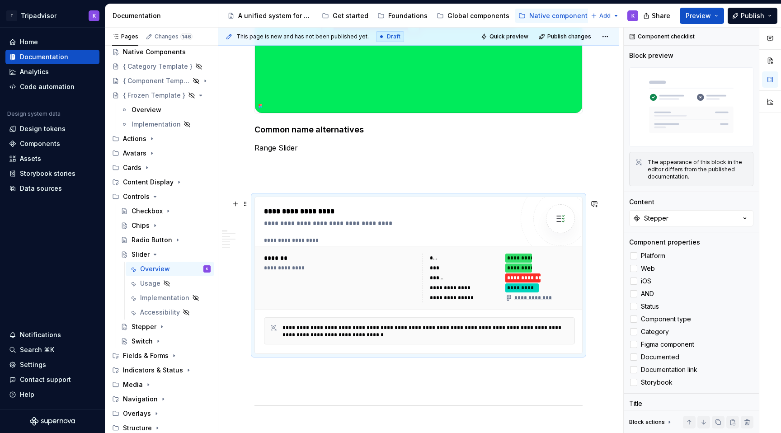
click at [352, 262] on div "*******" at bounding box center [341, 257] width 155 height 9
click at [692, 216] on button "Stepper" at bounding box center [691, 218] width 124 height 16
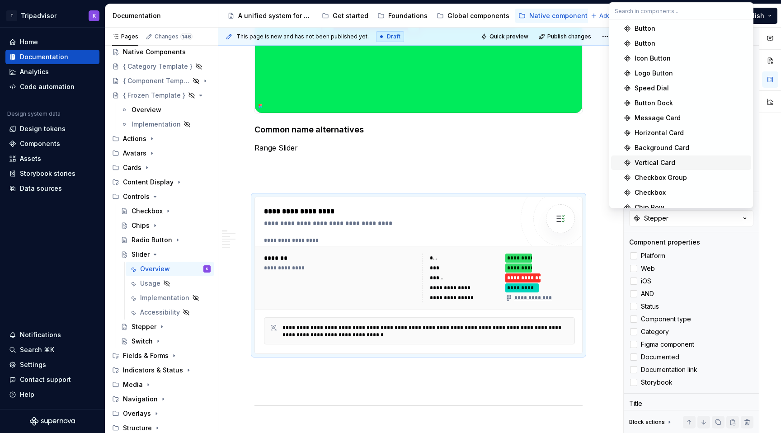
scroll to position [590, 0]
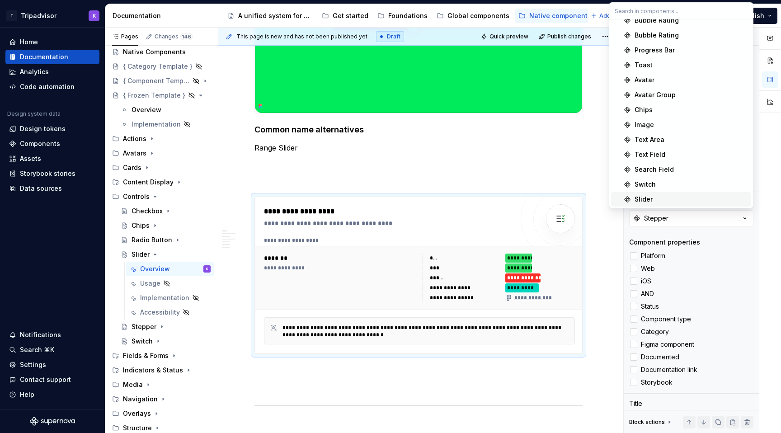
click at [646, 199] on div "Slider" at bounding box center [643, 199] width 18 height 9
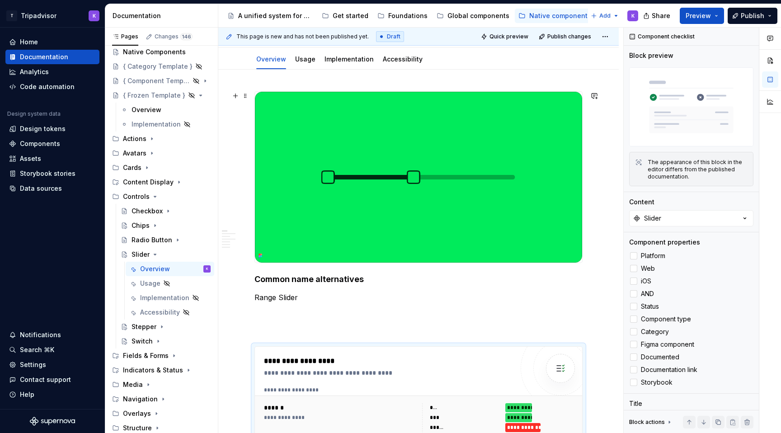
scroll to position [40, 0]
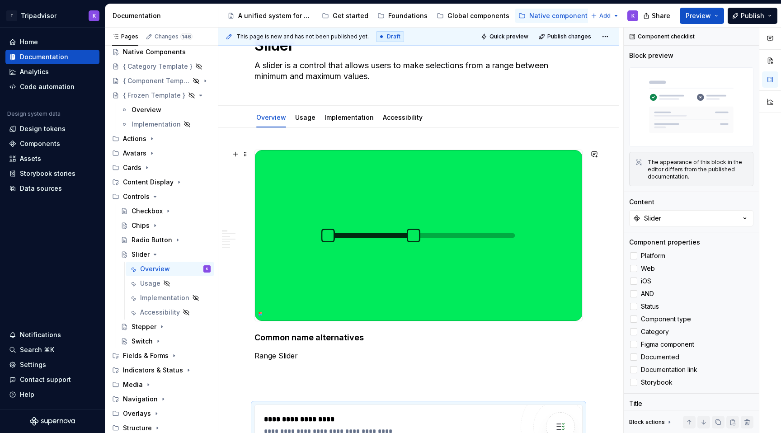
click at [431, 227] on img at bounding box center [418, 235] width 327 height 171
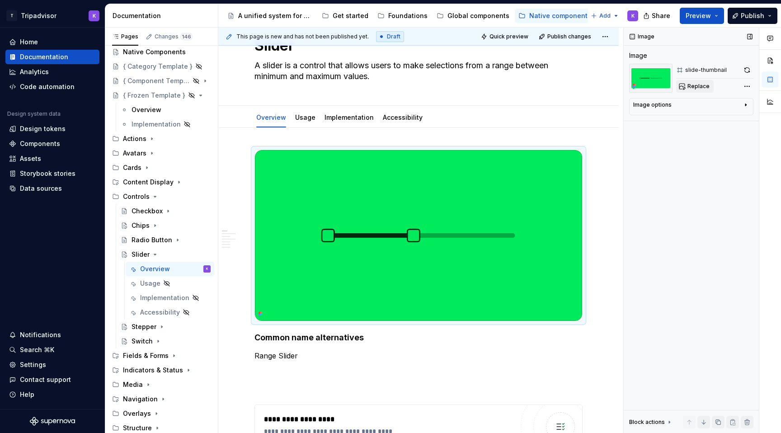
click at [698, 86] on span "Replace" at bounding box center [698, 86] width 22 height 7
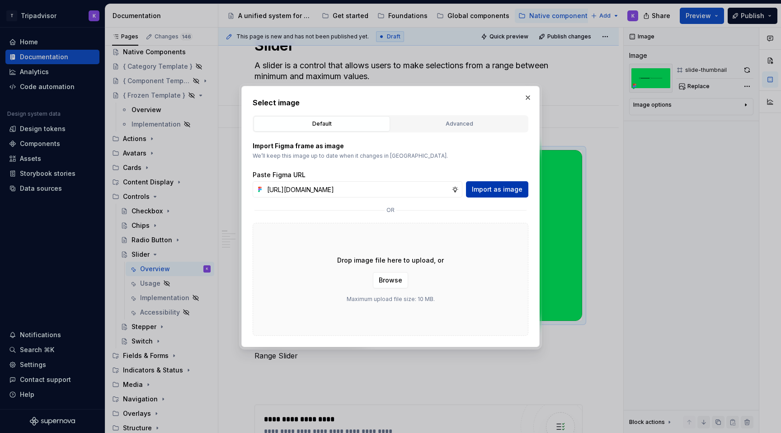
scroll to position [0, 247]
click at [509, 193] on span "Import as image" at bounding box center [497, 189] width 51 height 9
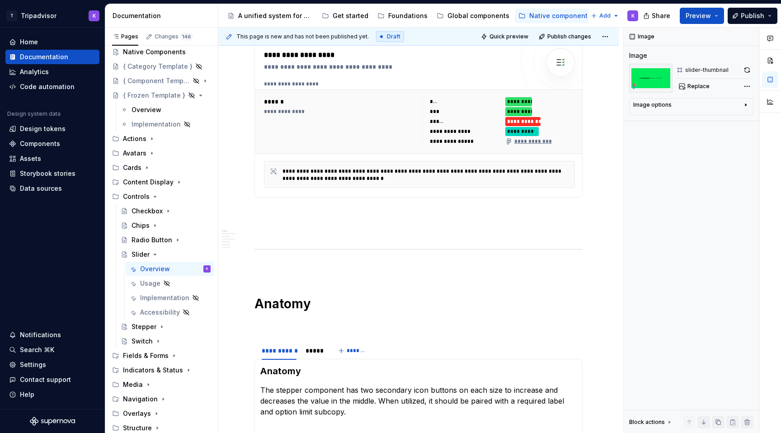
scroll to position [468, 0]
